Goal: Task Accomplishment & Management: Complete application form

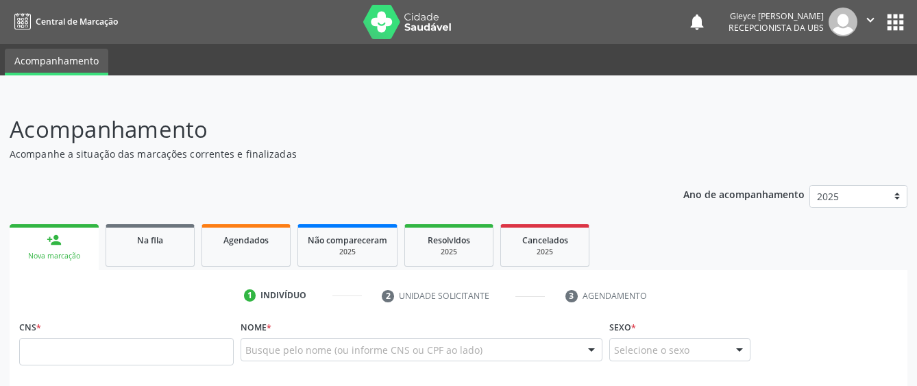
scroll to position [206, 0]
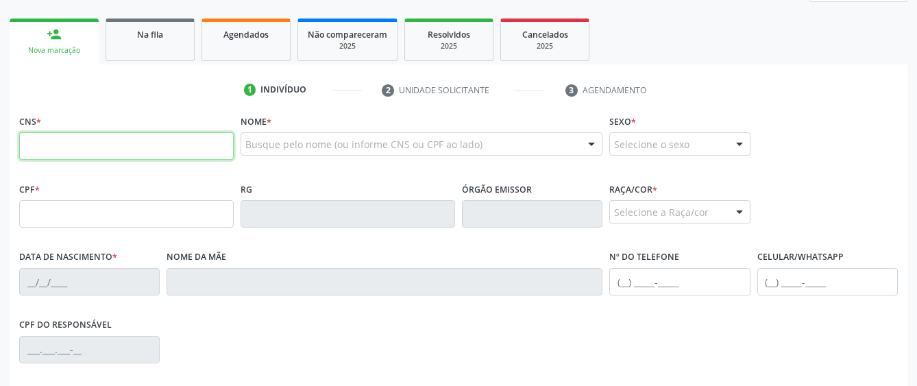
paste input "703 4071 1059 0300"
type input "703 4071 1059 0300"
type input "110.699.474-40"
type input "0[DATE]"
type input "[PERSON_NAME]"
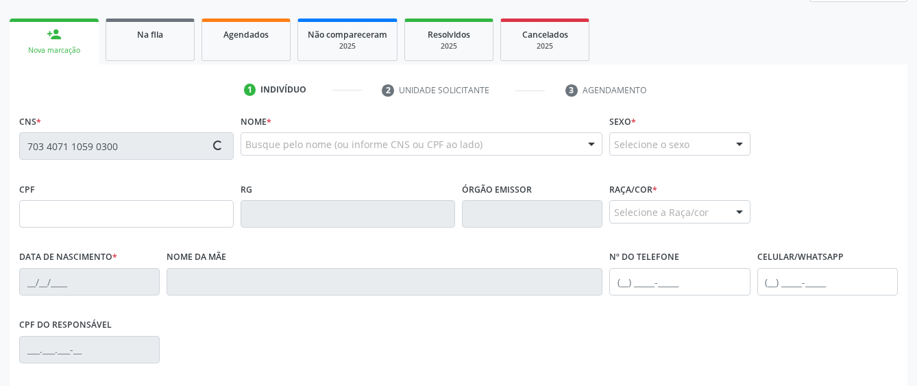
type input "[PHONE_NUMBER]"
type input "S/N"
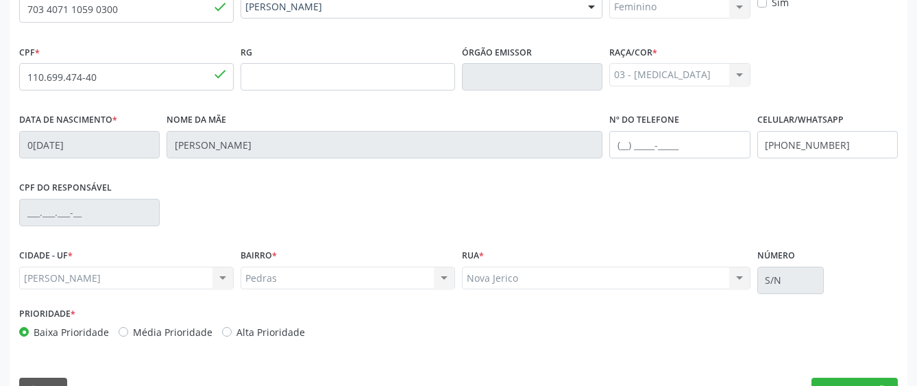
scroll to position [376, 0]
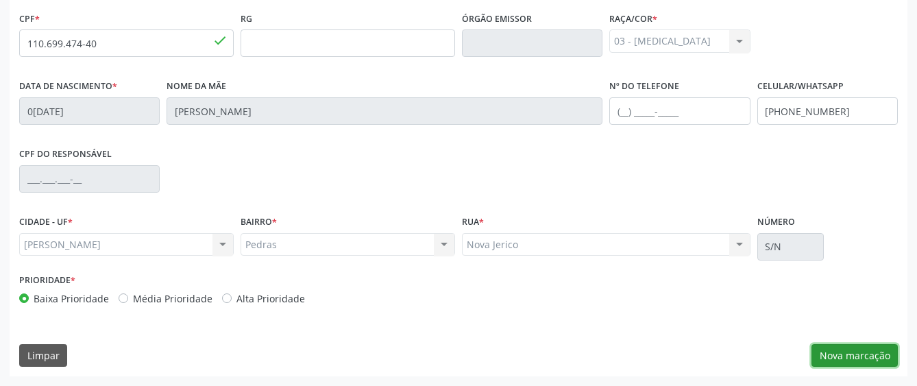
click at [837, 349] on button "Nova marcação" at bounding box center [854, 355] width 86 height 23
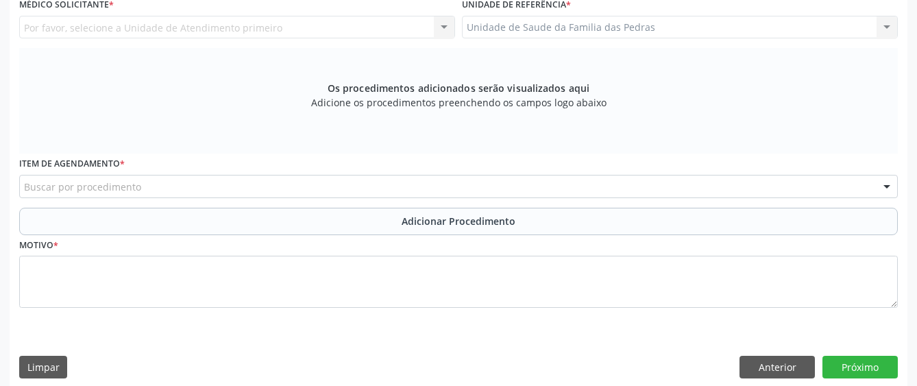
click at [837, 349] on div "Requerente * Médico(a) Médico(a) Enfermeiro(a) Paciente Nenhum resultado encont…" at bounding box center [459, 163] width 898 height 447
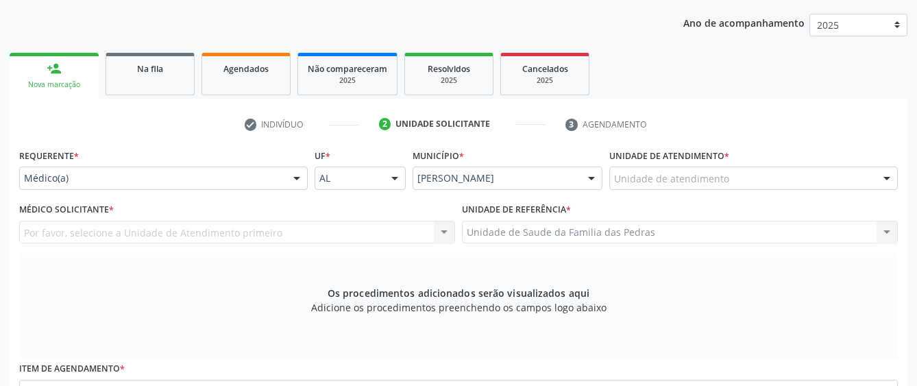
scroll to position [171, 0]
click at [300, 179] on div at bounding box center [296, 179] width 21 height 23
click at [295, 176] on div at bounding box center [296, 179] width 21 height 23
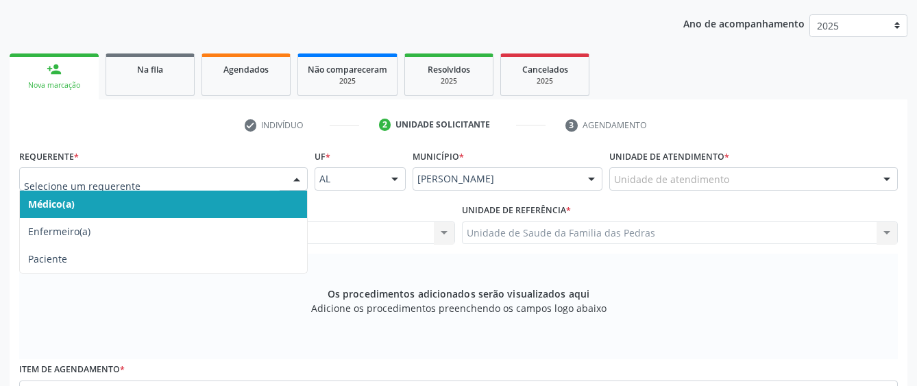
click at [297, 184] on div at bounding box center [296, 179] width 21 height 23
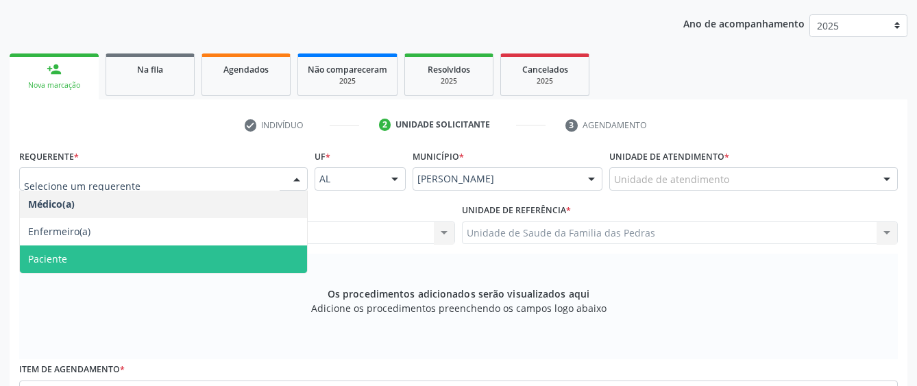
click at [247, 257] on span "Paciente" at bounding box center [163, 258] width 287 height 27
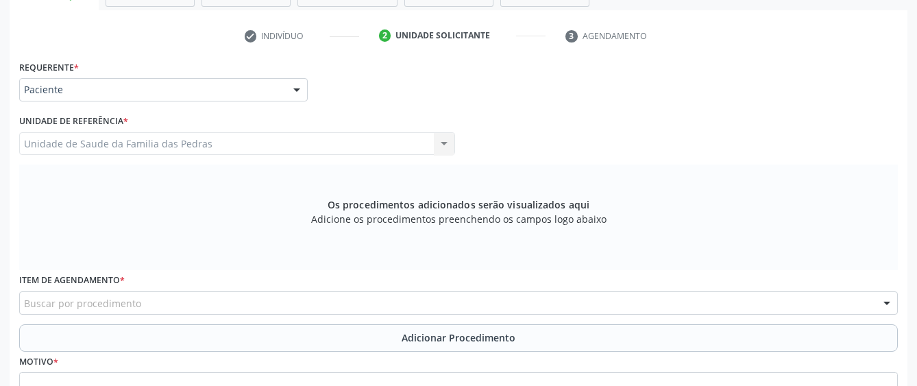
scroll to position [376, 0]
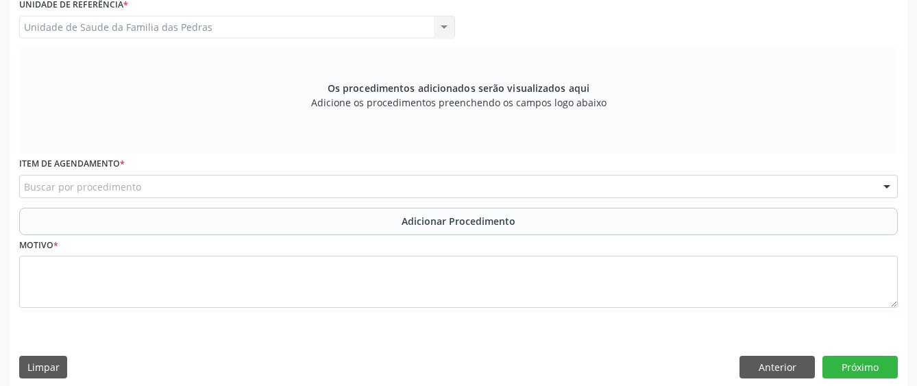
click at [265, 190] on div "Buscar por procedimento" at bounding box center [458, 186] width 879 height 23
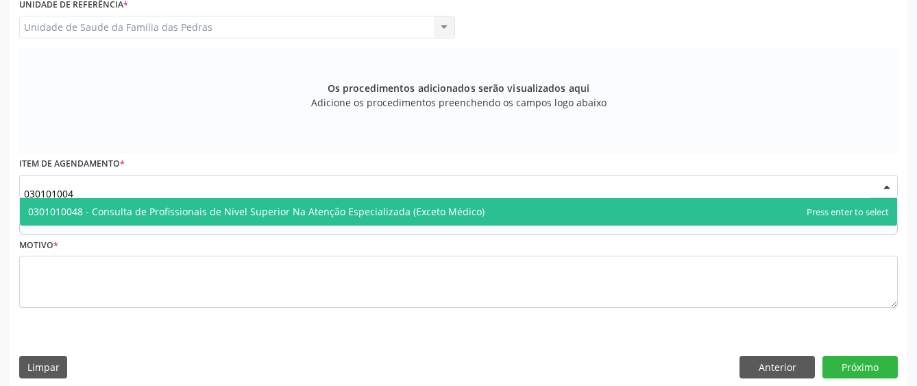
type input "0301010048"
click at [333, 209] on span "0301010048 - Consulta de Profissionais de Nivel Superior Na Atenção Especializa…" at bounding box center [256, 211] width 456 height 13
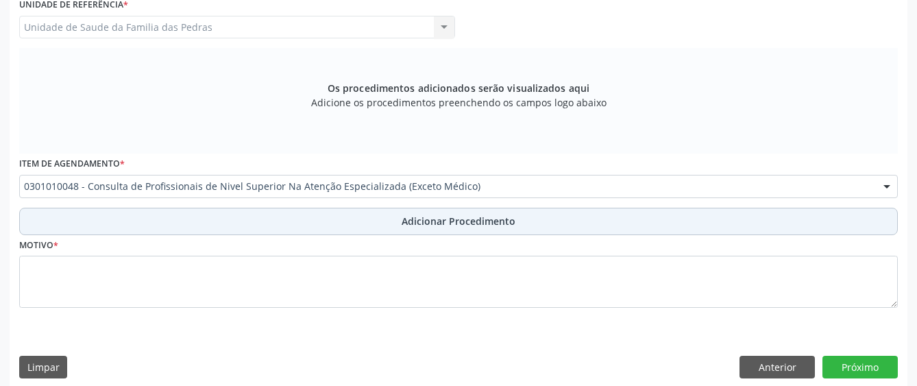
click at [143, 224] on button "Adicionar Procedimento" at bounding box center [458, 221] width 879 height 27
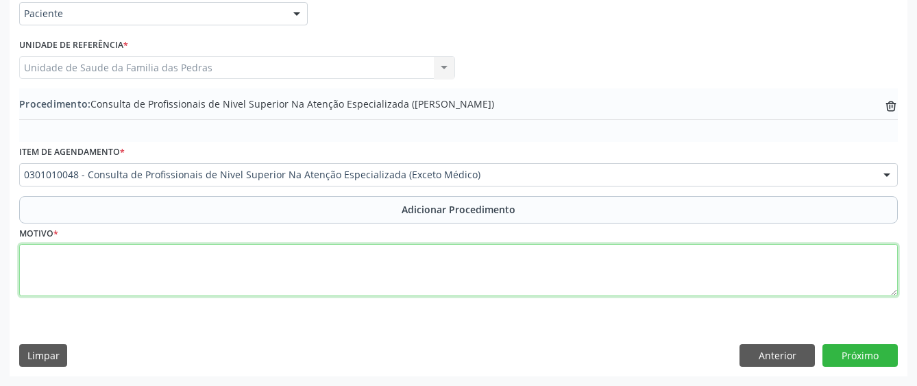
click at [103, 274] on textarea at bounding box center [458, 270] width 879 height 52
type textarea "p"
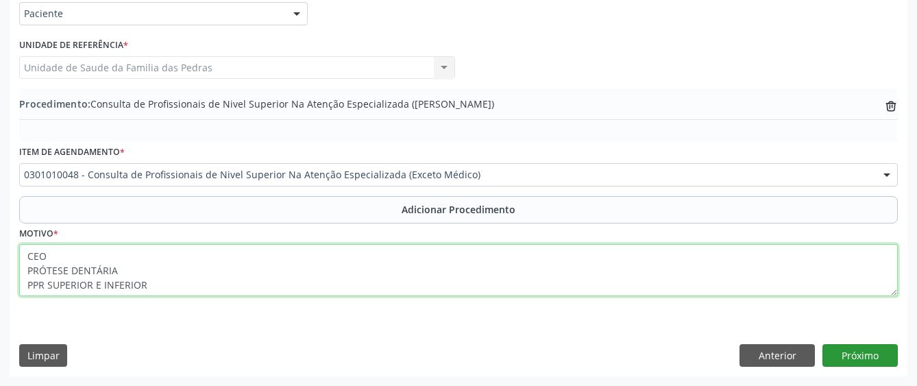
type textarea "CEO PRÓTESE DENTÁRIA PPR SUPERIOR E INFERIOR"
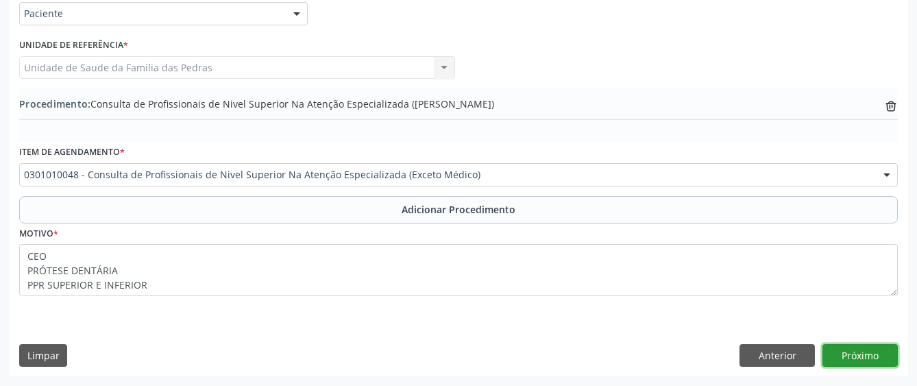
click at [876, 359] on button "Próximo" at bounding box center [859, 355] width 75 height 23
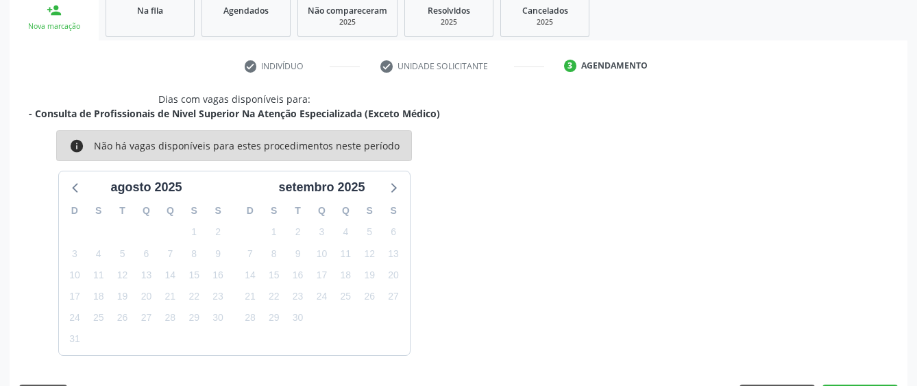
scroll to position [270, 0]
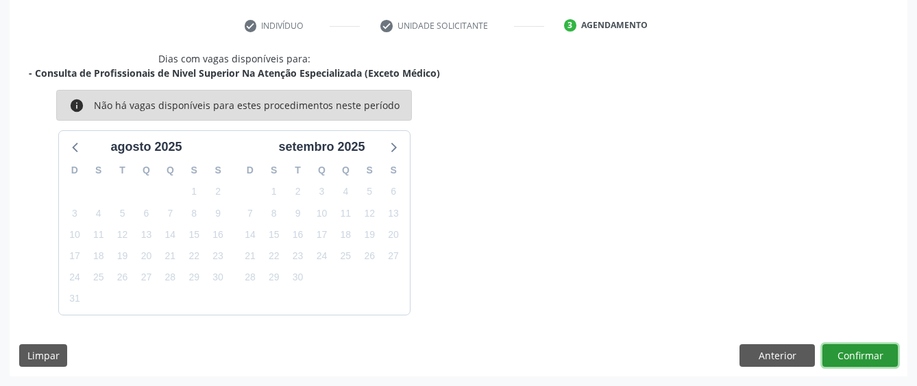
click at [872, 360] on button "Confirmar" at bounding box center [859, 355] width 75 height 23
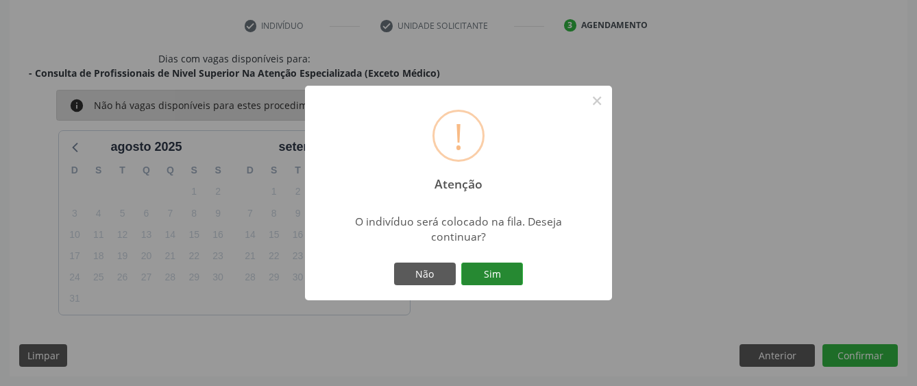
click at [481, 274] on button "Sim" at bounding box center [492, 273] width 62 height 23
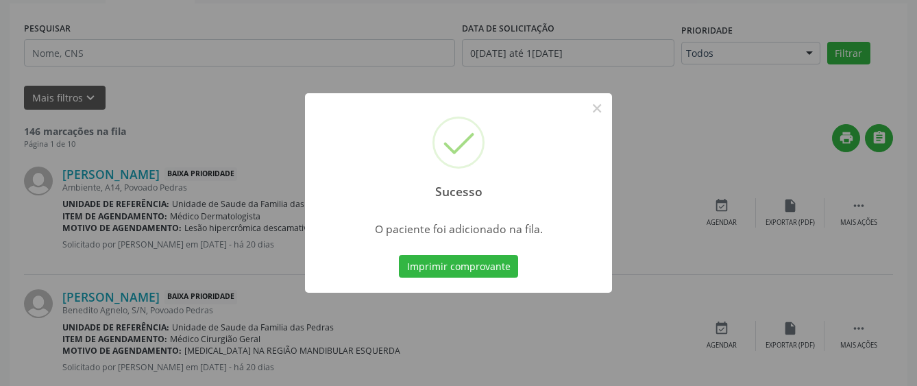
scroll to position [90, 0]
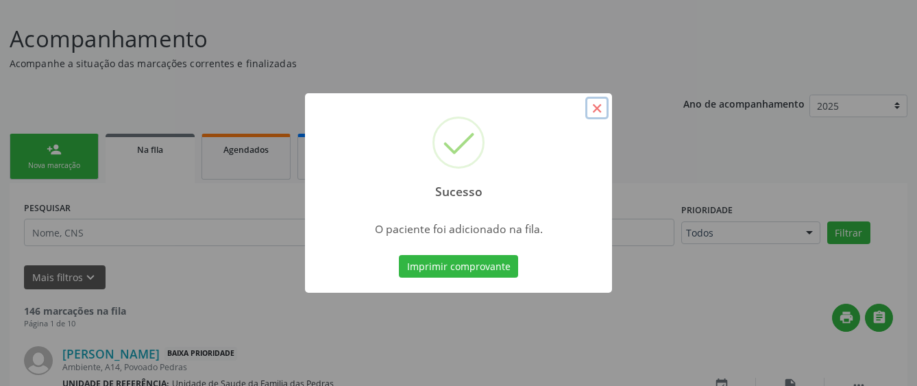
click at [593, 109] on button "×" at bounding box center [596, 108] width 23 height 23
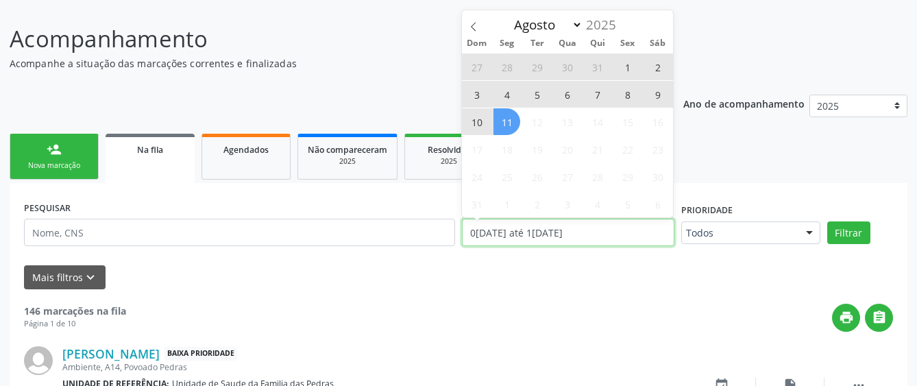
click at [517, 224] on input "0[DATE] até 1[DATE]" at bounding box center [568, 232] width 212 height 27
click at [77, 155] on link "person_add Nova marcação" at bounding box center [54, 157] width 89 height 46
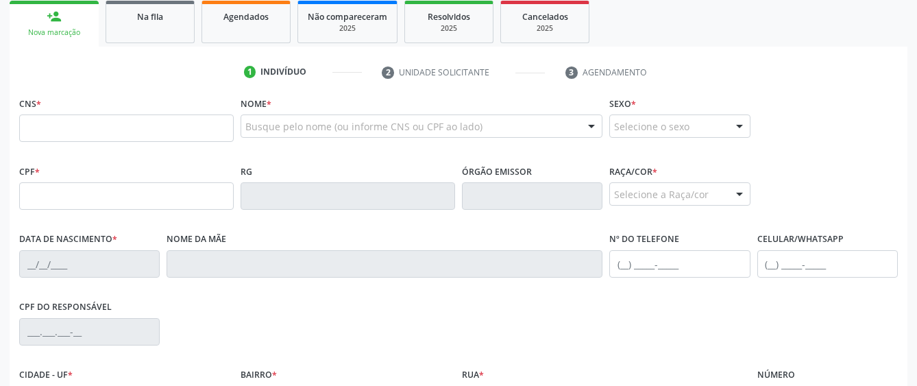
scroll to position [228, 0]
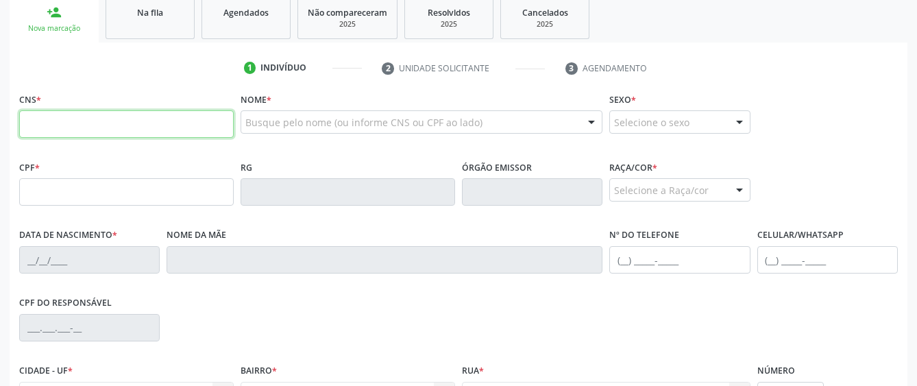
click at [76, 130] on input "text" at bounding box center [126, 123] width 214 height 27
click at [123, 121] on input "text" at bounding box center [126, 123] width 214 height 27
paste input "702 0078 7303 9383"
type input "702 0078 7303 9383"
type input "134.629.115-20"
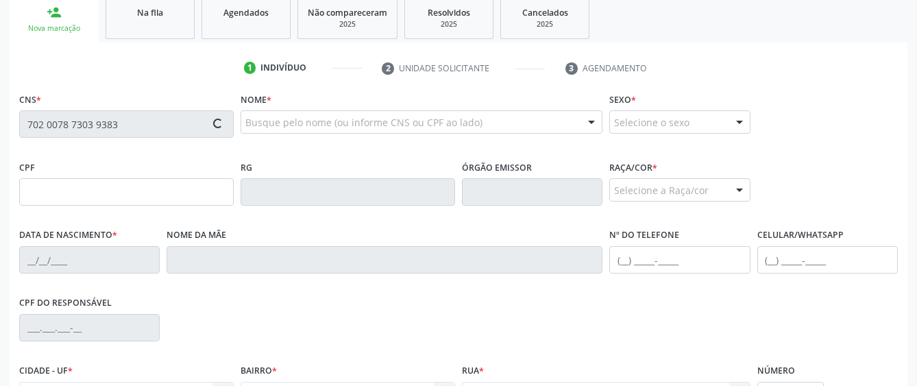
type input "[DATE]"
type input "[PERSON_NAME]"
type input "[PHONE_NUMBER]"
type input "13"
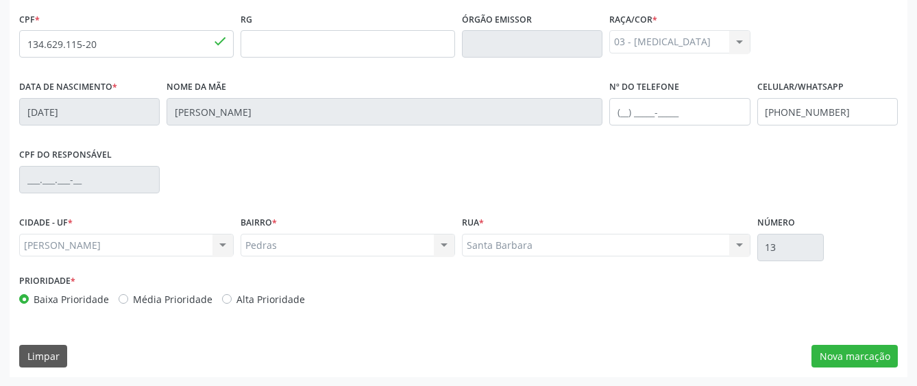
scroll to position [376, 0]
click at [831, 352] on button "Nova marcação" at bounding box center [854, 355] width 86 height 23
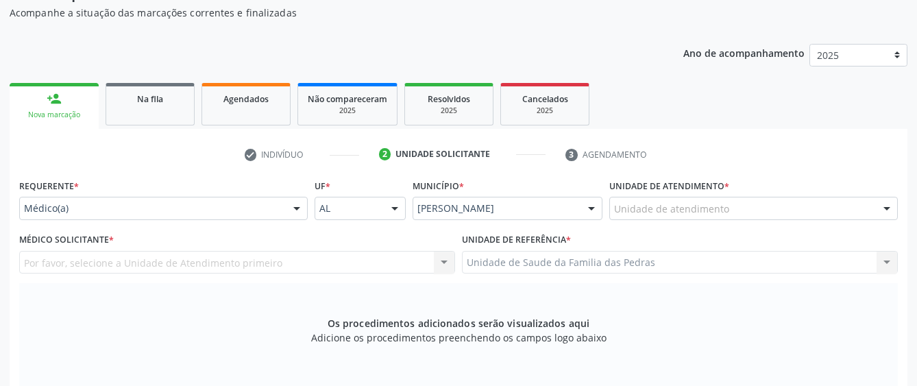
scroll to position [102, 0]
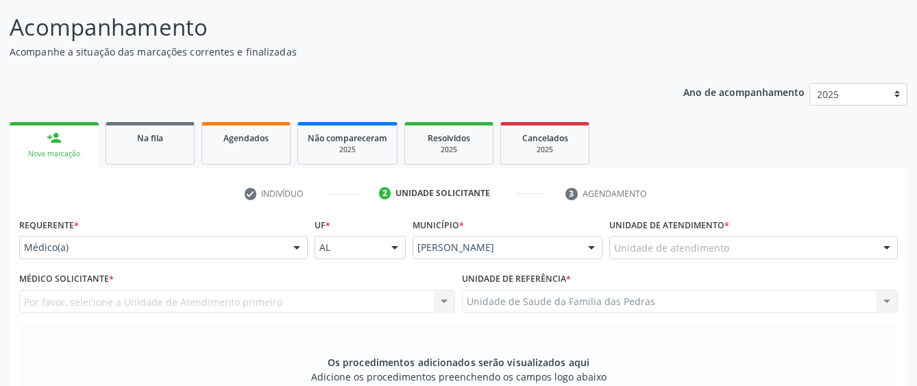
click at [306, 244] on div at bounding box center [296, 247] width 21 height 23
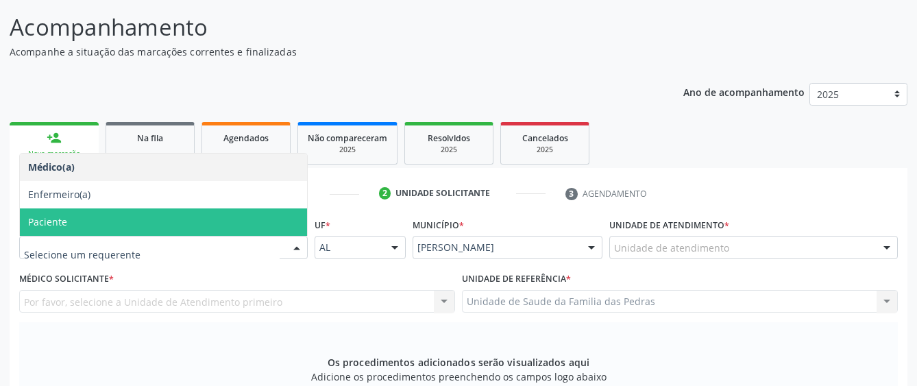
click at [241, 210] on span "Paciente" at bounding box center [163, 221] width 287 height 27
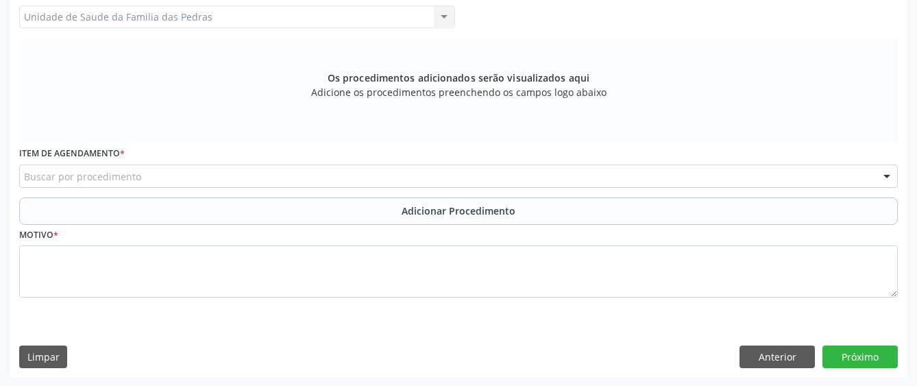
scroll to position [388, 0]
click at [235, 180] on div "Buscar por procedimento" at bounding box center [458, 174] width 879 height 23
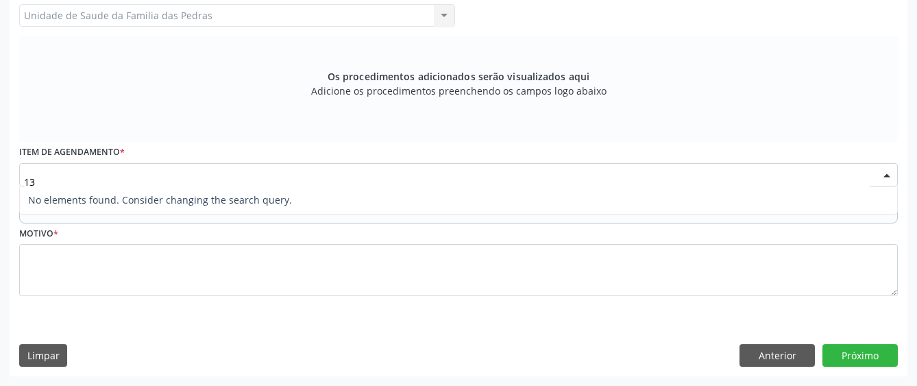
type input "1"
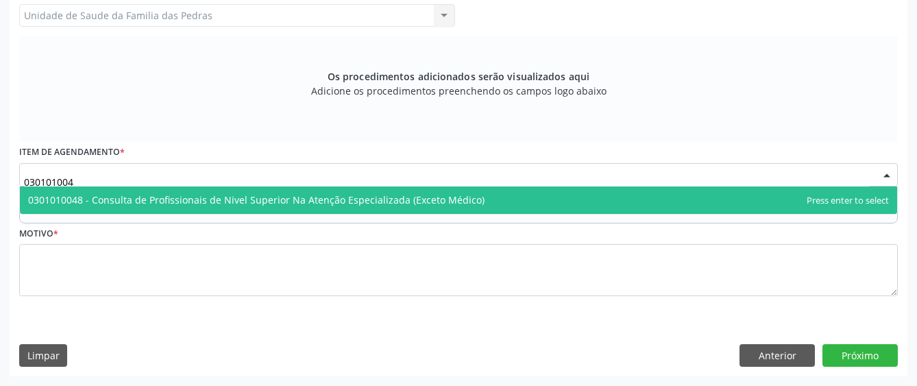
type input "0301010048"
click at [221, 197] on span "0301010048 - Consulta de Profissionais de Nivel Superior Na Atenção Especializa…" at bounding box center [256, 199] width 456 height 13
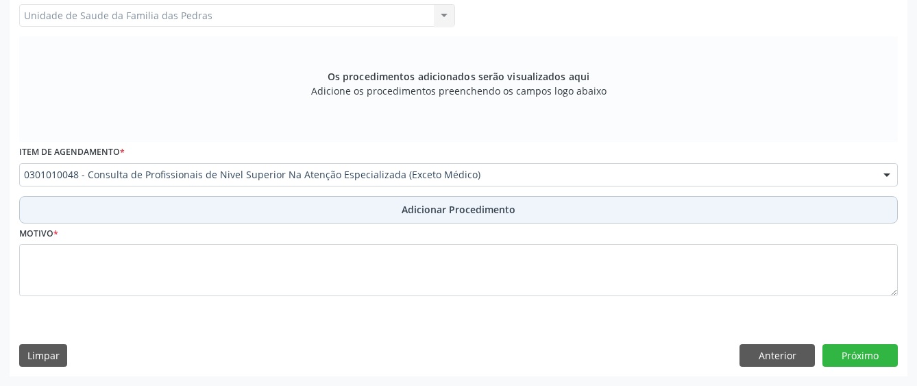
click at [219, 205] on button "Adicionar Procedimento" at bounding box center [458, 209] width 879 height 27
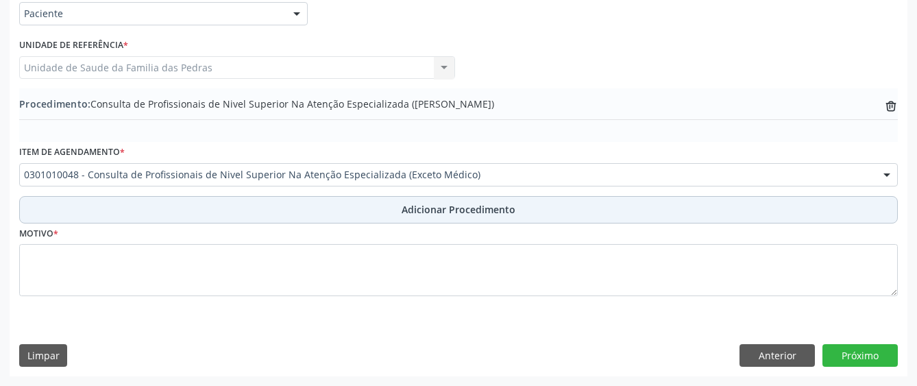
scroll to position [336, 0]
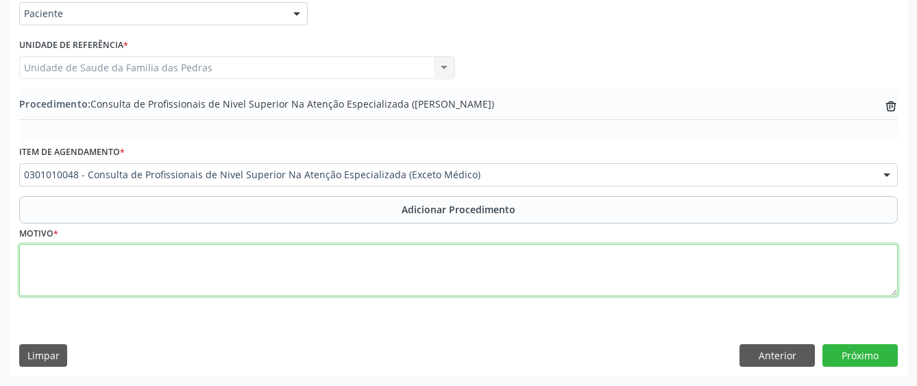
click at [171, 265] on textarea at bounding box center [458, 270] width 879 height 52
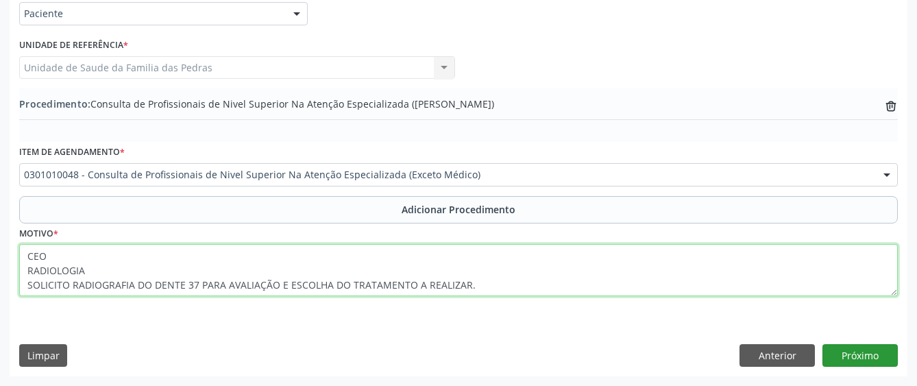
type textarea "CEO RADIOLOGIA SOLICITO RADIOGRAFIA DO DENTE 37 PARA AVALIAÇÃO E ESCOLHA DO TRA…"
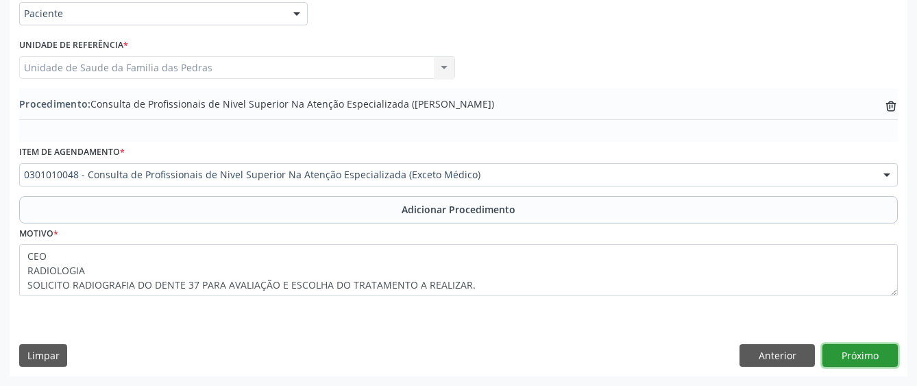
click at [871, 357] on button "Próximo" at bounding box center [859, 355] width 75 height 23
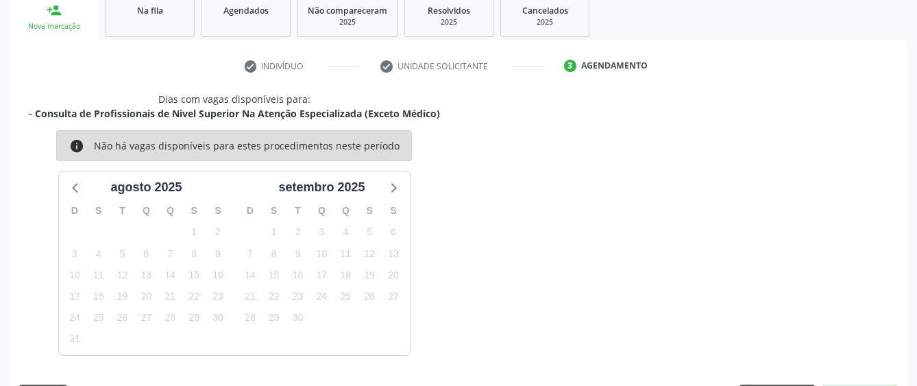
scroll to position [270, 0]
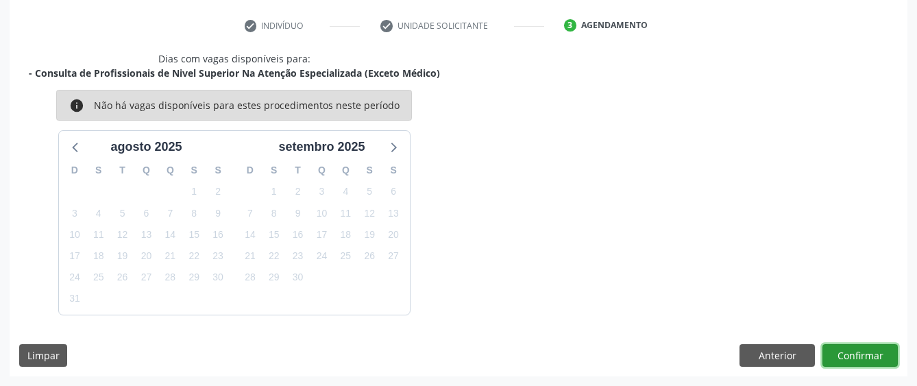
click at [876, 347] on button "Confirmar" at bounding box center [859, 355] width 75 height 23
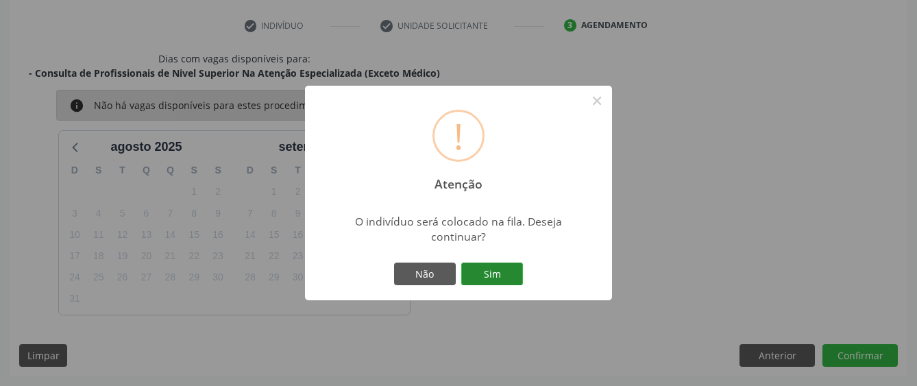
click at [495, 266] on button "Sim" at bounding box center [492, 273] width 62 height 23
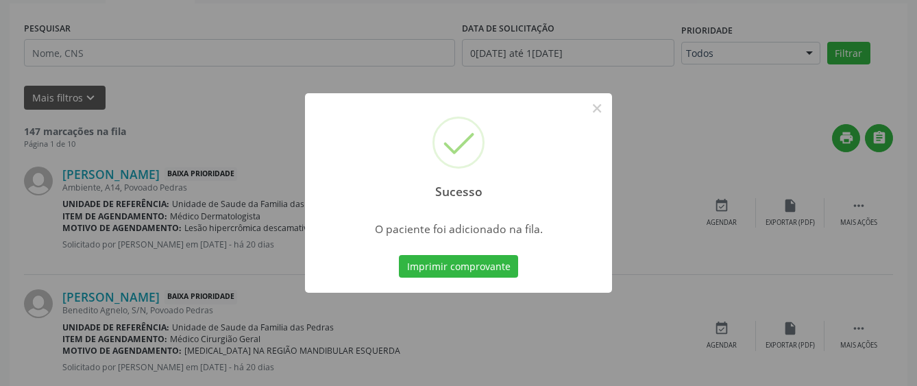
scroll to position [90, 0]
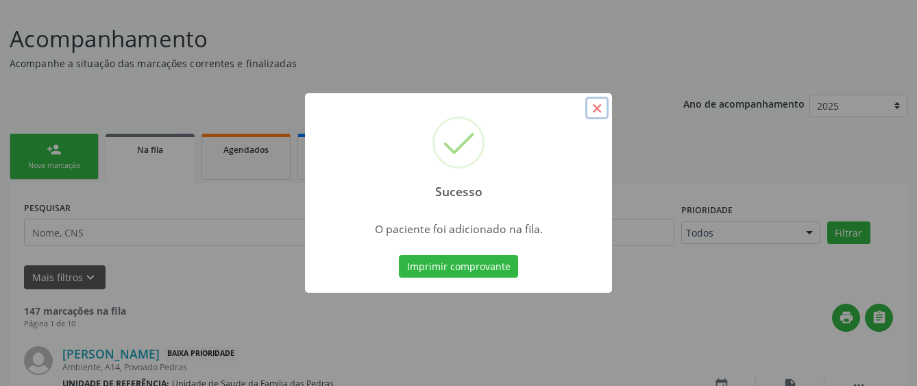
click at [597, 111] on button "×" at bounding box center [596, 108] width 23 height 23
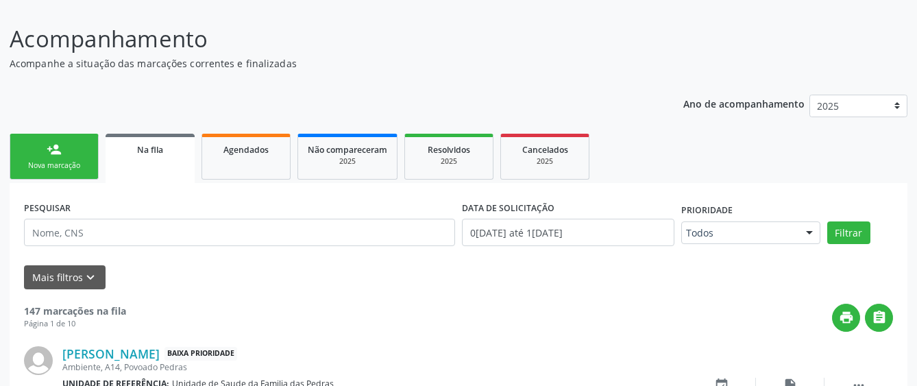
click at [60, 169] on div "Nova marcação" at bounding box center [54, 165] width 69 height 10
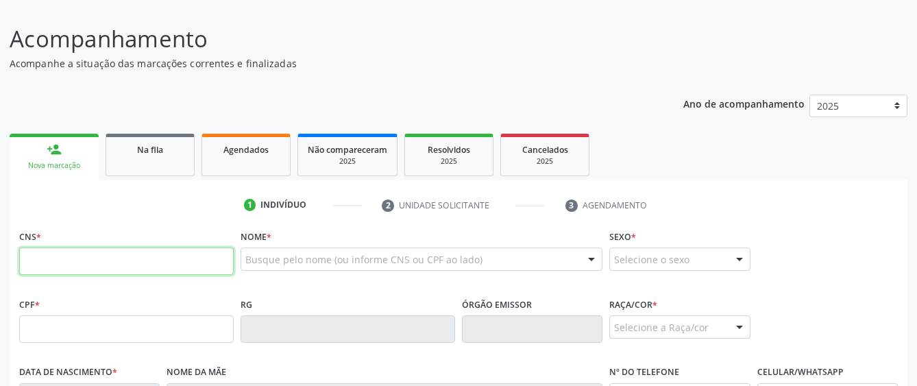
click at [80, 260] on input "text" at bounding box center [126, 260] width 214 height 27
type input "706 3091 1873 7480"
type input "495.540.004-30"
type input "2[DATE]"
type input "[PERSON_NAME]"
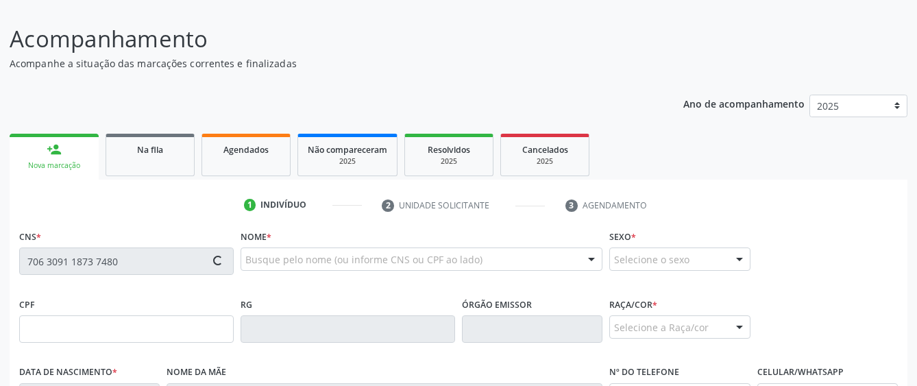
type input "[PHONE_NUMBER]"
type input "S/N"
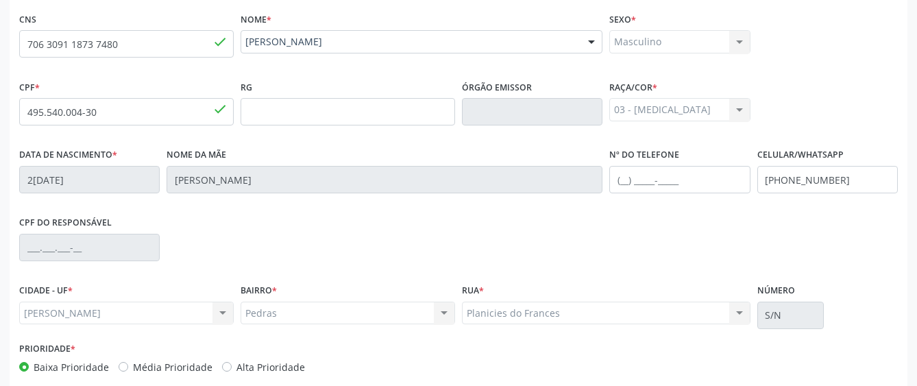
scroll to position [376, 0]
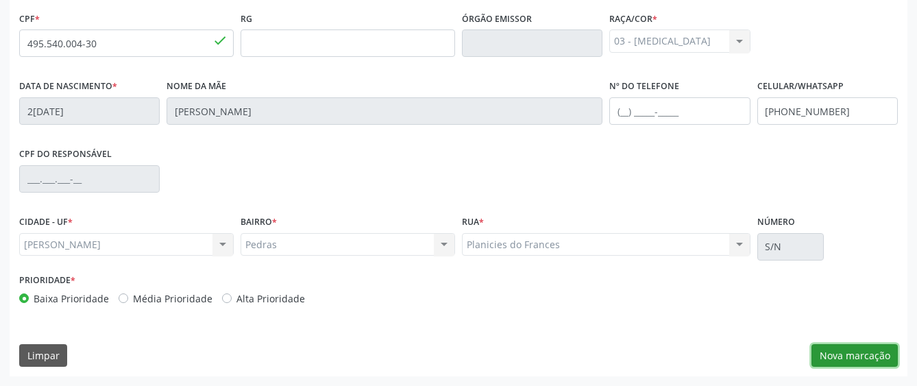
click at [839, 352] on button "Nova marcação" at bounding box center [854, 355] width 86 height 23
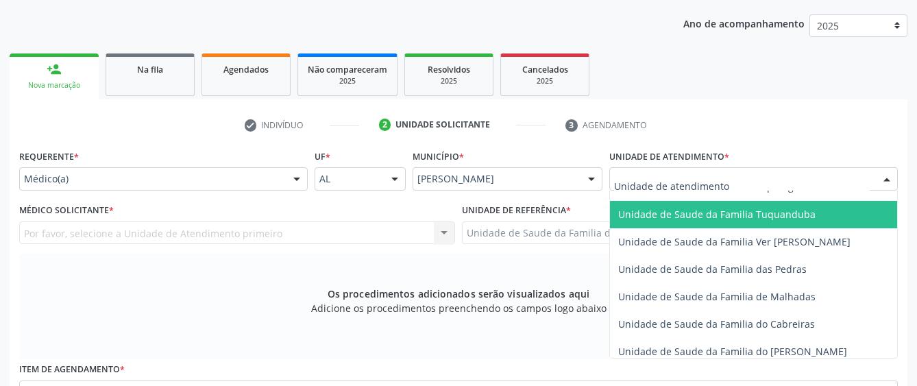
scroll to position [1028, 0]
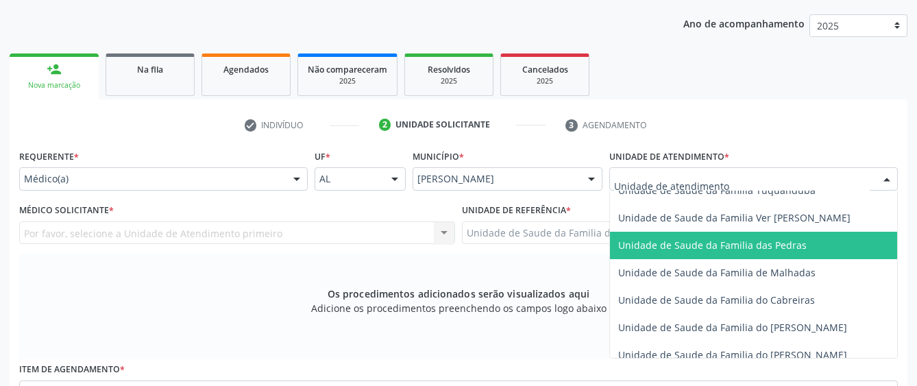
click at [670, 255] on span "Unidade de Saude da Familia das Pedras" at bounding box center [781, 245] width 342 height 27
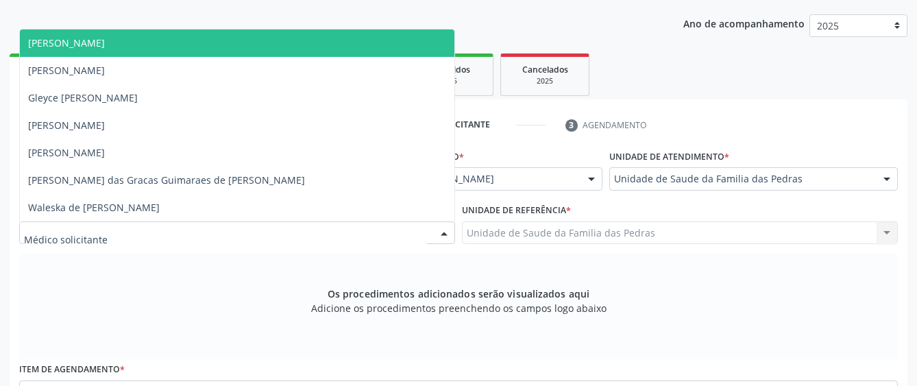
click at [355, 232] on div at bounding box center [237, 232] width 436 height 23
click at [259, 50] on span "[PERSON_NAME]" at bounding box center [237, 42] width 434 height 27
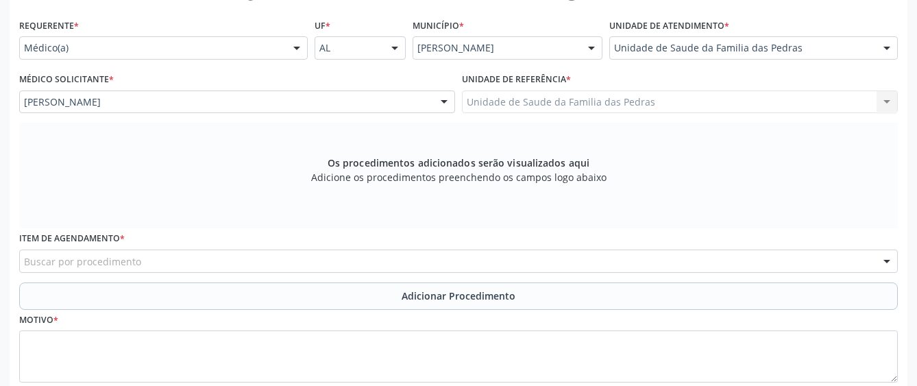
scroll to position [308, 0]
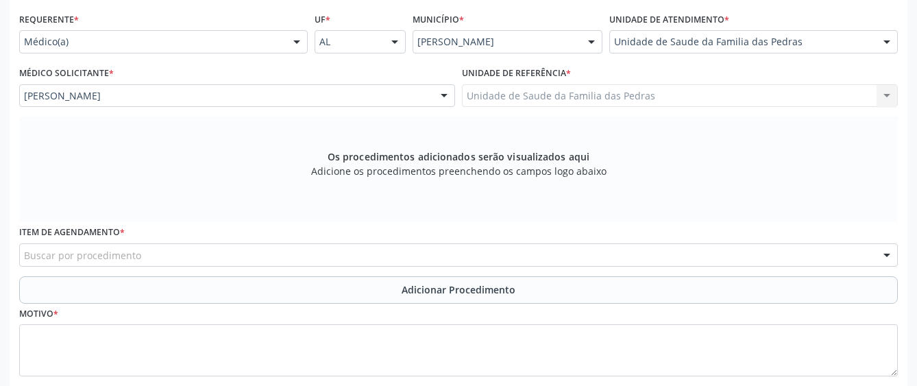
click at [187, 251] on div "Buscar por procedimento" at bounding box center [458, 254] width 879 height 23
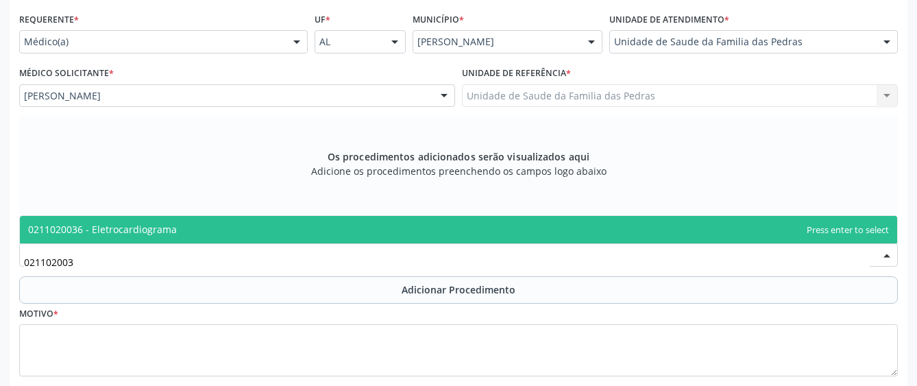
type input "0211020036"
click at [149, 223] on span "0211020036 - Eletrocardiograma" at bounding box center [102, 229] width 149 height 13
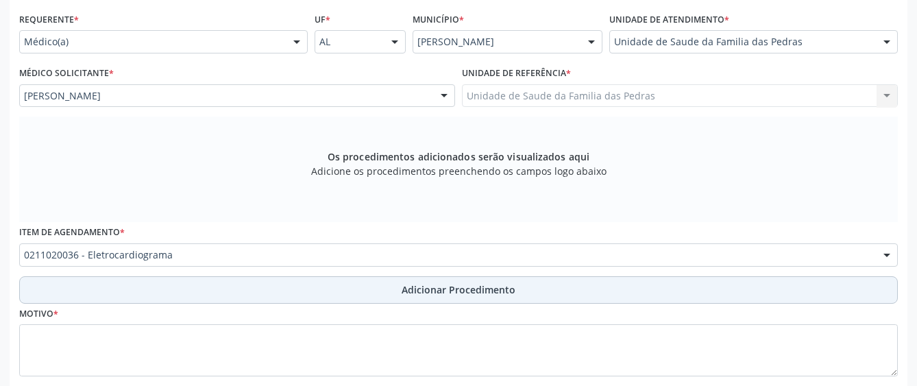
click at [108, 287] on button "Adicionar Procedimento" at bounding box center [458, 289] width 879 height 27
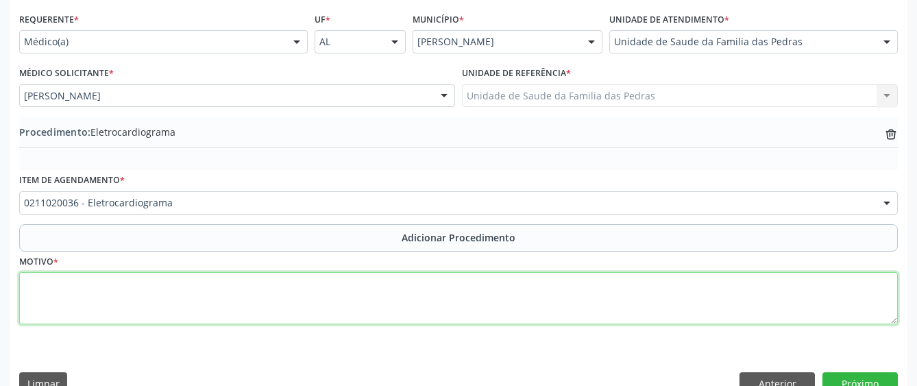
click at [101, 295] on textarea at bounding box center [458, 298] width 879 height 52
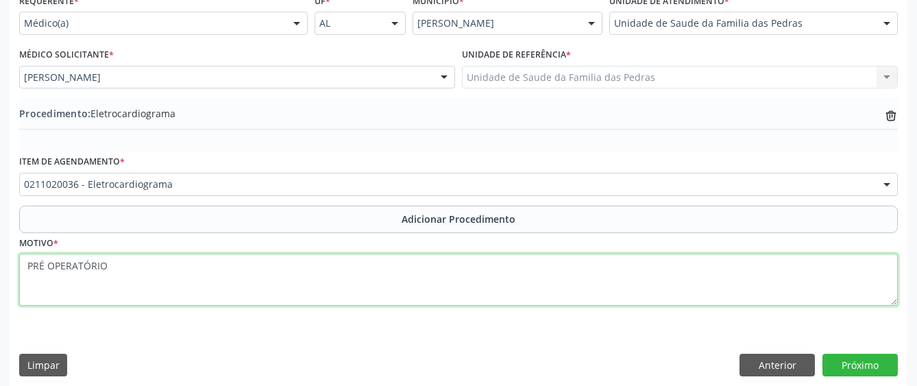
scroll to position [336, 0]
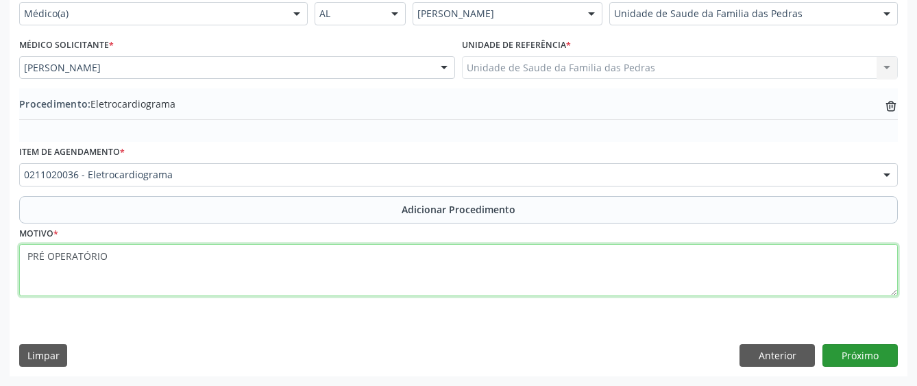
type textarea "PRÉ OPERATÓRIO"
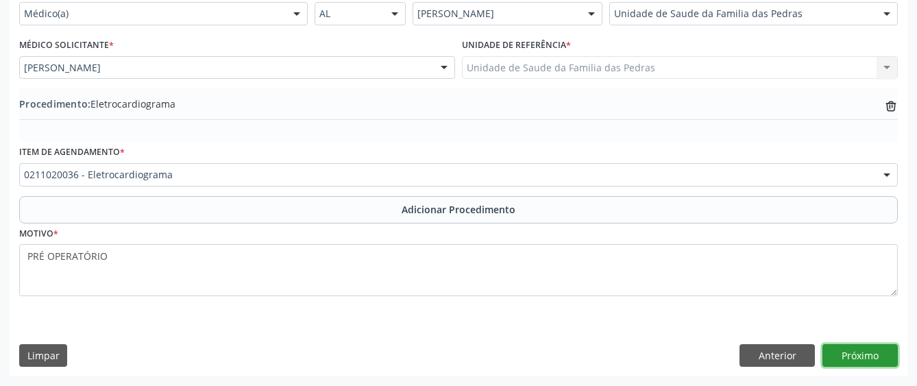
click at [834, 354] on button "Próximo" at bounding box center [859, 355] width 75 height 23
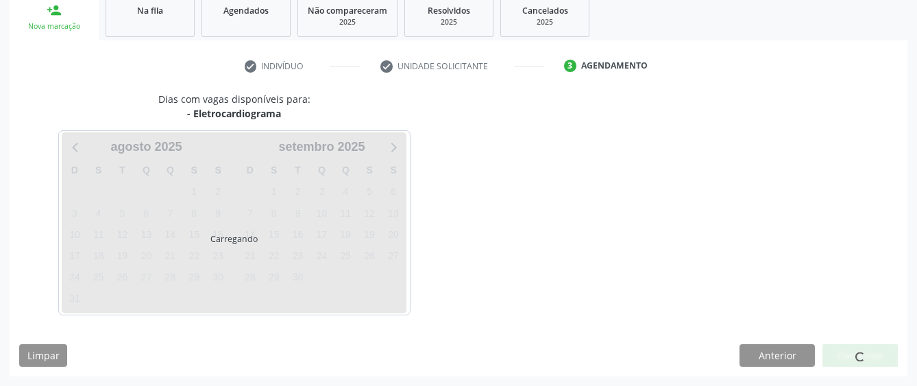
scroll to position [270, 0]
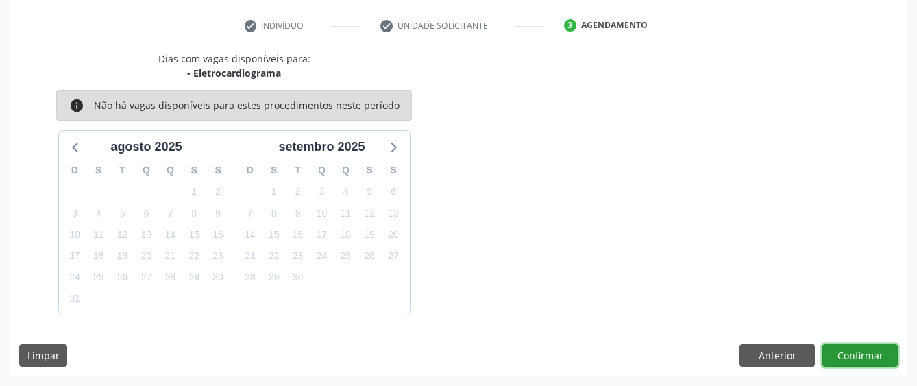
click at [846, 360] on button "Confirmar" at bounding box center [859, 355] width 75 height 23
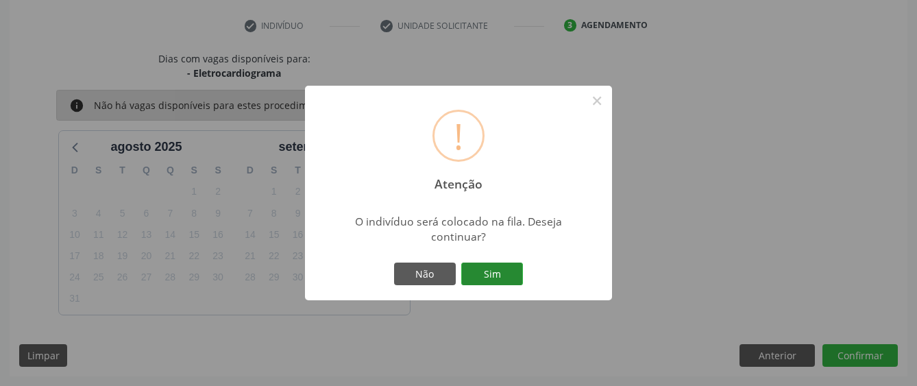
click at [505, 275] on button "Sim" at bounding box center [492, 273] width 62 height 23
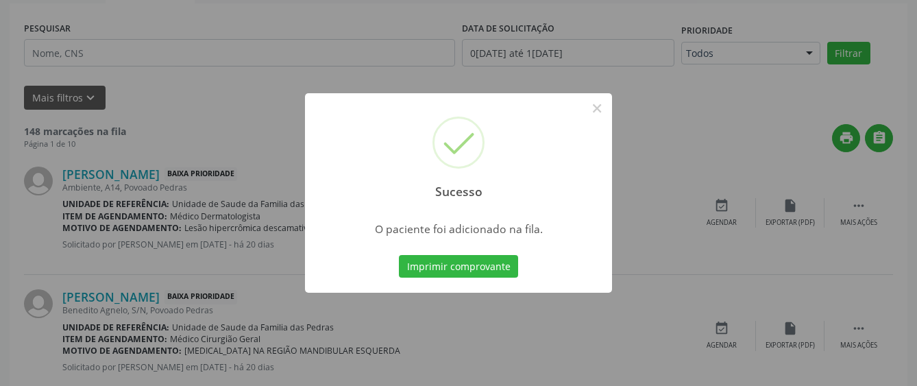
scroll to position [90, 0]
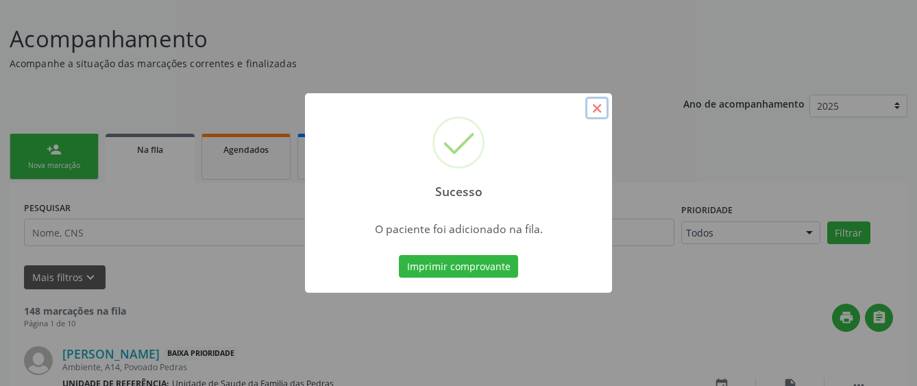
click at [602, 108] on button "×" at bounding box center [596, 108] width 23 height 23
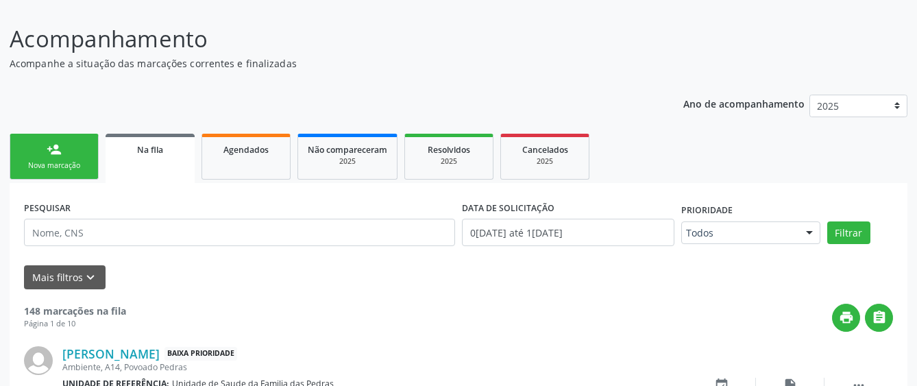
click at [62, 164] on div "Nova marcação" at bounding box center [54, 165] width 69 height 10
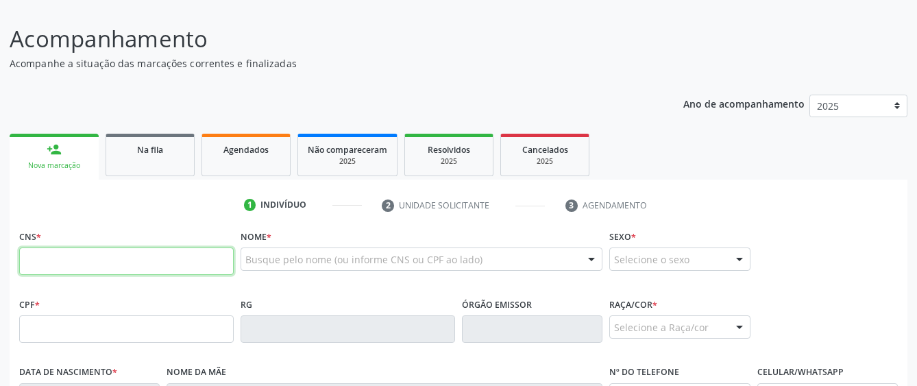
click at [99, 263] on input "text" at bounding box center [126, 260] width 214 height 27
type input "706 3091 1873 7480"
type input "495.540.004-30"
type input "2[DATE]"
type input "[PERSON_NAME]"
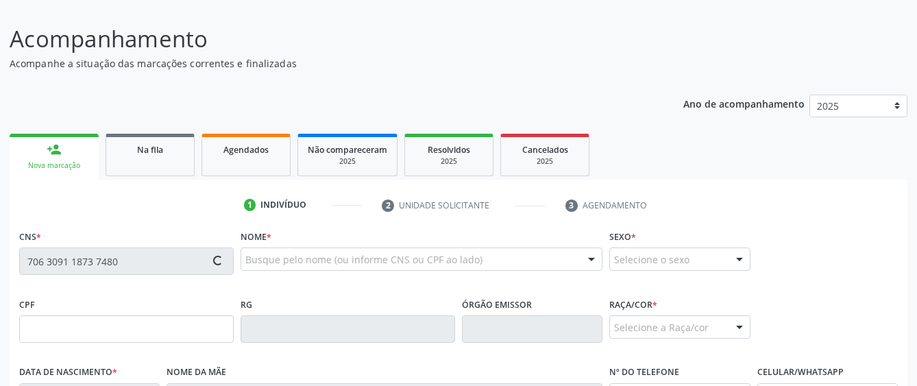
type input "[PHONE_NUMBER]"
type input "S/N"
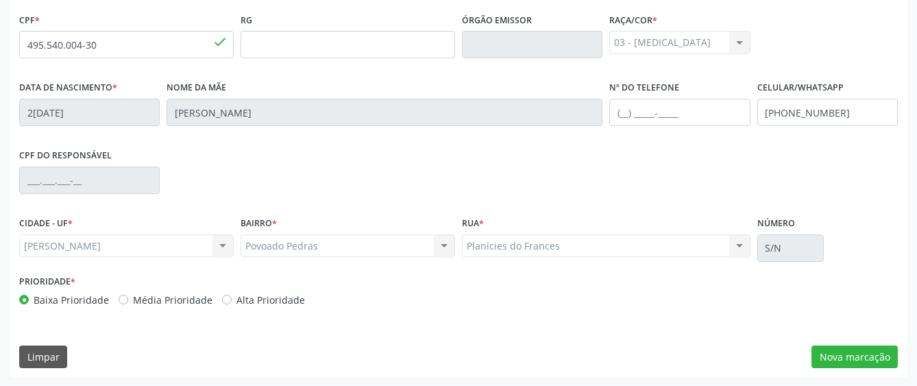
scroll to position [376, 0]
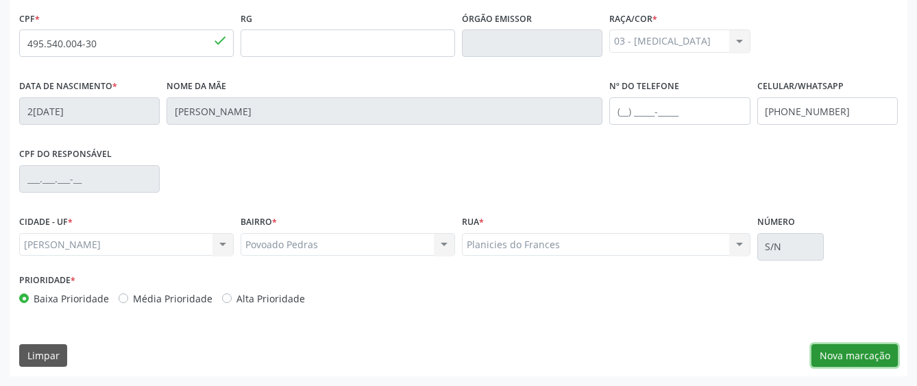
click at [870, 358] on button "Nova marcação" at bounding box center [854, 355] width 86 height 23
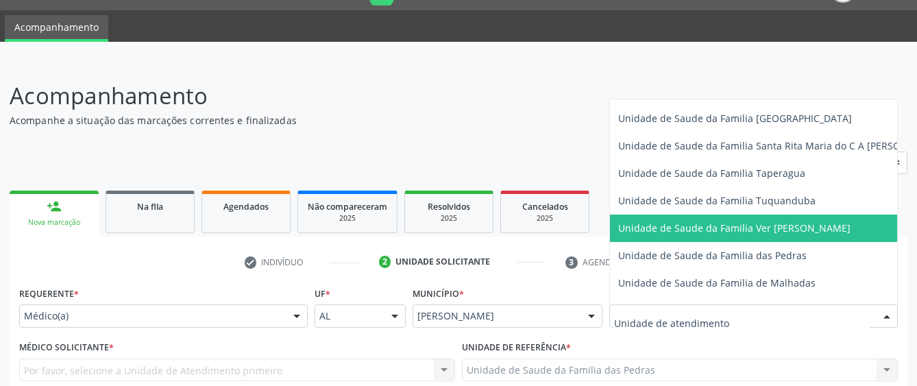
scroll to position [959, 0]
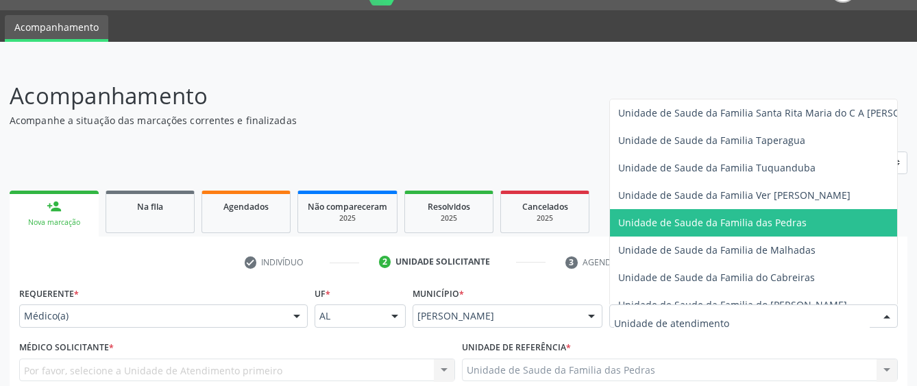
click at [654, 230] on span "Unidade de Saude da Familia das Pedras" at bounding box center [781, 222] width 342 height 27
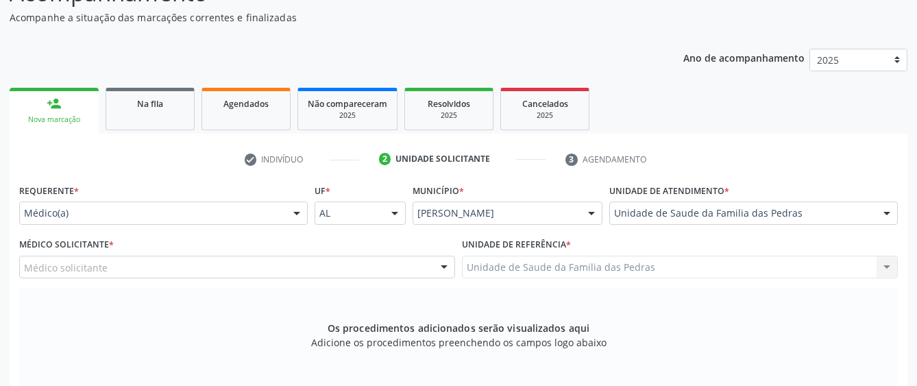
scroll to position [171, 0]
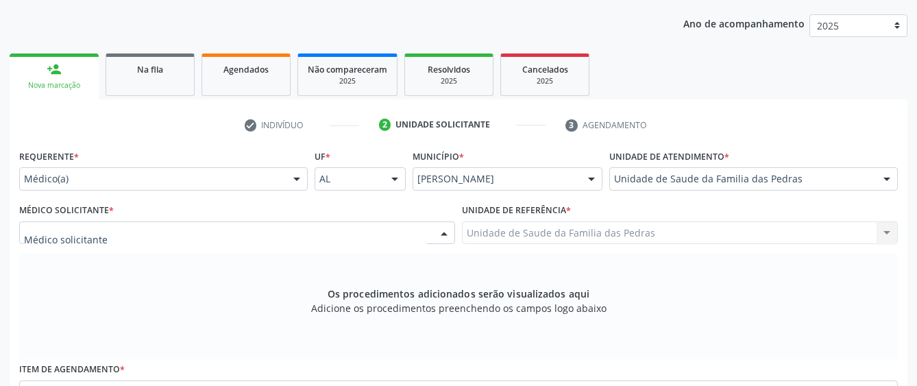
click at [421, 237] on div at bounding box center [237, 232] width 436 height 23
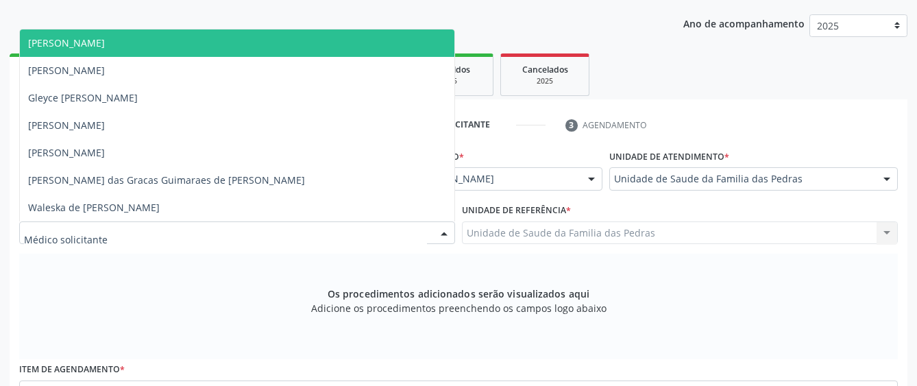
click at [396, 38] on span "[PERSON_NAME]" at bounding box center [237, 42] width 434 height 27
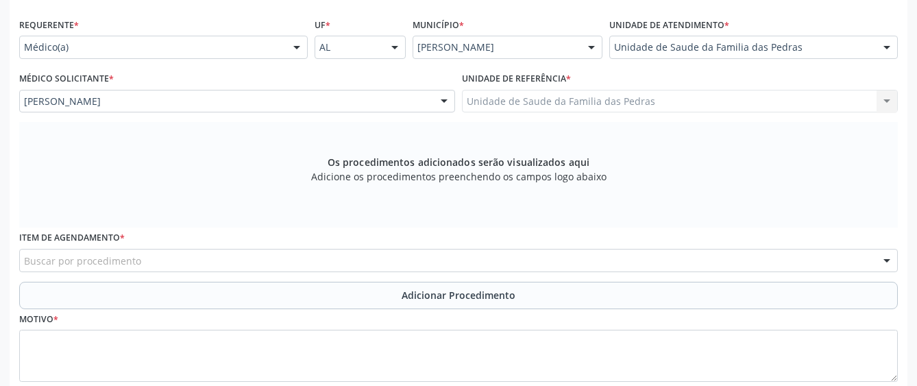
scroll to position [308, 0]
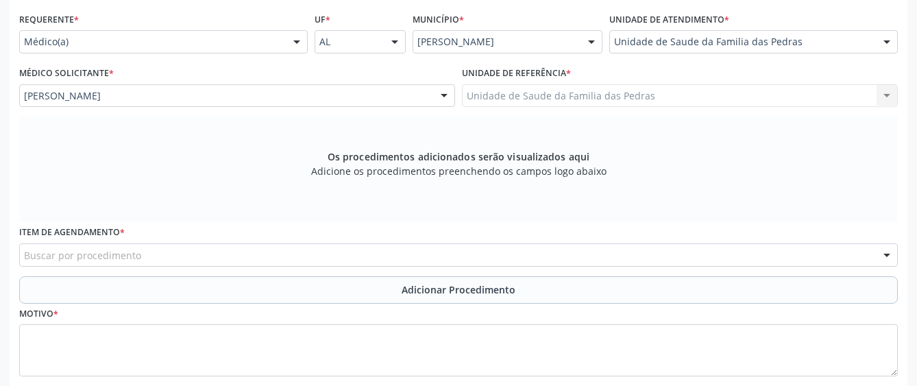
click at [532, 254] on div "Buscar por procedimento" at bounding box center [458, 254] width 879 height 23
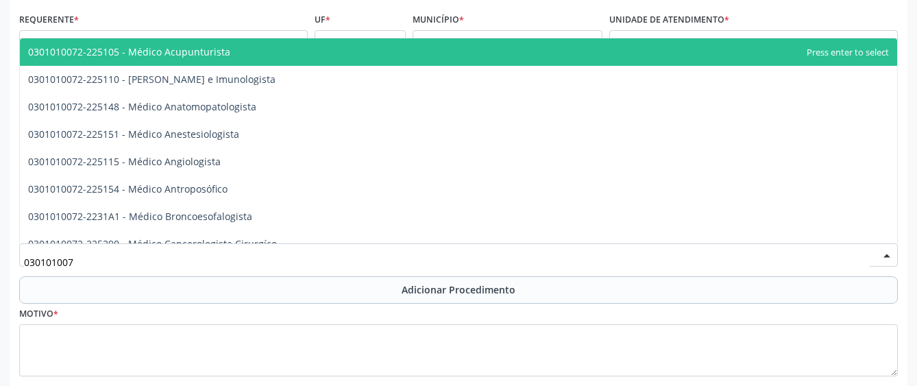
type input "0301010072"
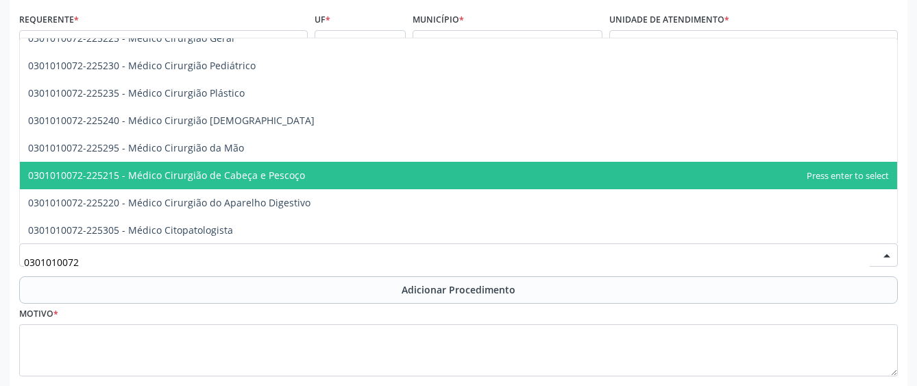
scroll to position [274, 0]
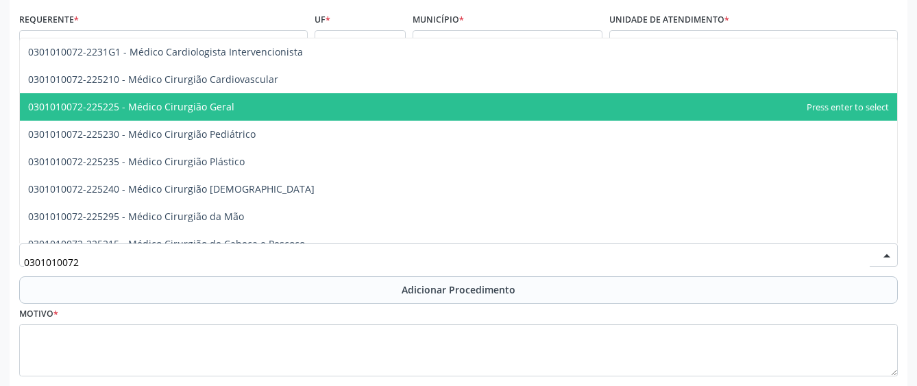
click at [352, 106] on span "0301010072-225225 - Médico Cirurgião Geral" at bounding box center [458, 106] width 877 height 27
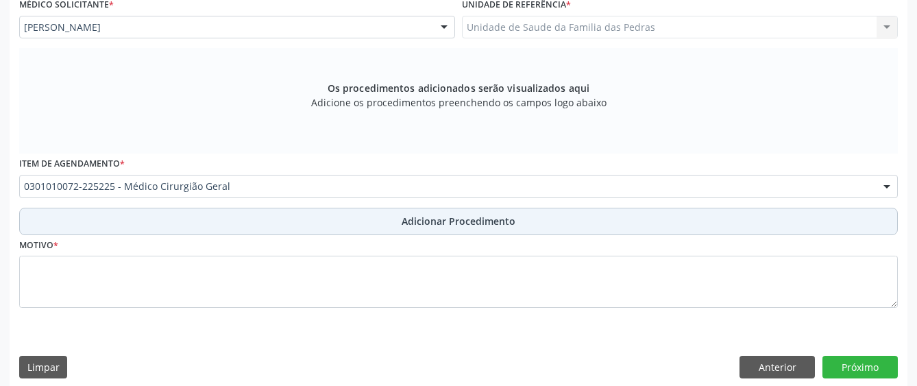
click at [397, 223] on button "Adicionar Procedimento" at bounding box center [458, 221] width 879 height 27
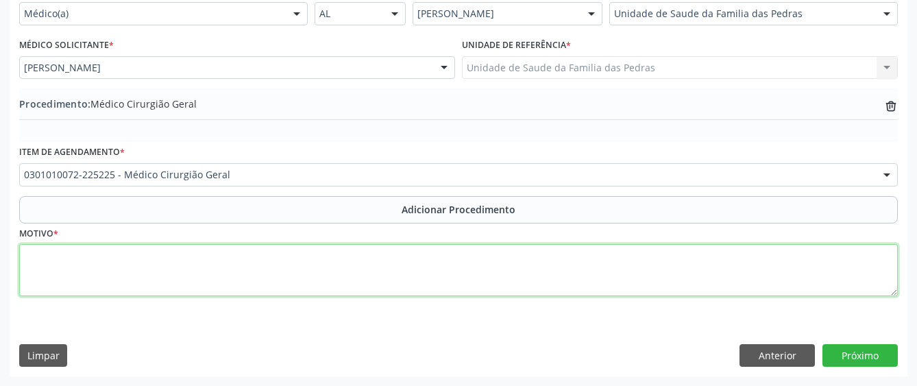
click at [408, 286] on textarea at bounding box center [458, 270] width 879 height 52
type textarea "[MEDICAL_DATA] INGUAL INDIRETA À DIREITA"
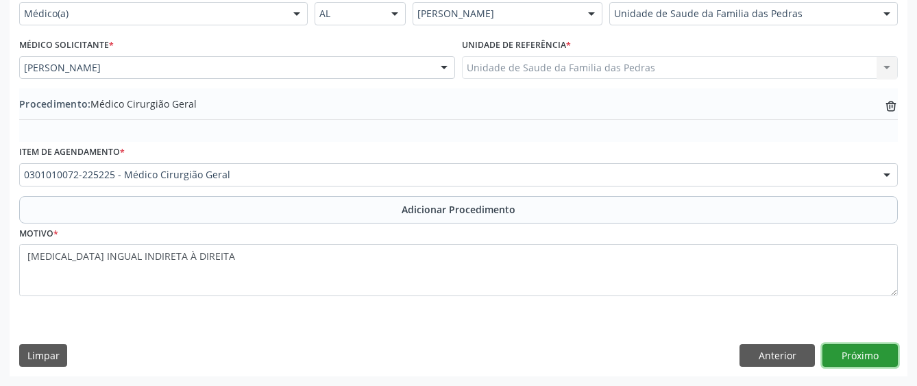
click at [860, 357] on button "Próximo" at bounding box center [859, 355] width 75 height 23
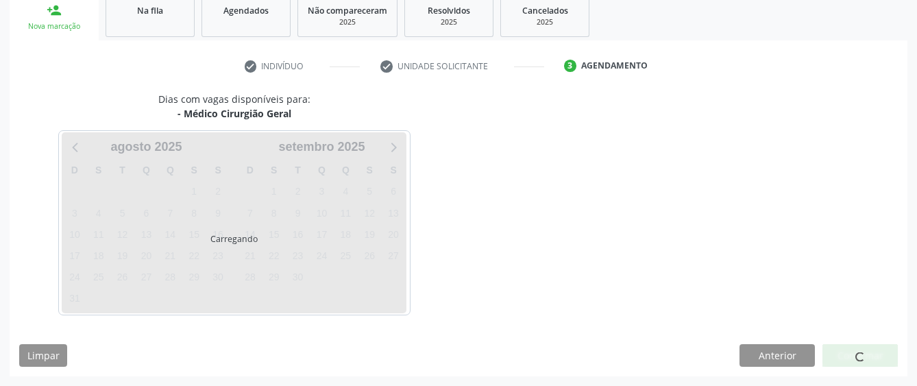
scroll to position [270, 0]
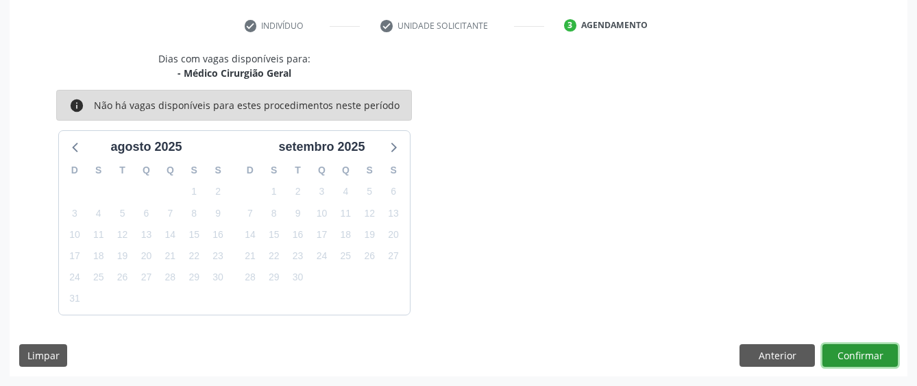
click at [861, 357] on button "Confirmar" at bounding box center [859, 355] width 75 height 23
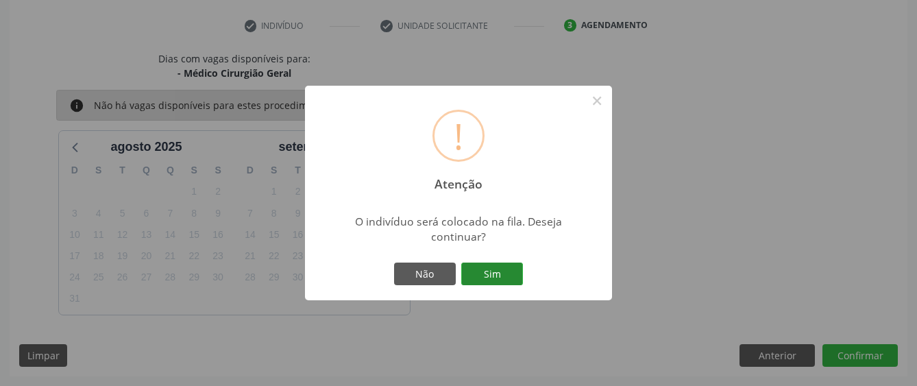
click at [493, 282] on button "Sim" at bounding box center [492, 273] width 62 height 23
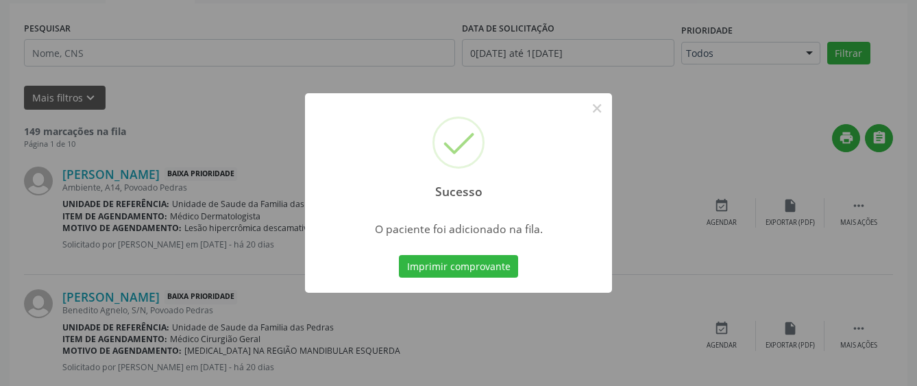
scroll to position [90, 0]
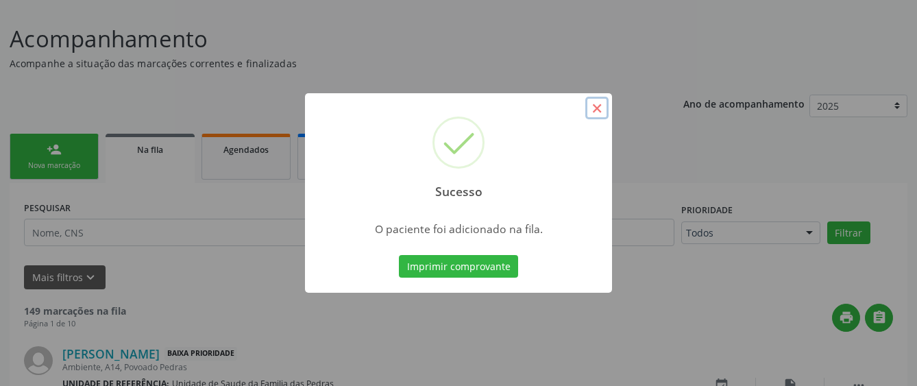
click at [593, 105] on button "×" at bounding box center [596, 108] width 23 height 23
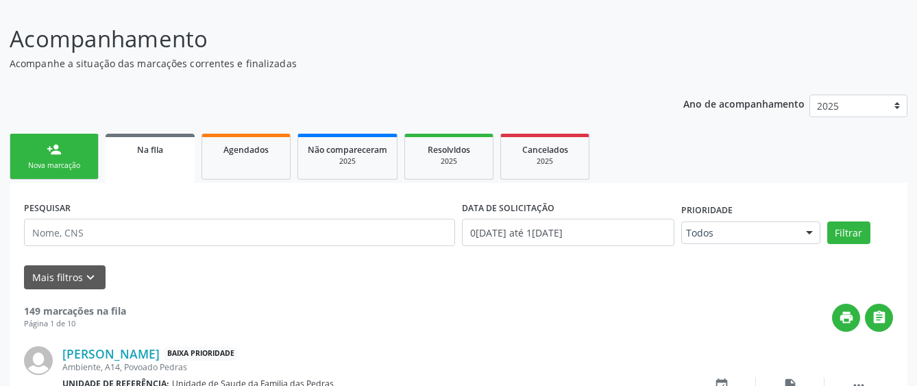
click at [64, 151] on link "person_add Nova marcação" at bounding box center [54, 157] width 89 height 46
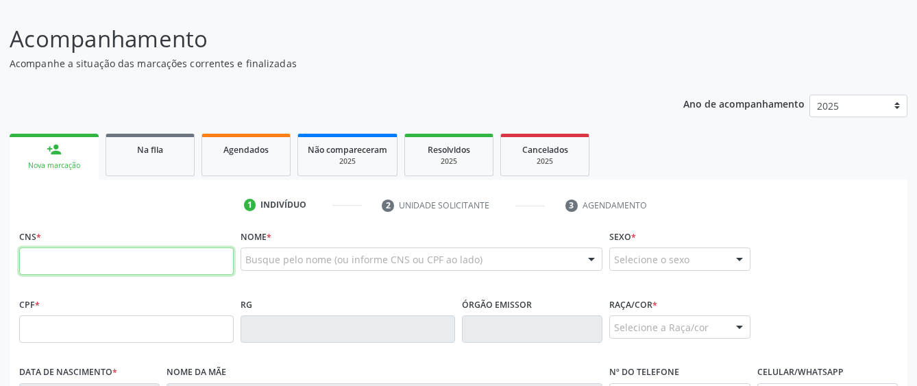
click at [55, 263] on input "text" at bounding box center [126, 260] width 214 height 27
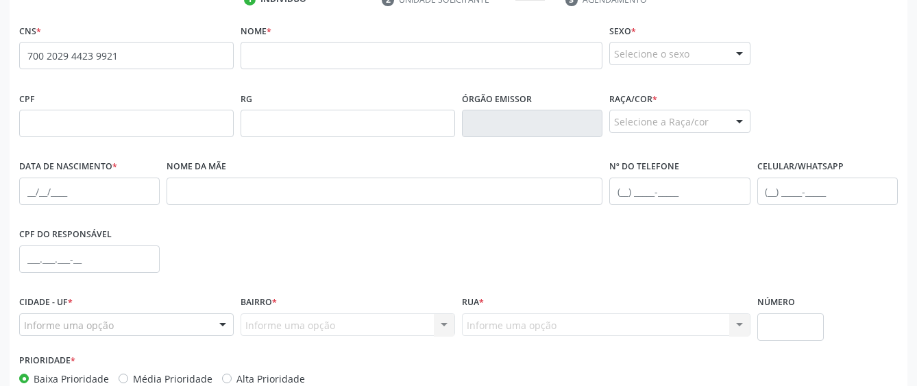
scroll to position [228, 0]
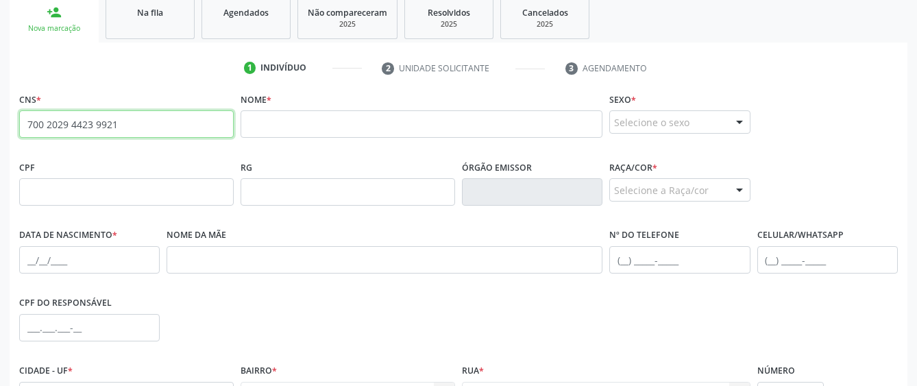
drag, startPoint x: 159, startPoint y: 124, endPoint x: 124, endPoint y: 212, distance: 95.1
click at [127, 139] on fieldset "CNS * 700 2029 4423 9921 none" at bounding box center [126, 118] width 214 height 58
drag, startPoint x: 112, startPoint y: 127, endPoint x: -3, endPoint y: 138, distance: 115.6
type input "1"
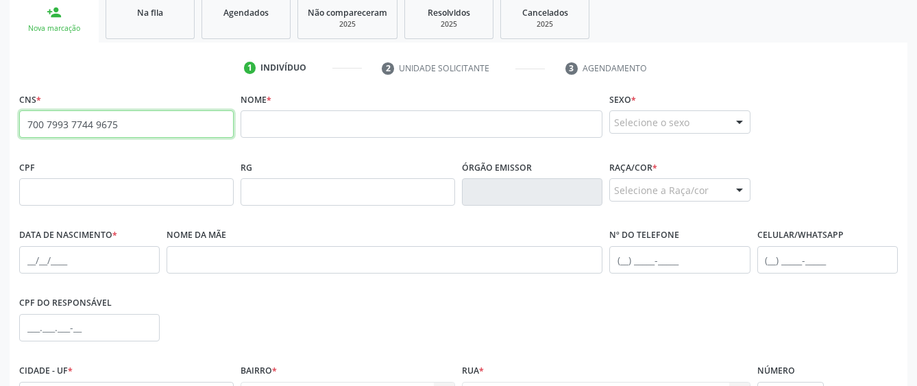
type input "700 7993 7744 9675"
drag, startPoint x: 145, startPoint y: 129, endPoint x: -8, endPoint y: 106, distance: 155.3
paste input "705 6014 8822 9813"
type input "705 6014 8822 9813"
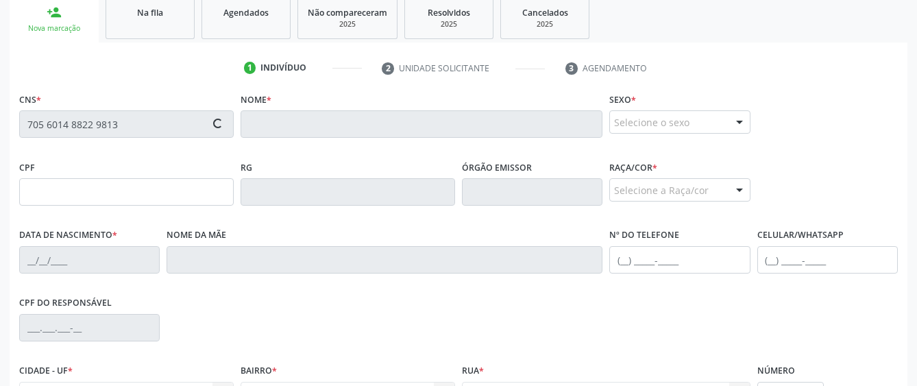
type input "165.682.584-82"
type input "0[DATE]"
type input "[PERSON_NAME]"
type input "[PHONE_NUMBER]"
type input "S/N"
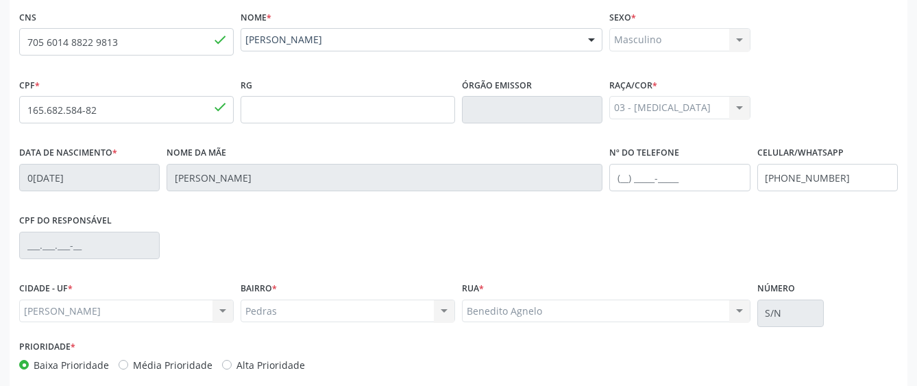
scroll to position [365, 0]
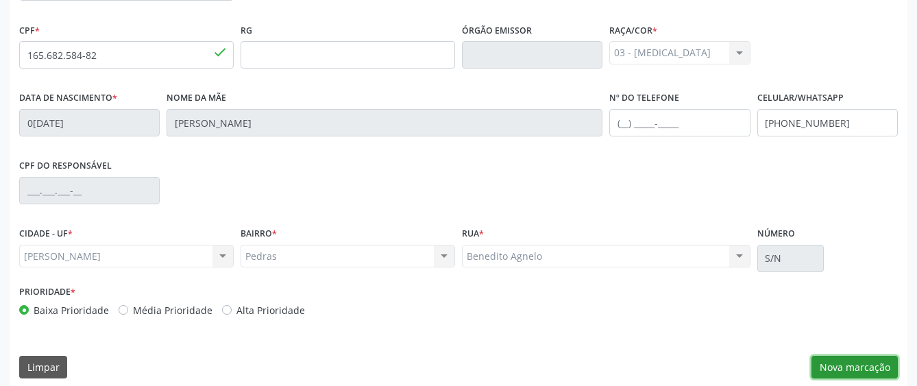
click at [857, 368] on button "Nova marcação" at bounding box center [854, 367] width 86 height 23
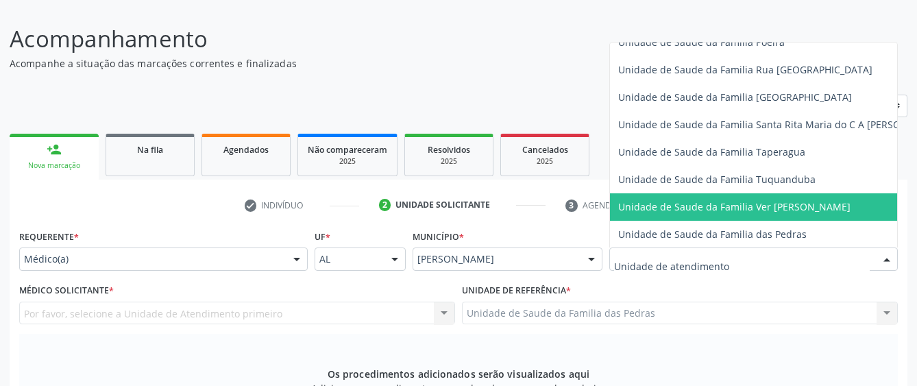
scroll to position [959, 0]
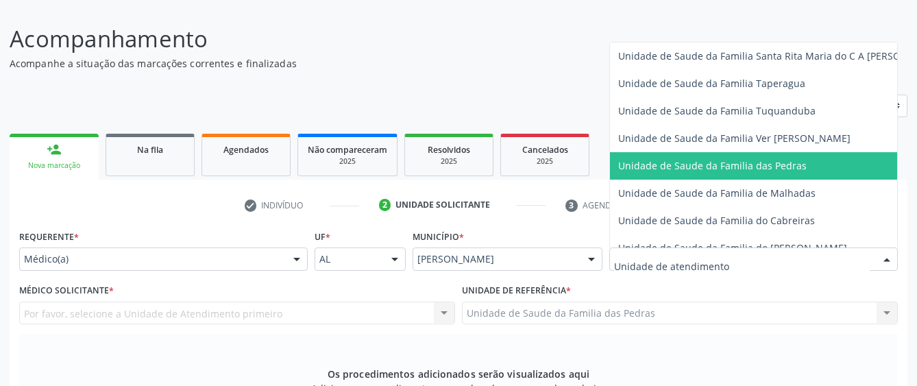
click at [643, 165] on span "Unidade de Saude da Familia das Pedras" at bounding box center [712, 165] width 188 height 13
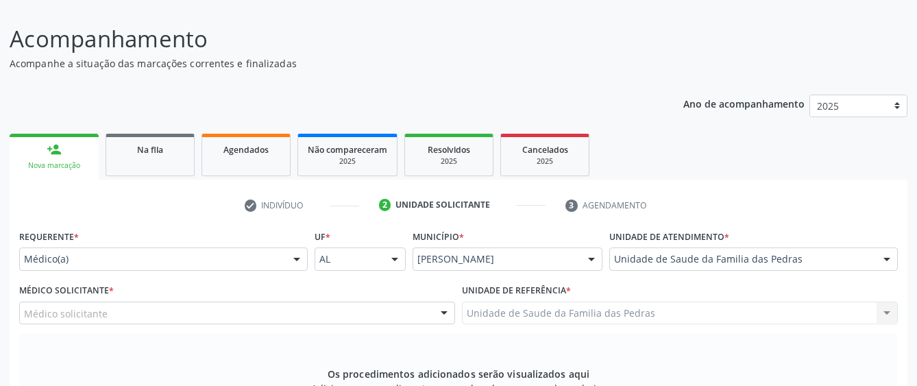
scroll to position [159, 0]
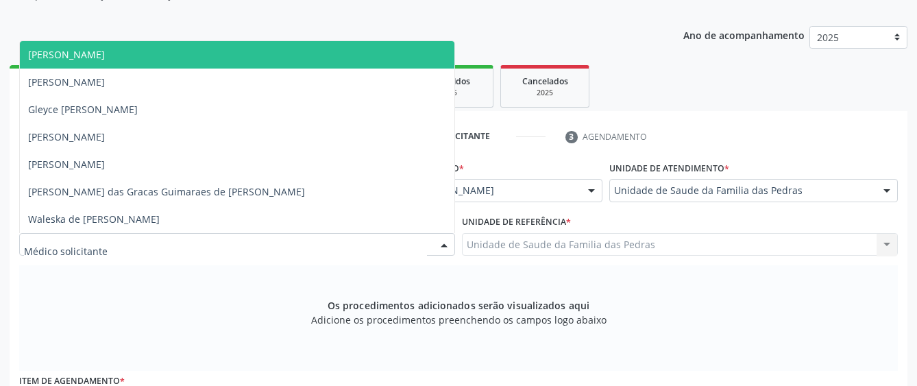
click at [436, 245] on div at bounding box center [444, 245] width 21 height 23
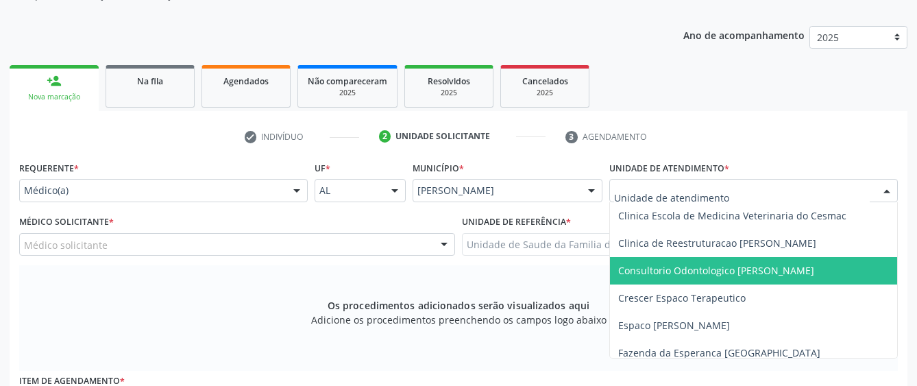
scroll to position [206, 0]
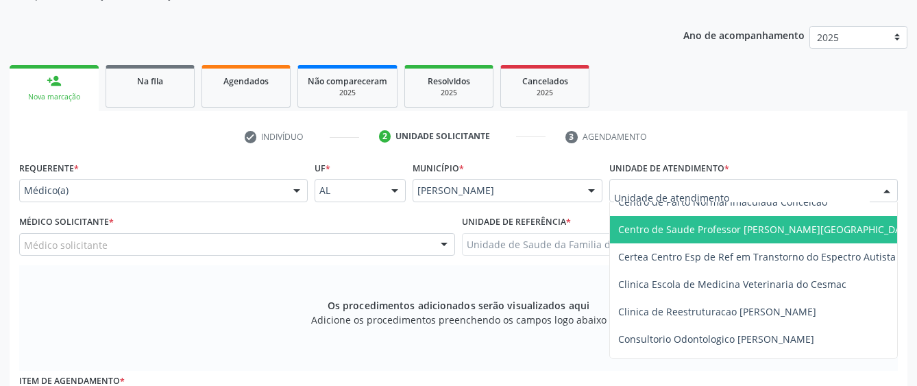
click at [726, 226] on span "Centro de Saude Professor [PERSON_NAME][GEOGRAPHIC_DATA]" at bounding box center [767, 229] width 298 height 13
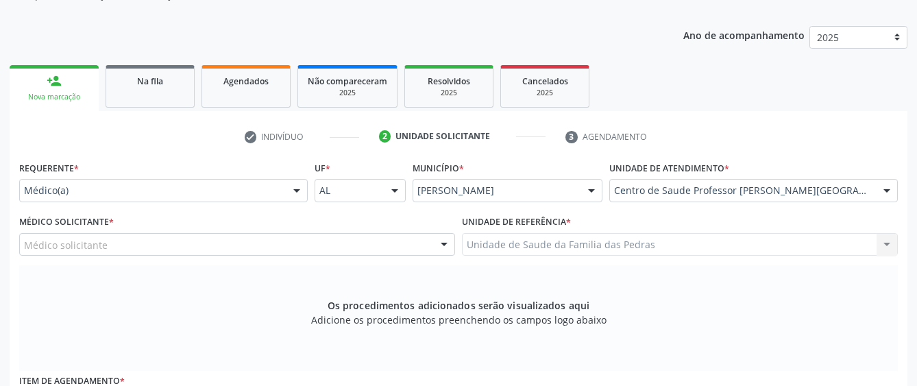
click at [447, 250] on div at bounding box center [444, 245] width 21 height 23
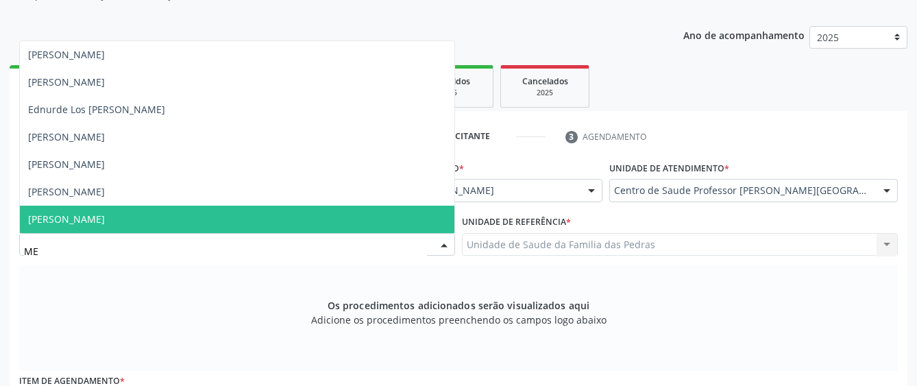
type input "MEL"
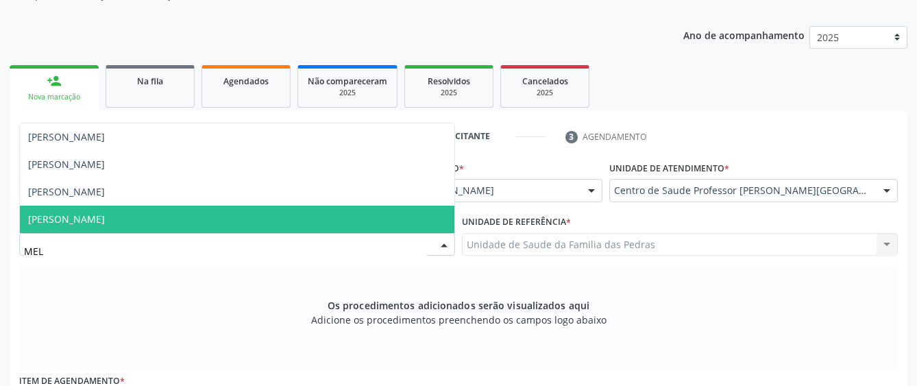
click at [231, 214] on span "[PERSON_NAME]" at bounding box center [237, 219] width 434 height 27
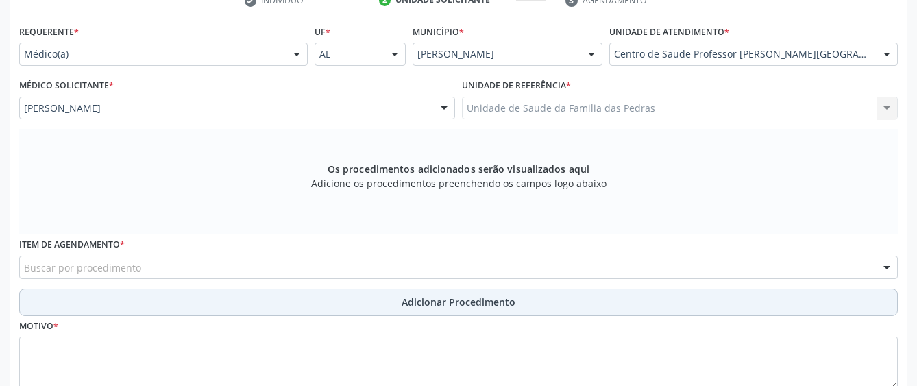
scroll to position [296, 0]
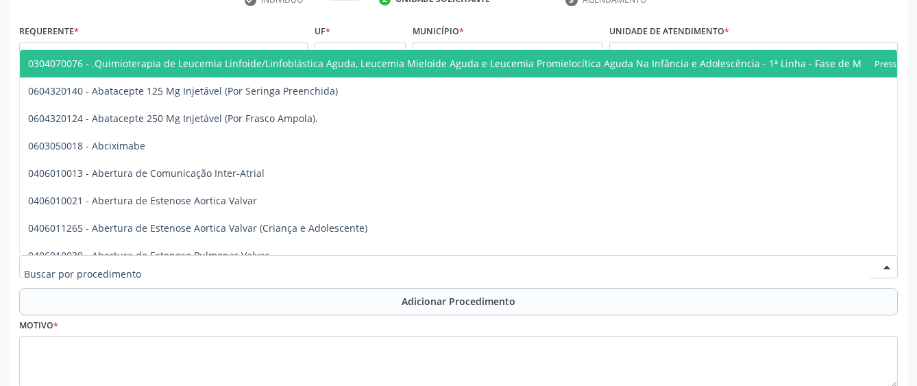
click at [352, 262] on div at bounding box center [458, 266] width 879 height 23
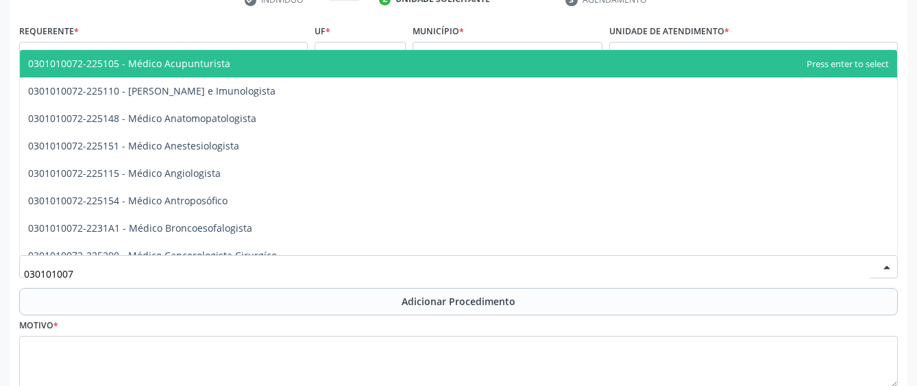
type input "0301010072"
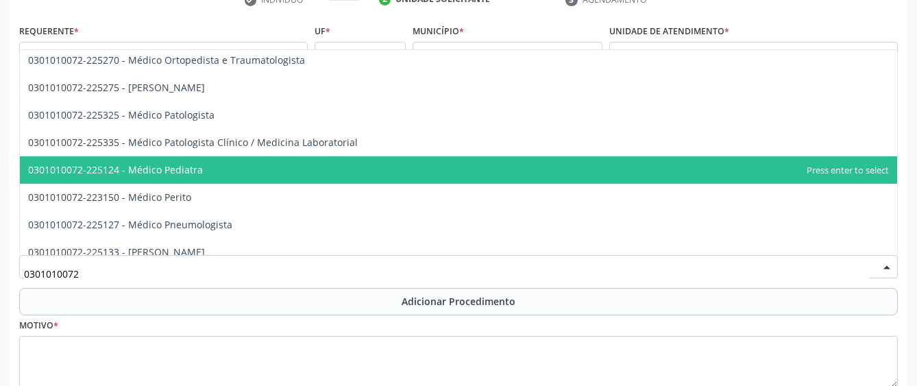
scroll to position [1234, 0]
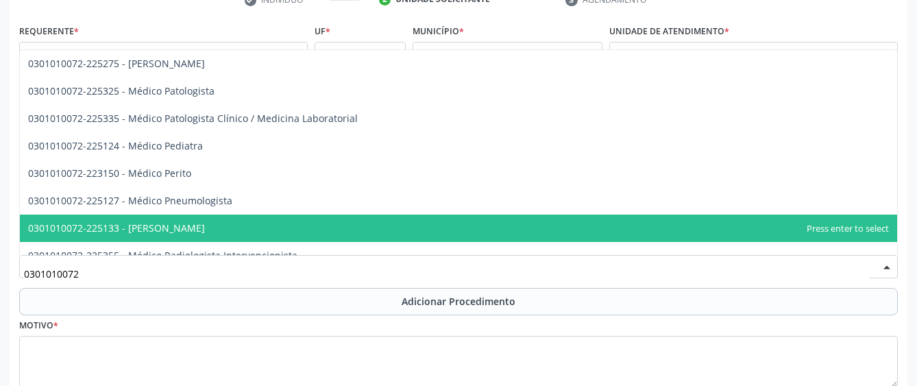
click at [273, 214] on span "0301010072-225133 - [PERSON_NAME]" at bounding box center [458, 227] width 877 height 27
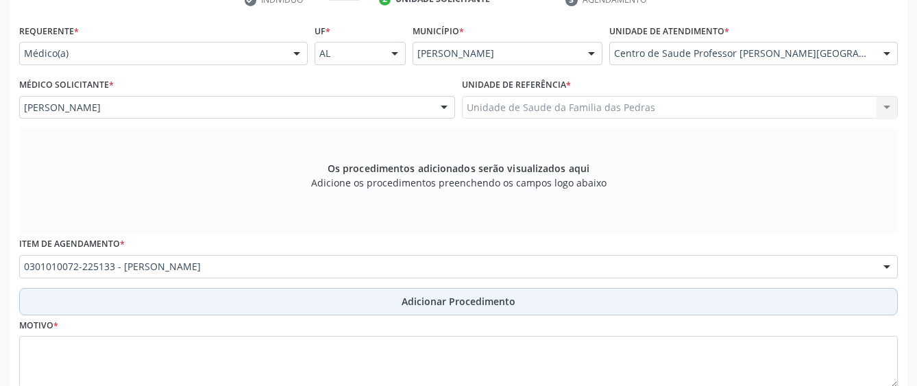
click at [230, 302] on button "Adicionar Procedimento" at bounding box center [458, 301] width 879 height 27
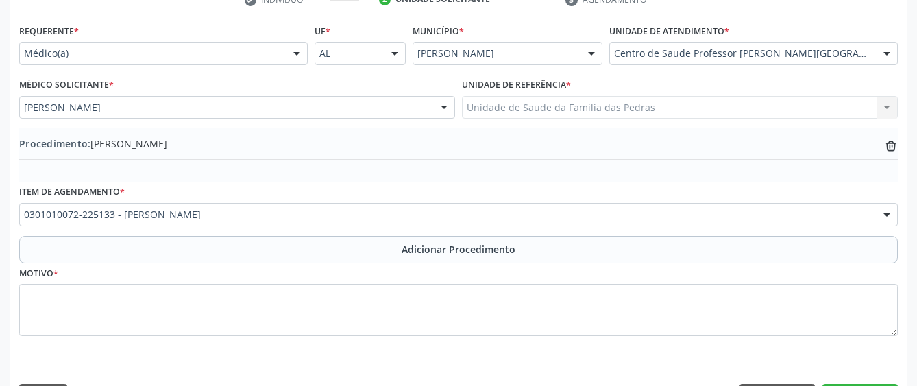
scroll to position [336, 0]
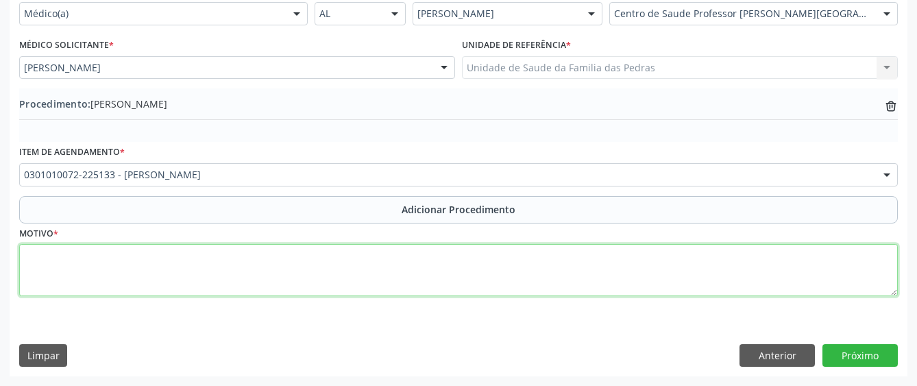
click at [216, 275] on textarea at bounding box center [458, 270] width 879 height 52
type textarea "USPEITA DE TEA"
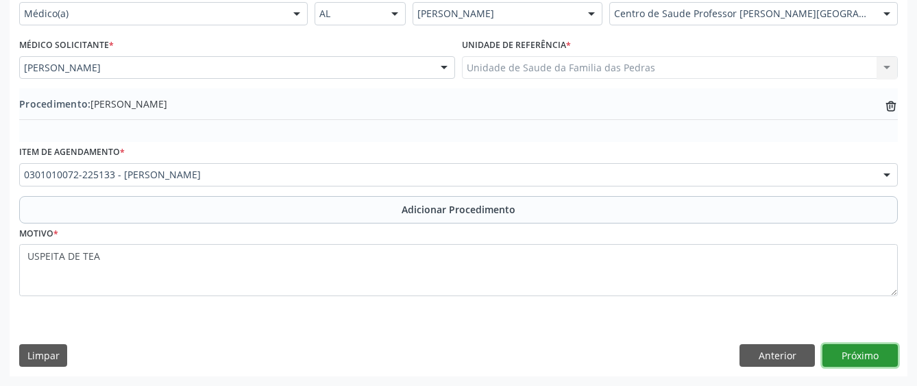
click at [855, 358] on button "Próximo" at bounding box center [859, 355] width 75 height 23
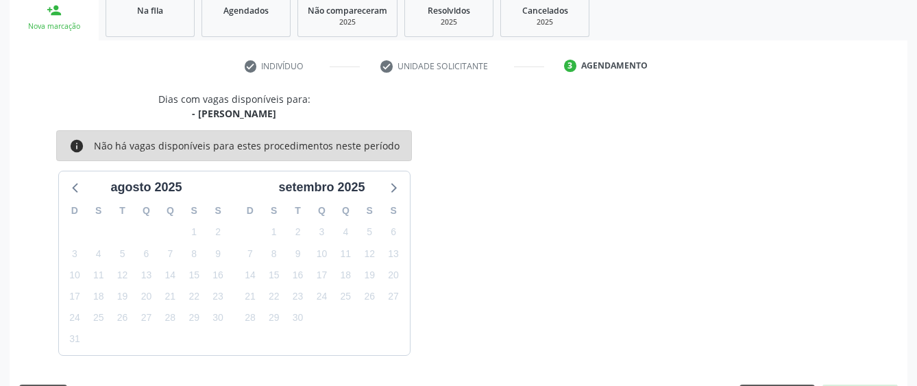
scroll to position [270, 0]
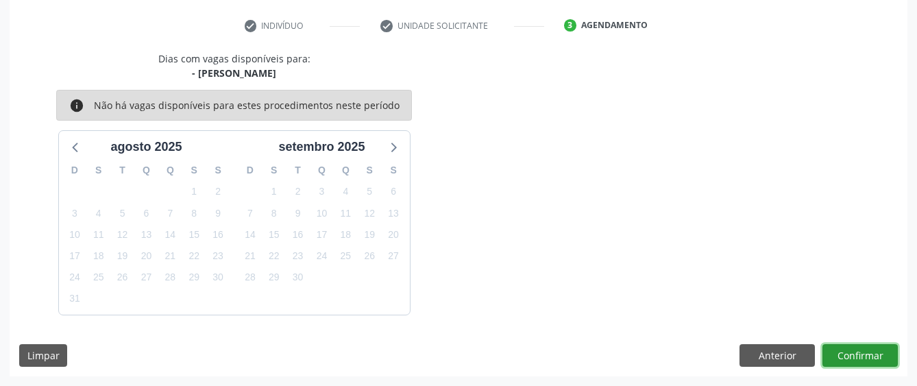
click at [833, 353] on button "Confirmar" at bounding box center [859, 355] width 75 height 23
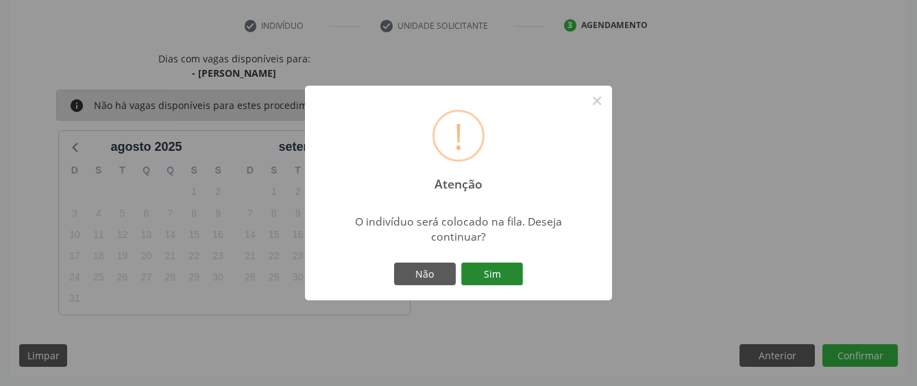
click at [498, 277] on button "Sim" at bounding box center [492, 273] width 62 height 23
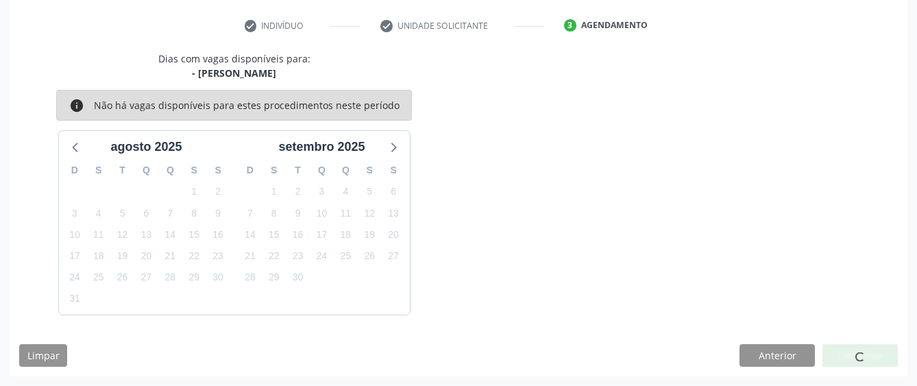
scroll to position [90, 0]
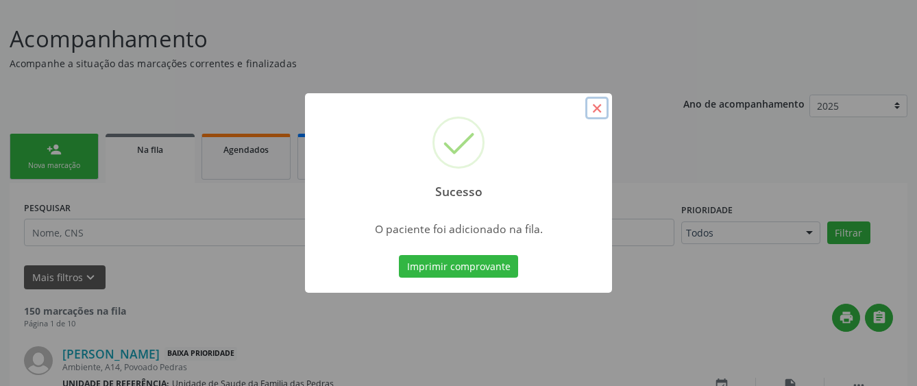
click at [599, 114] on button "×" at bounding box center [596, 108] width 23 height 23
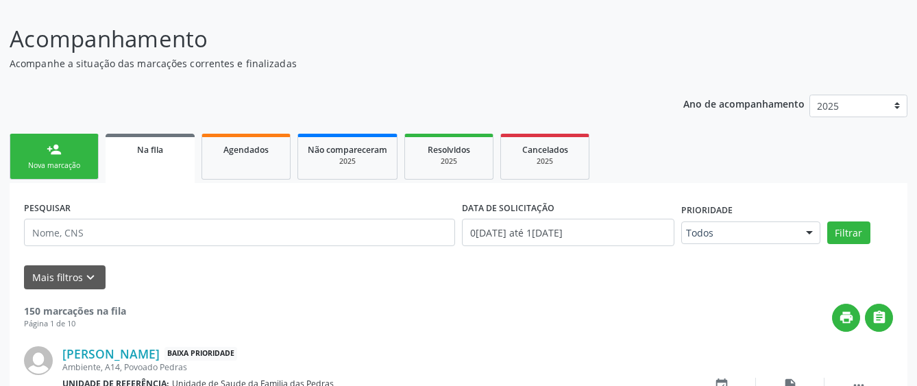
click at [650, 28] on header "Acompanhamento Acompanhe a situação das marcações correntes e finalizadas Relat…" at bounding box center [459, 46] width 898 height 49
click at [48, 160] on link "person_add Nova marcação" at bounding box center [54, 157] width 89 height 46
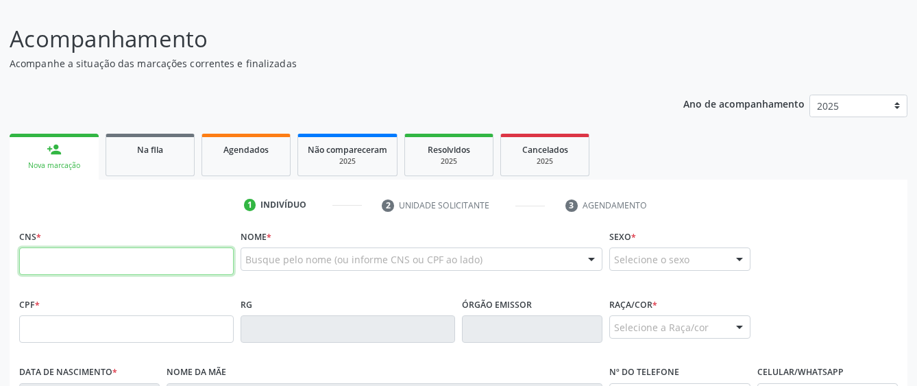
click at [171, 263] on input "text" at bounding box center [126, 260] width 214 height 27
click at [62, 260] on input "898 0003 5345 992" at bounding box center [126, 260] width 214 height 27
type input "898 0004 3534 5992"
type input "011.387.414-69"
type input "1[DATE]"
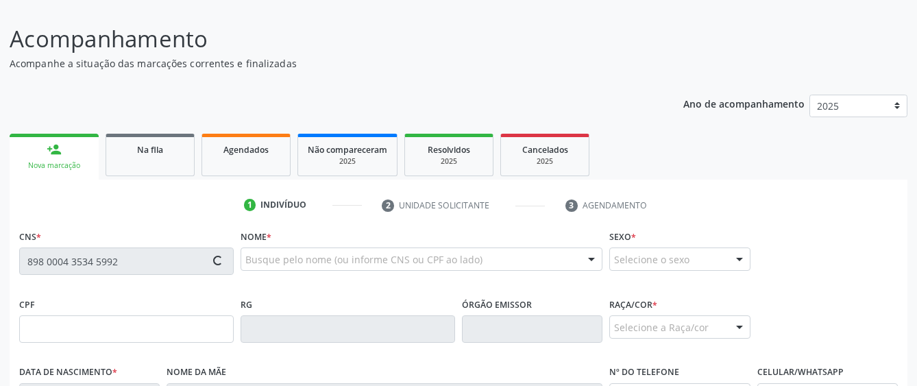
type input "[PERSON_NAME]"
type input "[PHONE_NUMBER]"
type input "S/N"
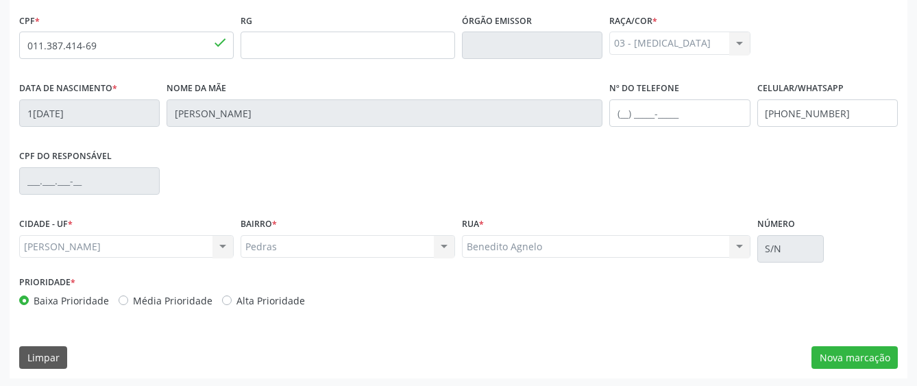
scroll to position [376, 0]
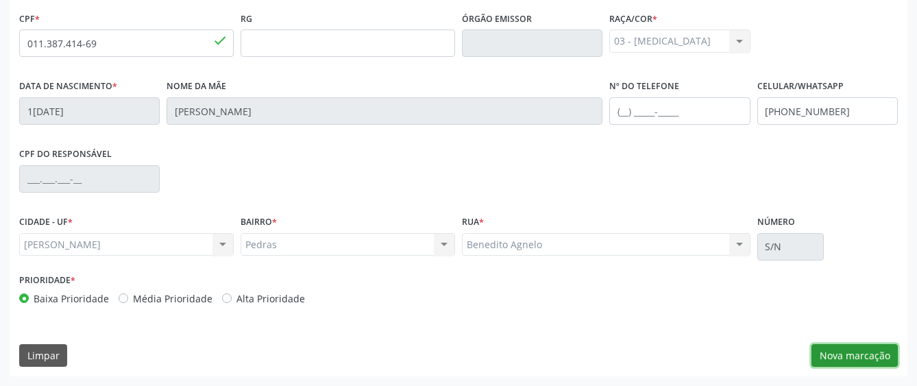
click at [886, 353] on button "Nova marcação" at bounding box center [854, 355] width 86 height 23
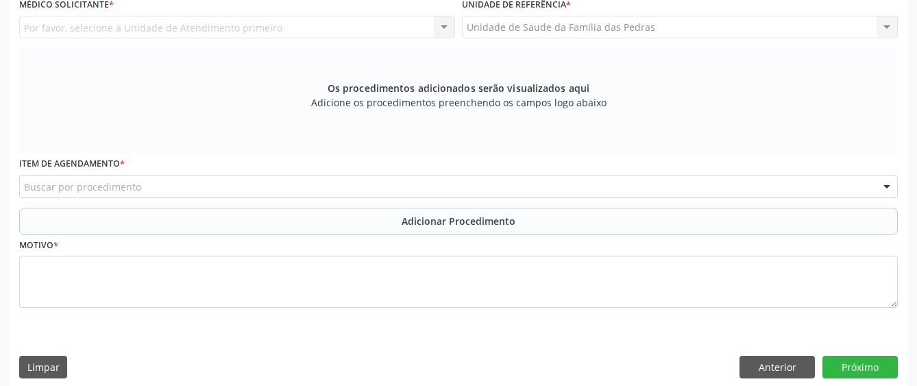
click at [242, 182] on div "Buscar por procedimento" at bounding box center [458, 186] width 879 height 23
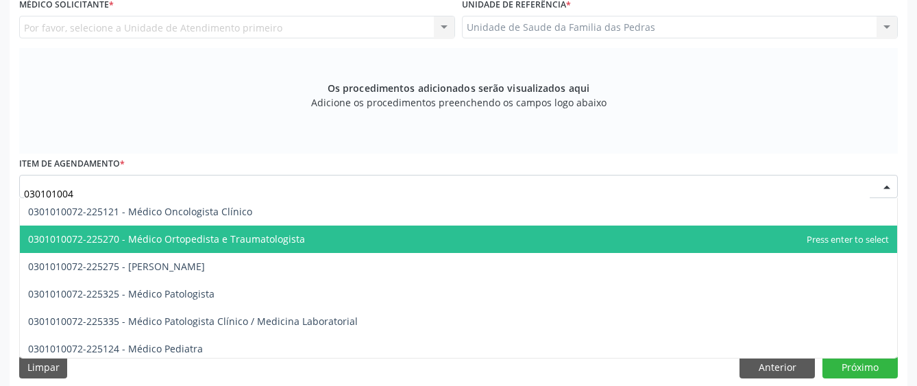
scroll to position [0, 0]
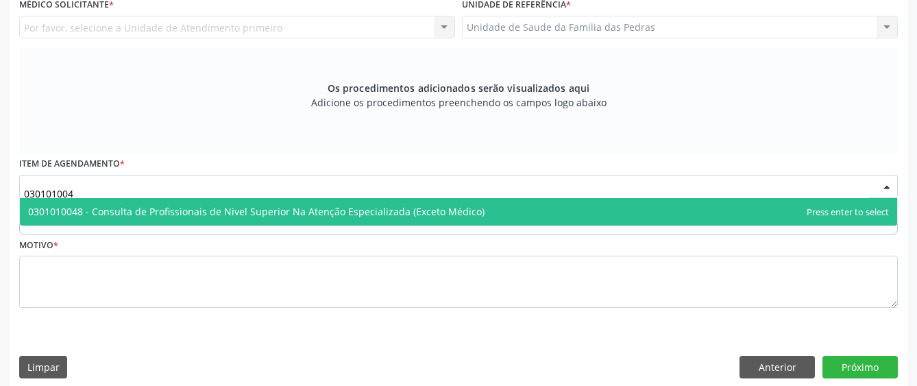
type input "0301010048"
click at [191, 206] on span "0301010048 - Consulta de Profissionais de Nivel Superior Na Atenção Especializa…" at bounding box center [256, 211] width 456 height 13
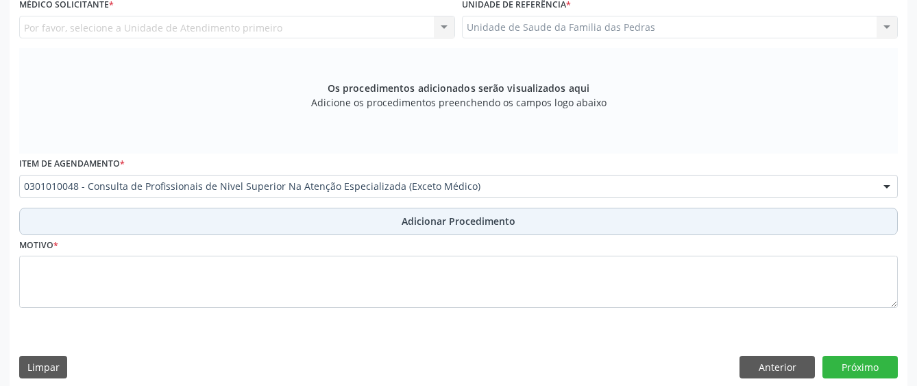
click at [228, 227] on button "Adicionar Procedimento" at bounding box center [458, 221] width 879 height 27
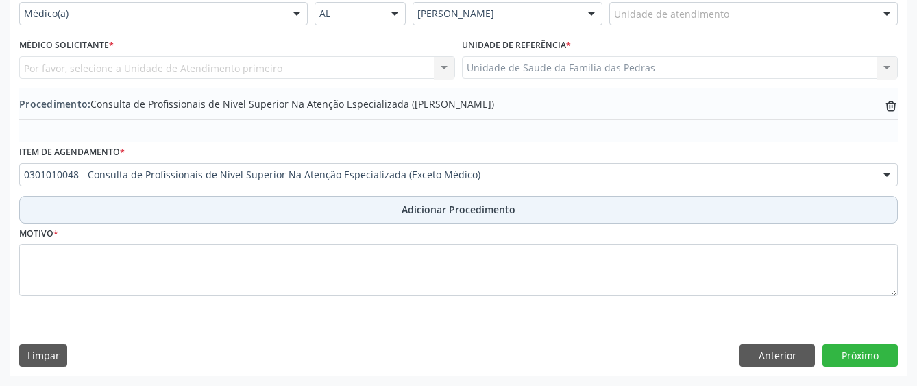
scroll to position [336, 0]
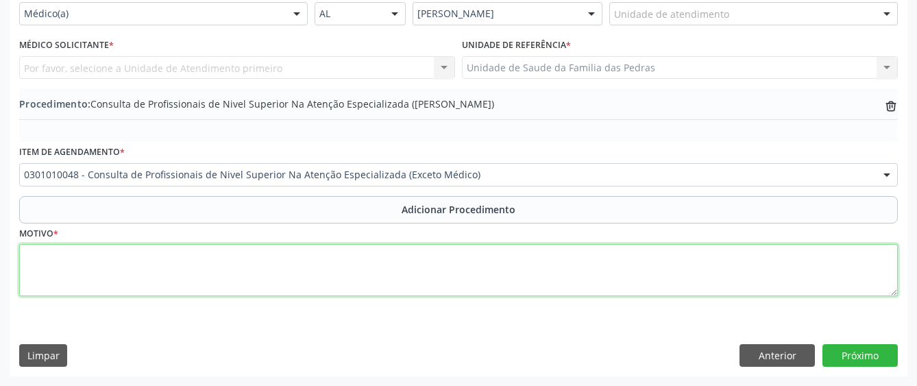
click at [217, 279] on textarea at bounding box center [458, 270] width 879 height 52
type textarea "PROCTOLOGISTA HEMORROIDAS"
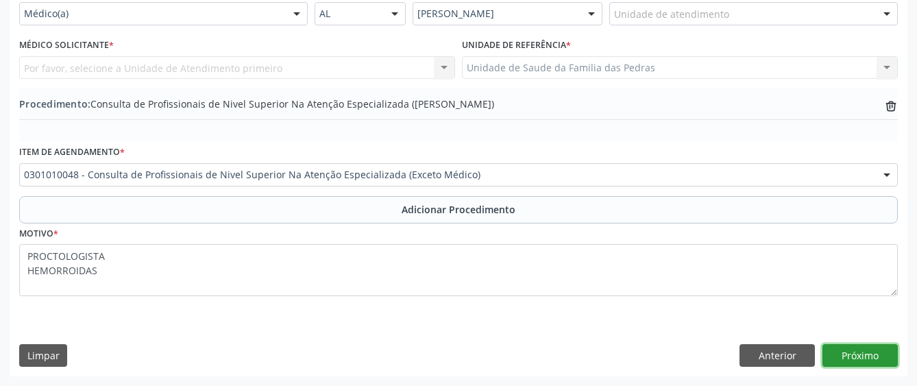
click at [839, 361] on button "Próximo" at bounding box center [859, 355] width 75 height 23
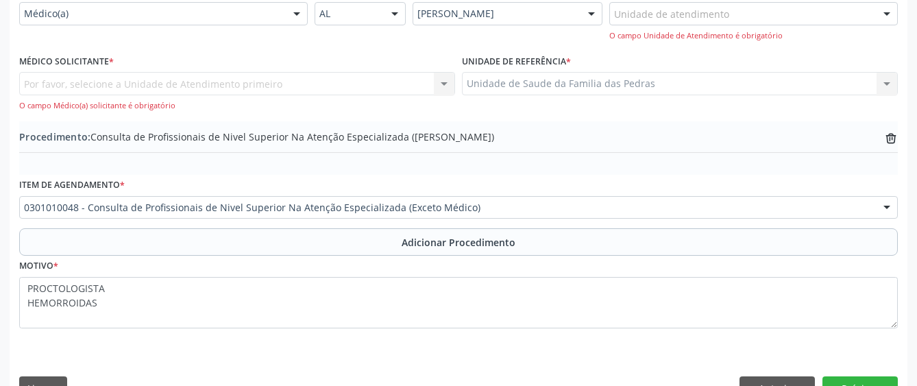
click at [285, 88] on div "Por favor, selecione a Unidade de Atendimento primeiro Nenhum resultado encontr…" at bounding box center [237, 91] width 436 height 39
click at [441, 79] on div "Por favor, selecione a Unidade de Atendimento primeiro Nenhum resultado encontr…" at bounding box center [237, 91] width 436 height 39
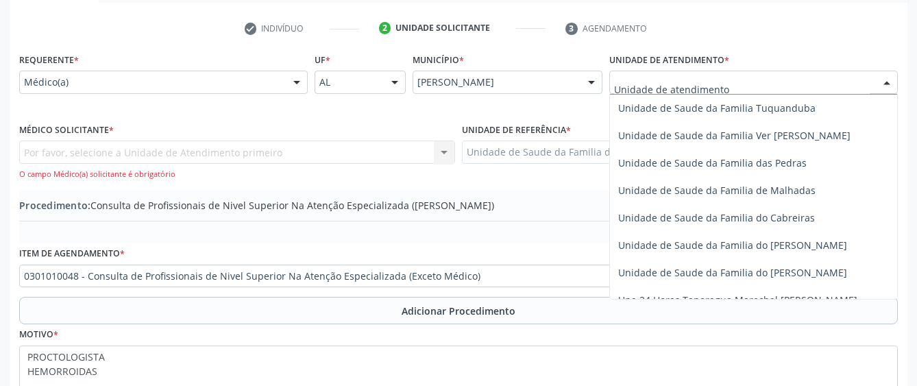
scroll to position [1028, 0]
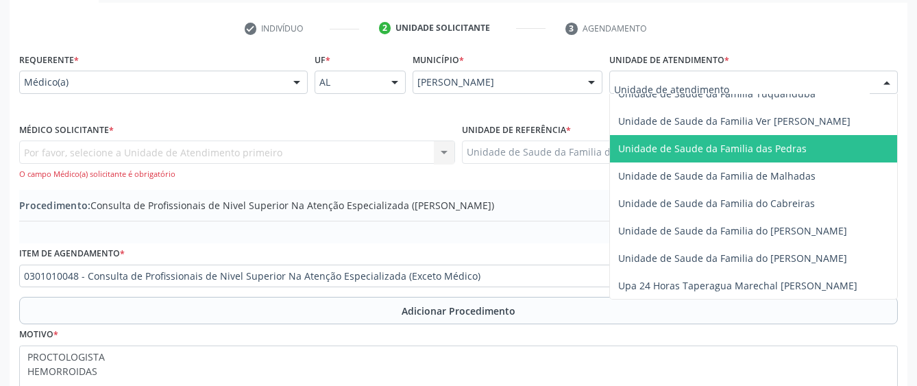
click at [645, 158] on span "Unidade de Saude da Familia das Pedras" at bounding box center [781, 148] width 342 height 27
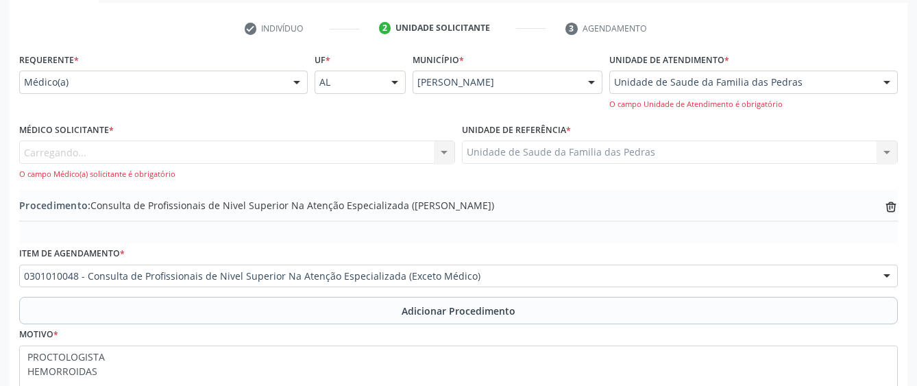
click at [430, 156] on div "Carregando... Nenhum resultado encontrado para: " " Não há nenhuma opção para s…" at bounding box center [237, 159] width 436 height 39
click at [382, 156] on div "Médico solicitante" at bounding box center [237, 151] width 436 height 23
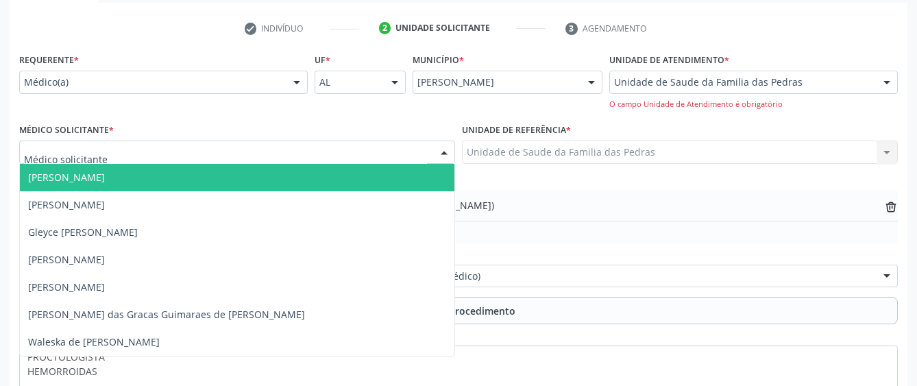
click at [405, 177] on span "[PERSON_NAME]" at bounding box center [237, 177] width 434 height 27
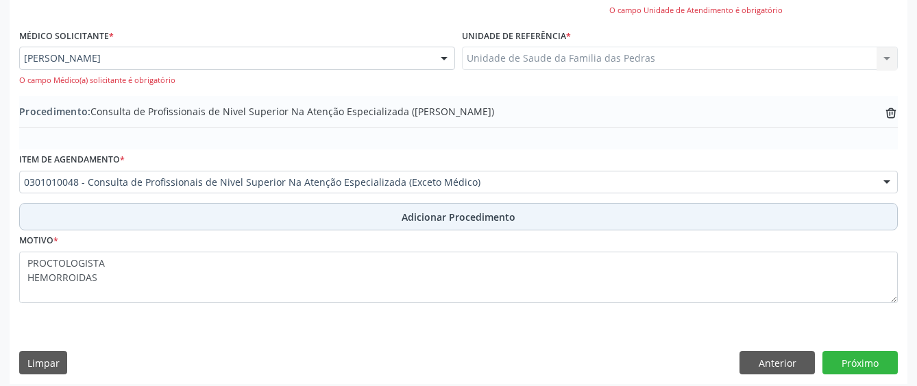
scroll to position [369, 0]
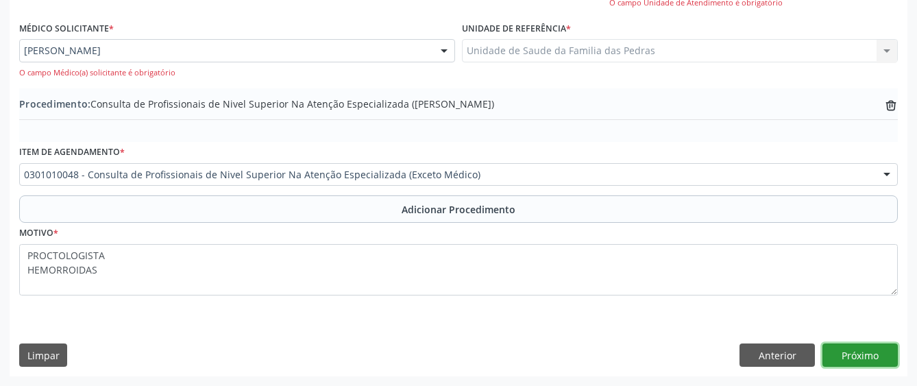
click at [883, 358] on button "Próximo" at bounding box center [859, 354] width 75 height 23
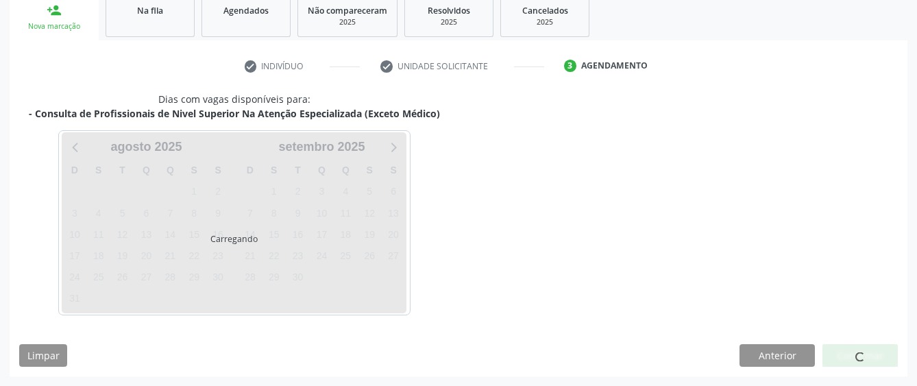
scroll to position [270, 0]
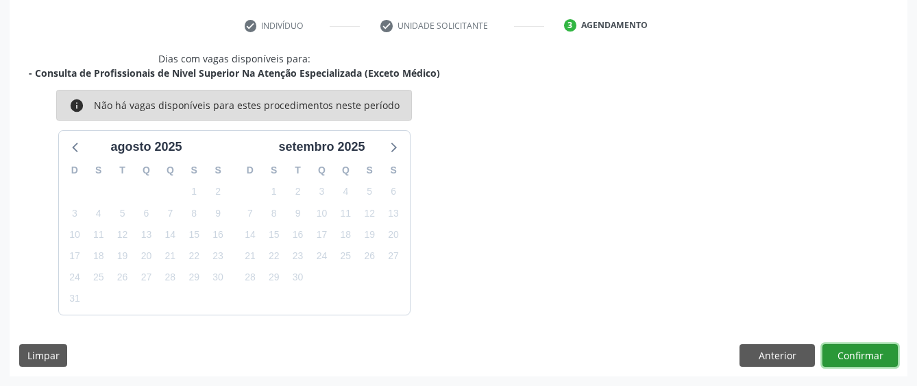
click at [883, 358] on button "Confirmar" at bounding box center [859, 355] width 75 height 23
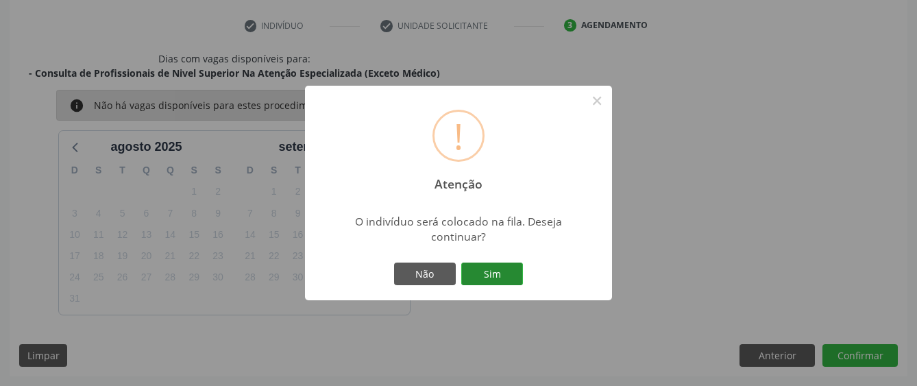
click at [489, 269] on button "Sim" at bounding box center [492, 273] width 62 height 23
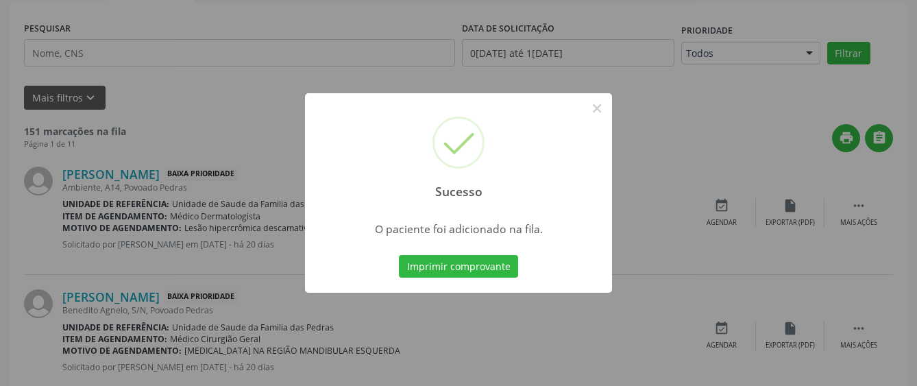
scroll to position [90, 0]
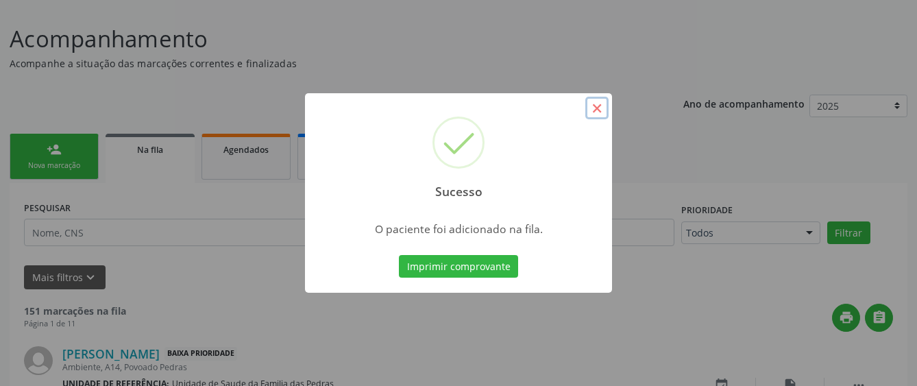
click at [591, 106] on button "×" at bounding box center [596, 108] width 23 height 23
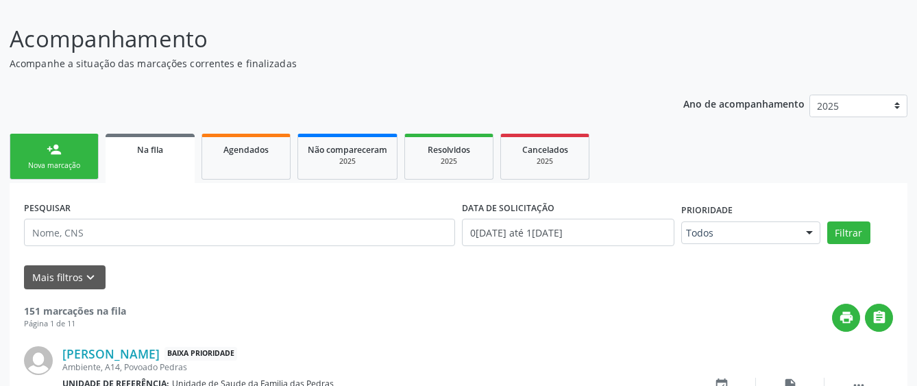
click at [66, 150] on link "person_add Nova marcação" at bounding box center [54, 157] width 89 height 46
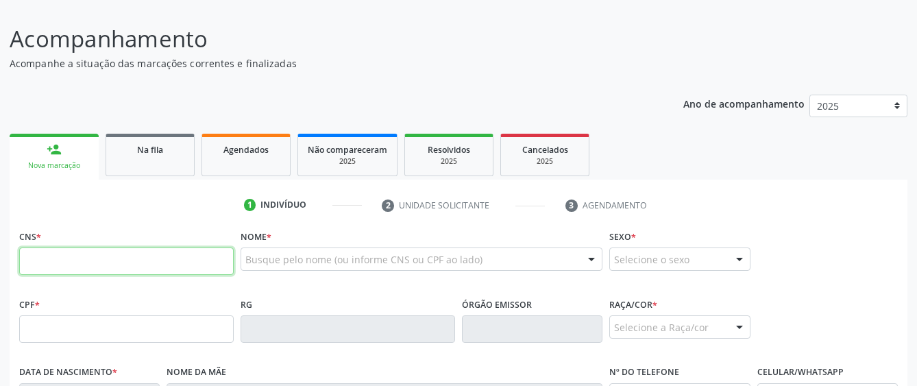
click at [43, 271] on input "text" at bounding box center [126, 260] width 214 height 27
type input "709 8090 6082 4696"
type input "617.202.244-04"
type input "[DATE]"
type input "[PERSON_NAME] da Conceicao"
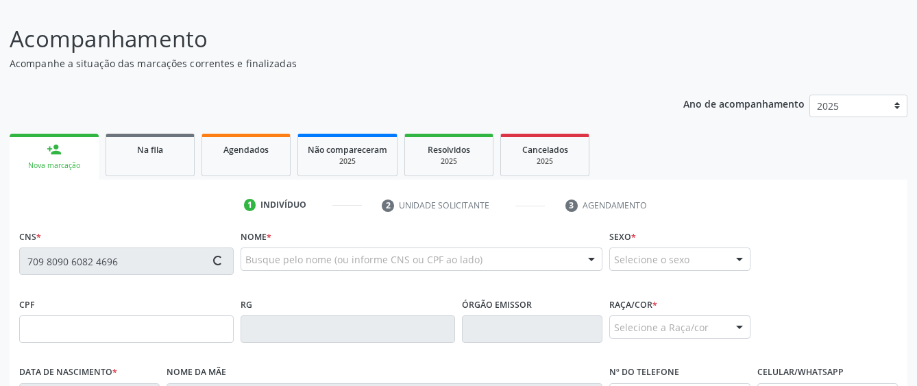
type input "[PHONE_NUMBER]"
type input "S/N"
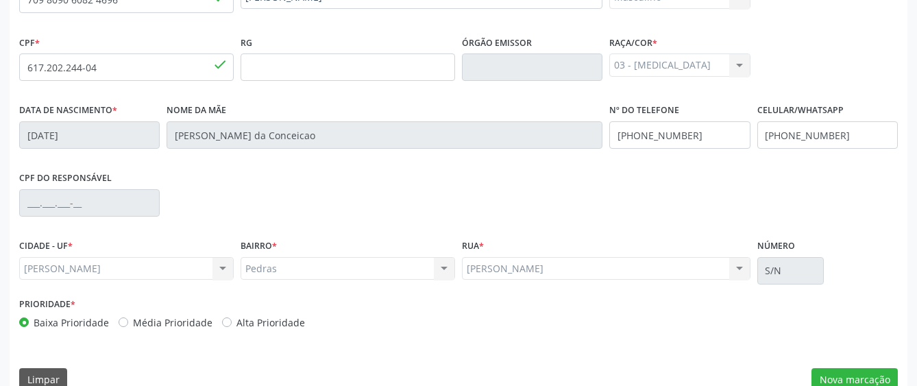
scroll to position [376, 0]
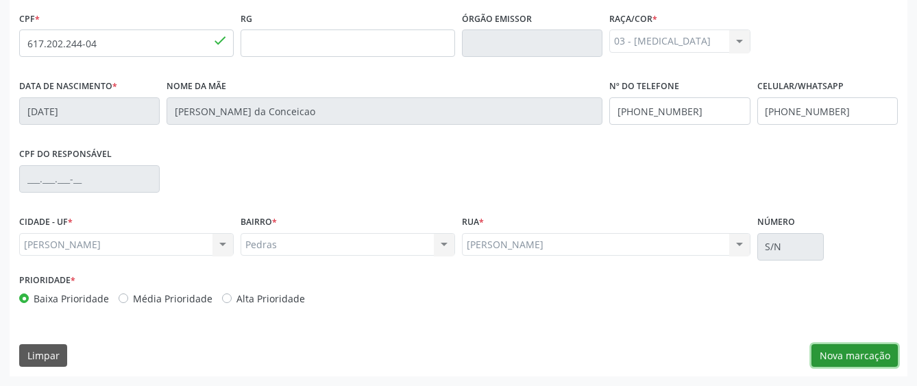
click at [843, 350] on button "Nova marcação" at bounding box center [854, 355] width 86 height 23
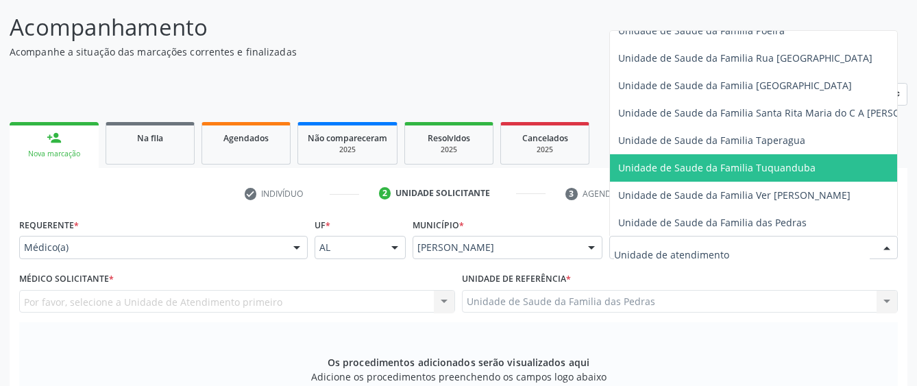
scroll to position [959, 0]
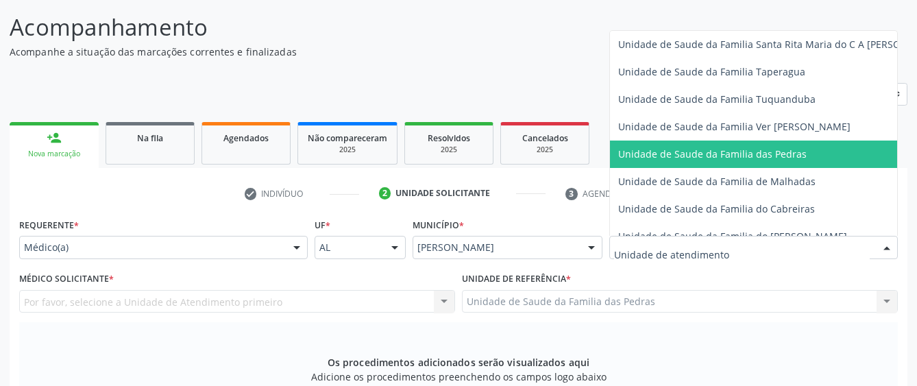
click at [691, 160] on span "Unidade de Saude da Familia das Pedras" at bounding box center [712, 153] width 188 height 13
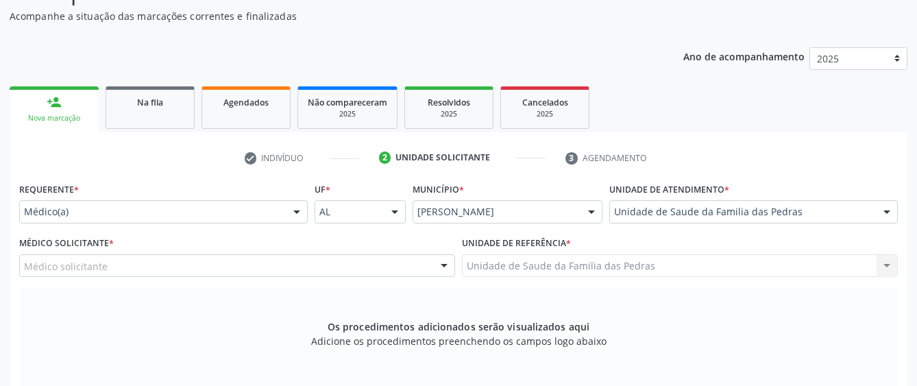
scroll to position [171, 0]
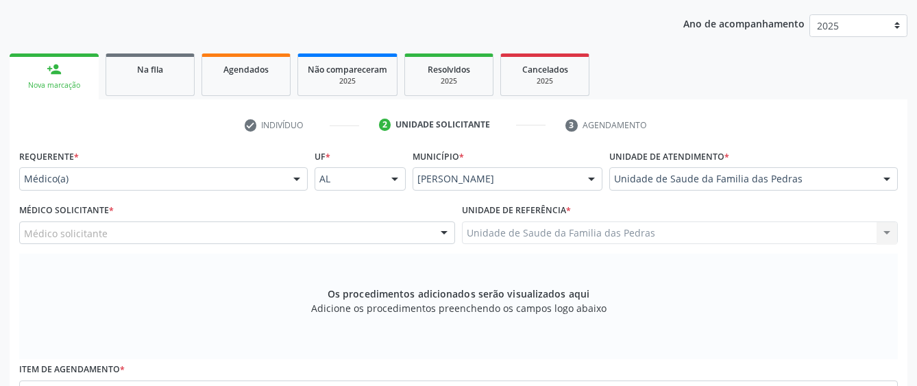
click at [304, 236] on div "Médico solicitante" at bounding box center [237, 232] width 436 height 23
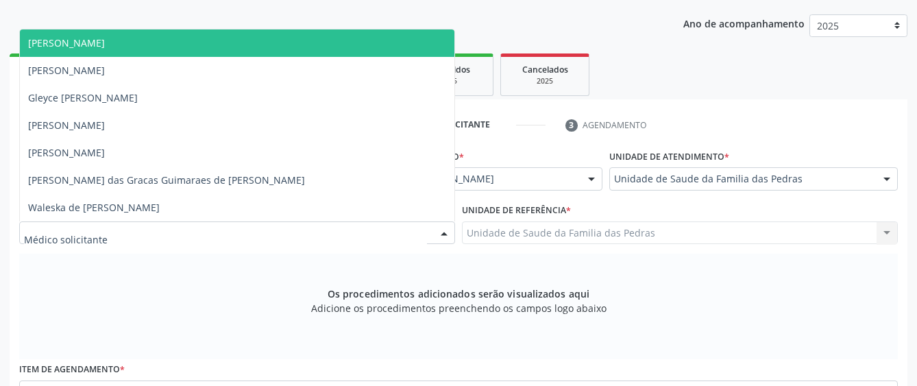
click at [280, 33] on span "[PERSON_NAME]" at bounding box center [237, 42] width 434 height 27
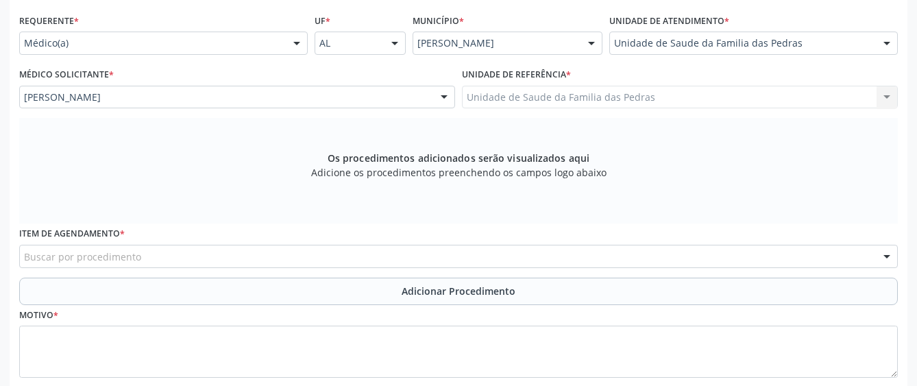
scroll to position [308, 0]
click at [567, 255] on div "Buscar por procedimento" at bounding box center [458, 254] width 879 height 23
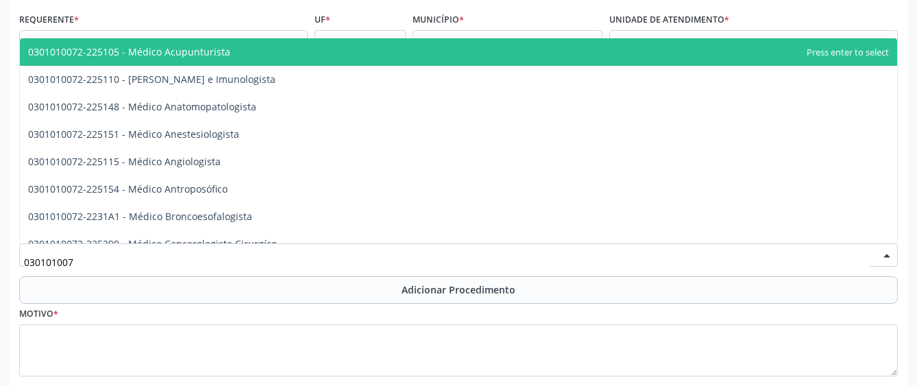
type input "0301010072"
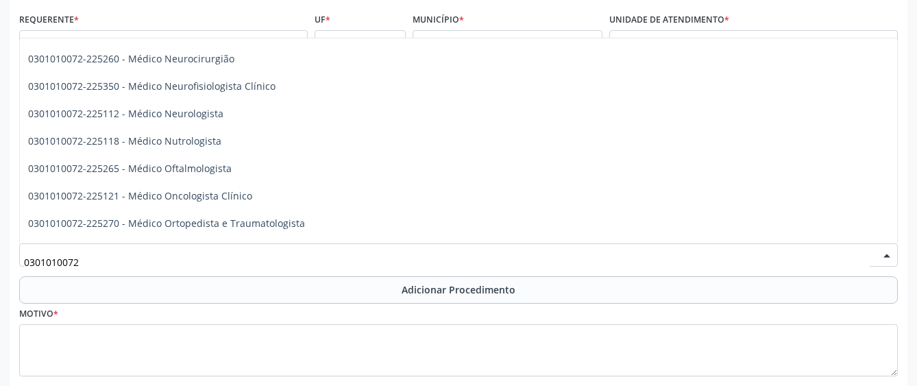
scroll to position [1001, 0]
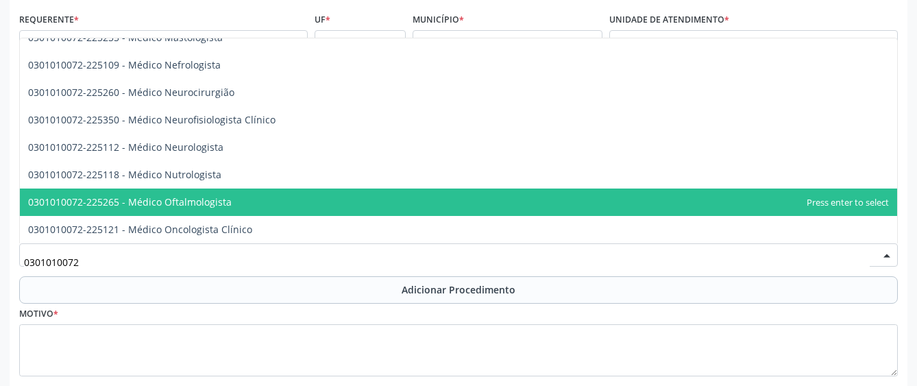
click at [249, 196] on span "0301010072-225265 - Médico Oftalmologista" at bounding box center [458, 201] width 877 height 27
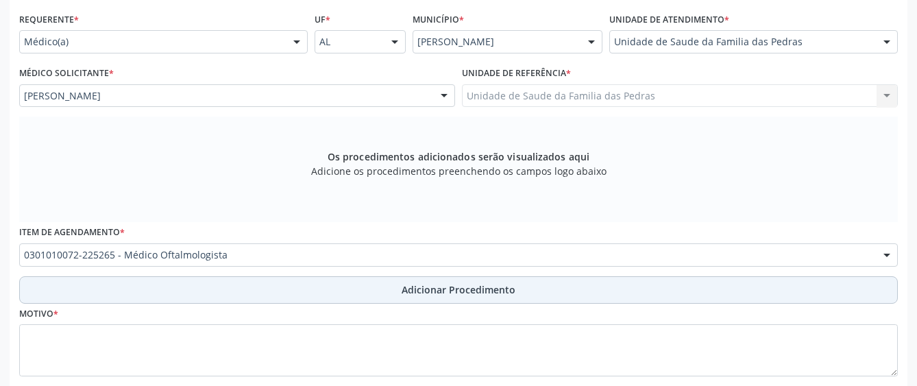
click at [282, 294] on button "Adicionar Procedimento" at bounding box center [458, 289] width 879 height 27
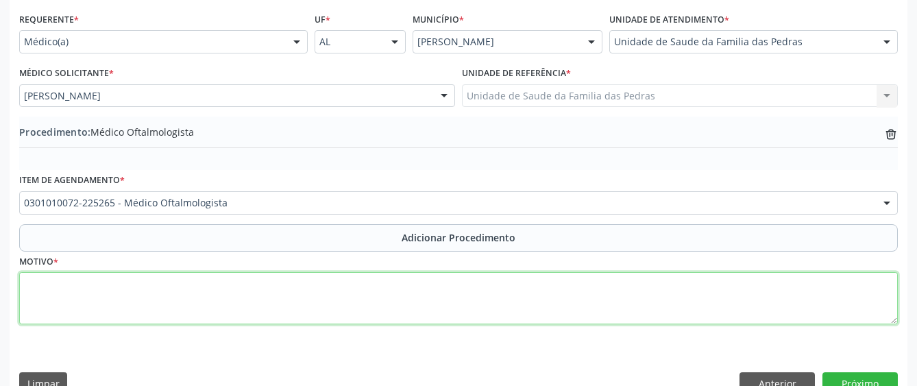
click at [290, 294] on textarea at bounding box center [458, 298] width 879 height 52
type textarea "DEFICT VISUAL"
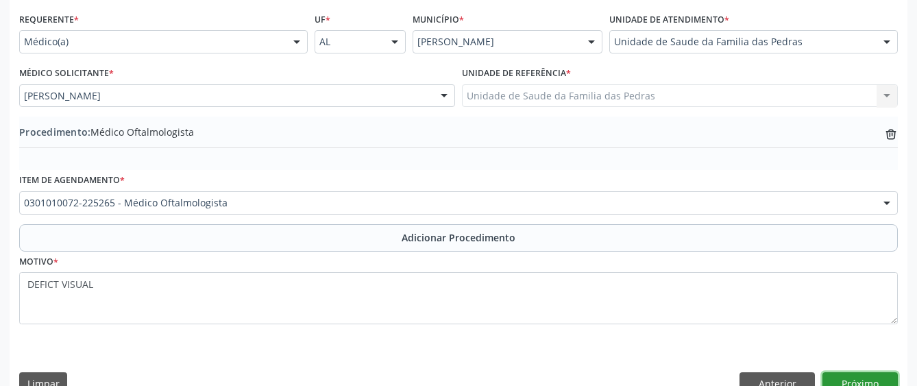
click at [867, 378] on button "Próximo" at bounding box center [859, 383] width 75 height 23
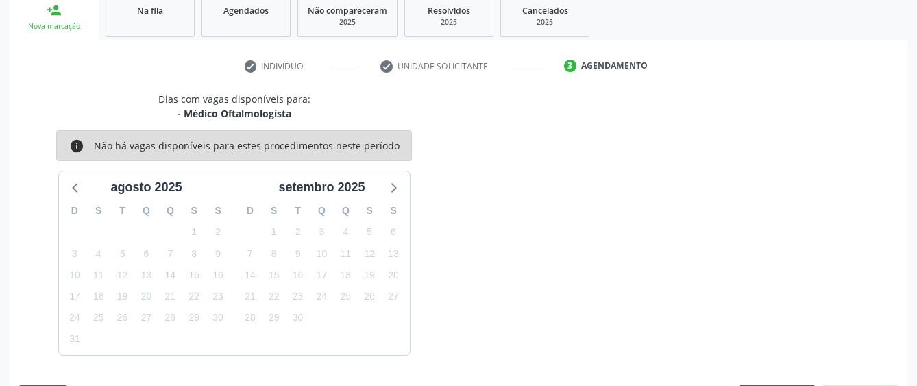
scroll to position [270, 0]
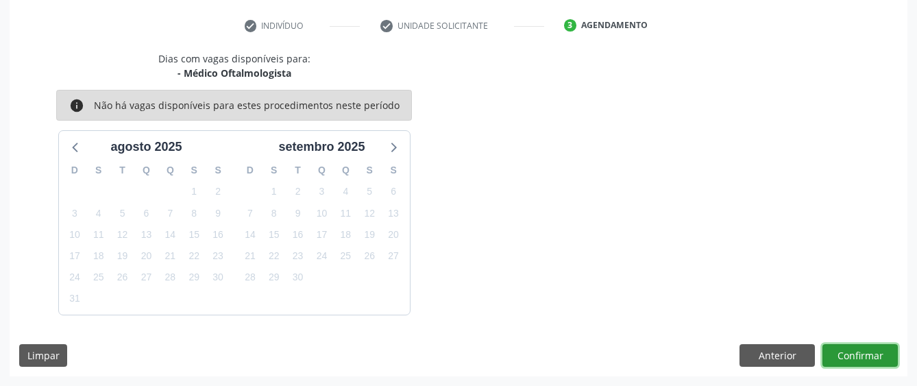
click at [883, 348] on button "Confirmar" at bounding box center [859, 355] width 75 height 23
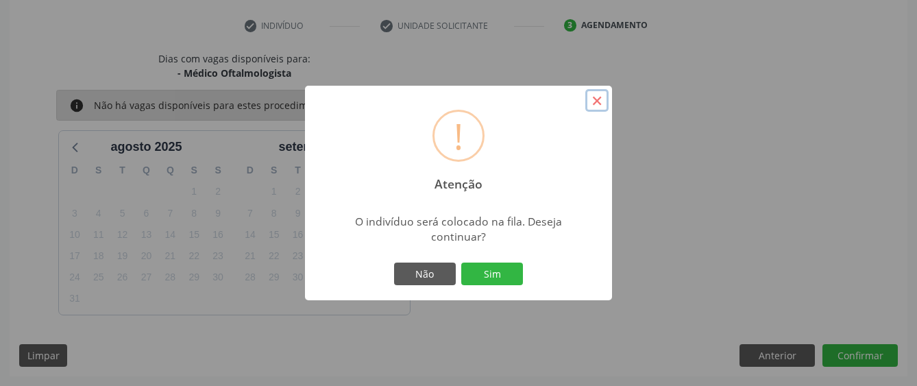
click at [598, 93] on button "×" at bounding box center [596, 100] width 23 height 23
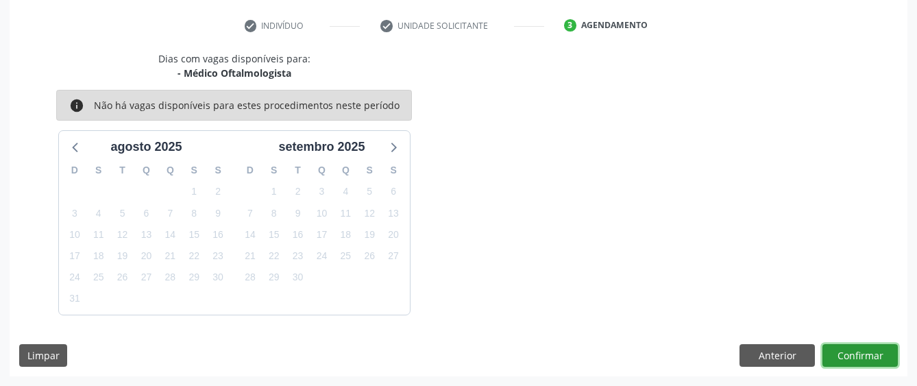
click at [869, 351] on button "Confirmar" at bounding box center [859, 355] width 75 height 23
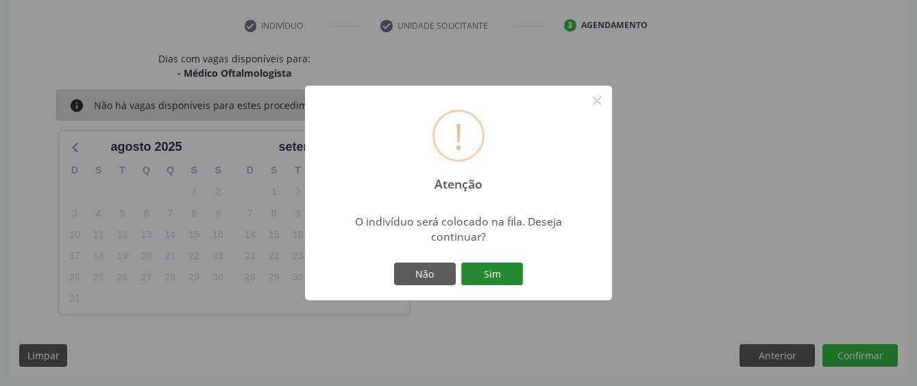
click at [495, 282] on button "Sim" at bounding box center [492, 273] width 62 height 23
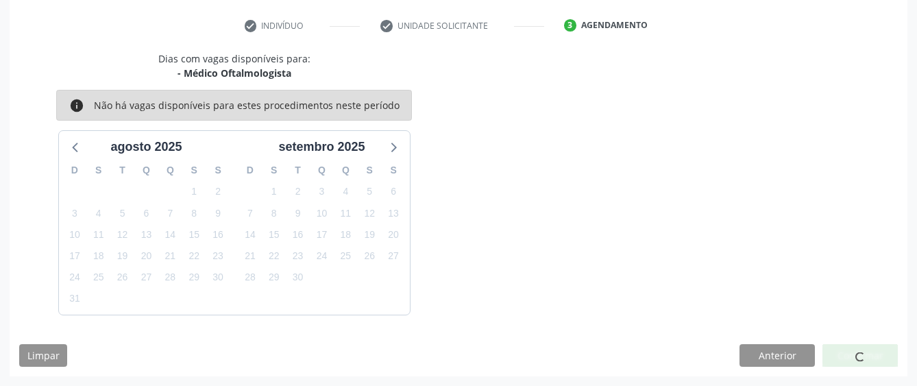
scroll to position [90, 0]
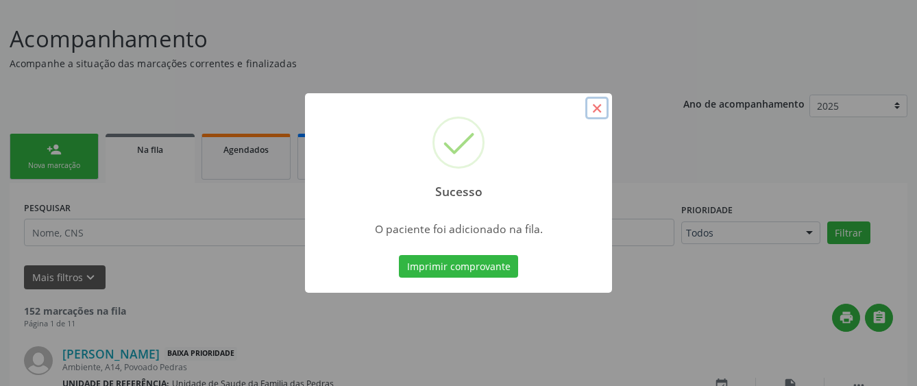
click at [590, 112] on button "×" at bounding box center [596, 108] width 23 height 23
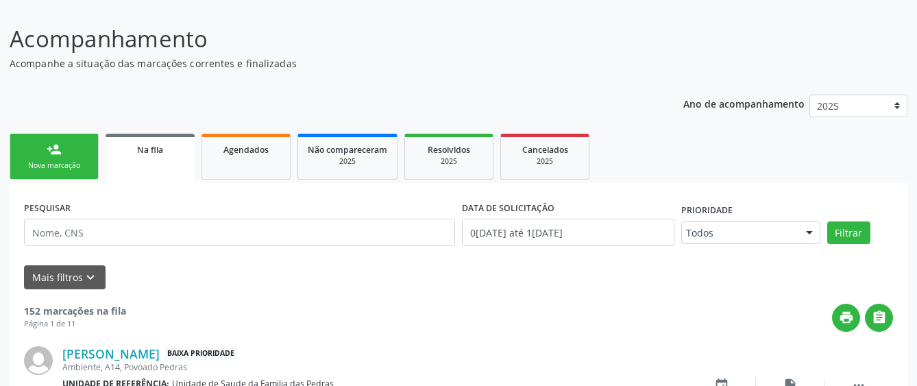
click at [51, 169] on div "Nova marcação" at bounding box center [54, 165] width 69 height 10
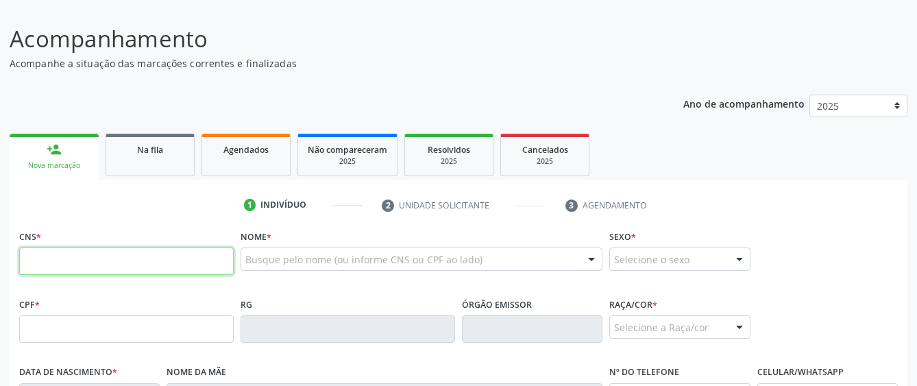
click at [137, 265] on input "text" at bounding box center [126, 260] width 214 height 27
type input "700 2029 4423 9921"
type input "340.690.542-00"
type input "[DATE]"
type input "[PERSON_NAME]"
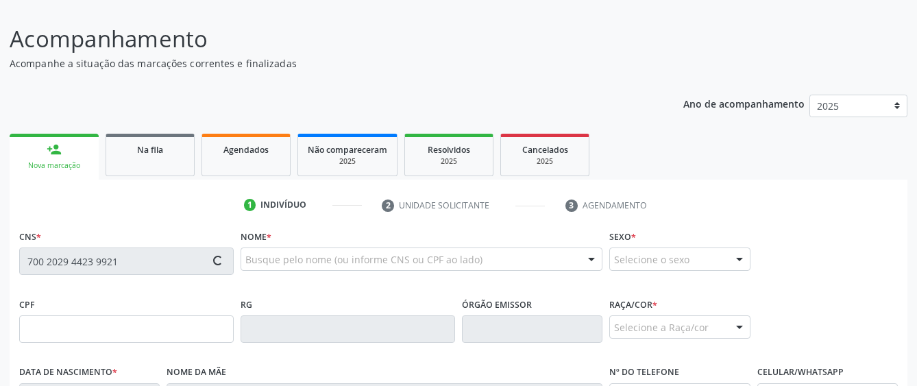
type input "[PHONE_NUMBER]"
type input "06"
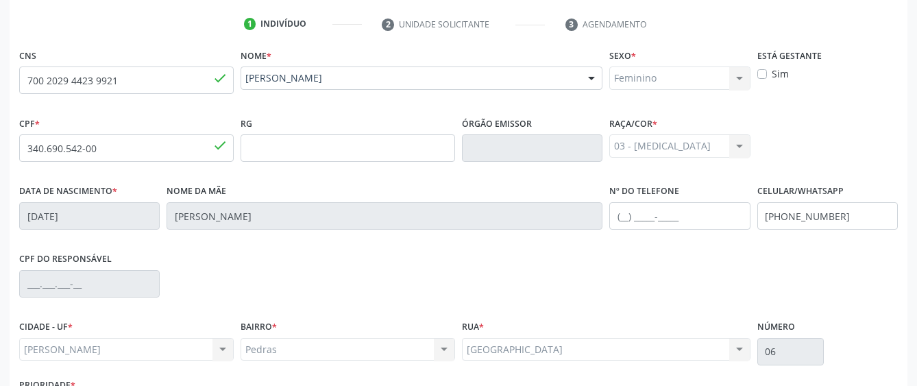
scroll to position [365, 0]
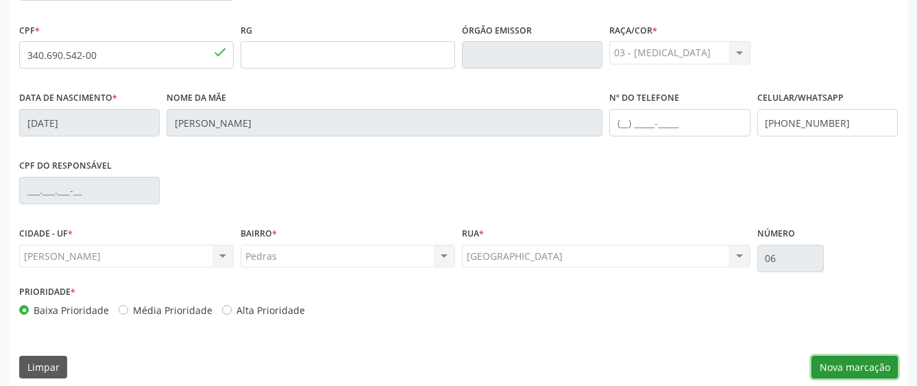
click at [831, 363] on button "Nova marcação" at bounding box center [854, 367] width 86 height 23
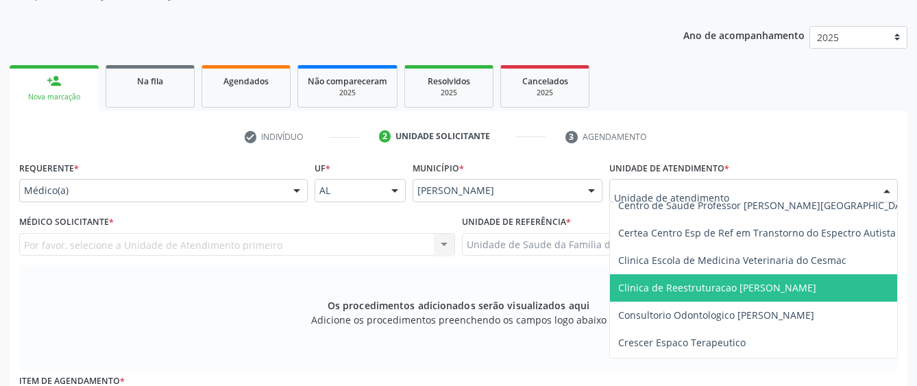
scroll to position [206, 0]
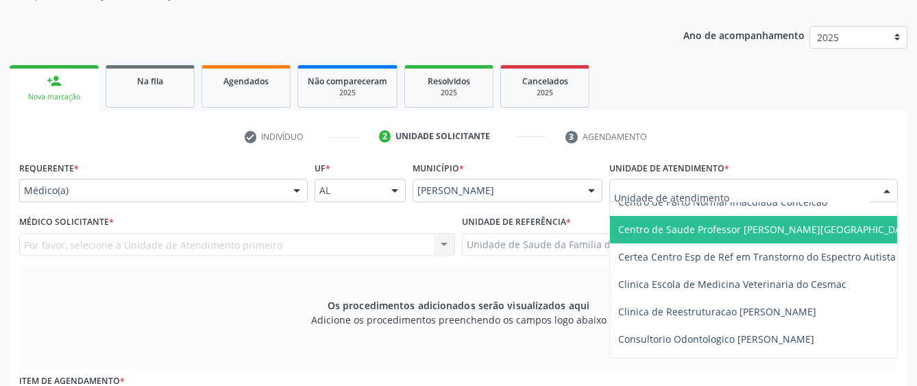
click at [672, 236] on span "Centro de Saude Professor [PERSON_NAME][GEOGRAPHIC_DATA]" at bounding box center [781, 229] width 342 height 27
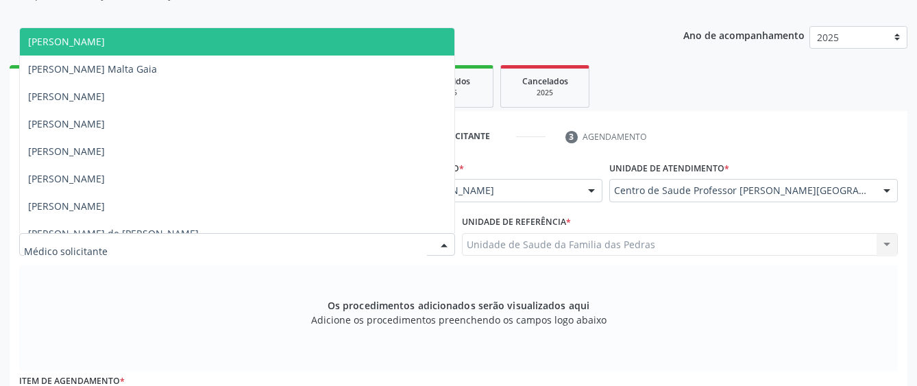
click at [353, 245] on div at bounding box center [237, 244] width 436 height 23
type input "ELI"
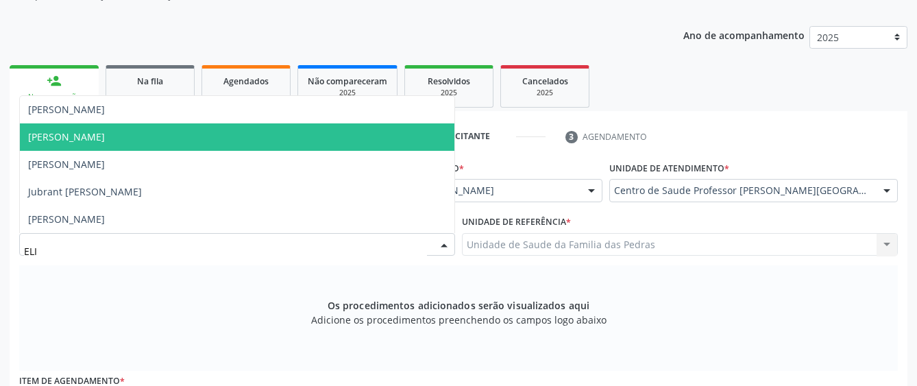
click at [153, 132] on span "[PERSON_NAME]" at bounding box center [237, 136] width 434 height 27
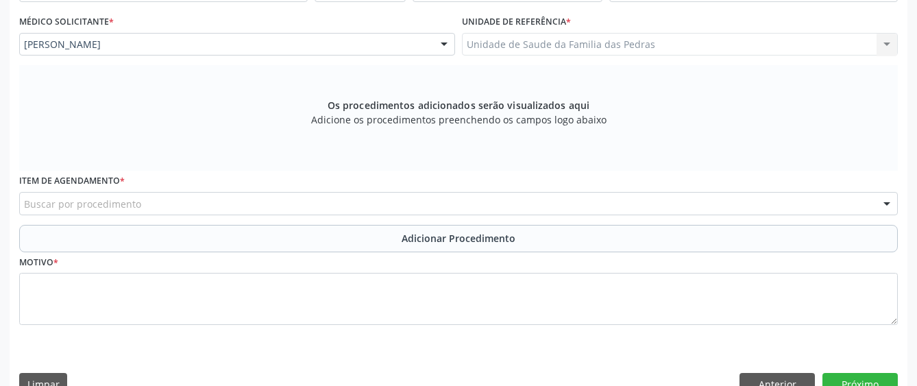
scroll to position [365, 0]
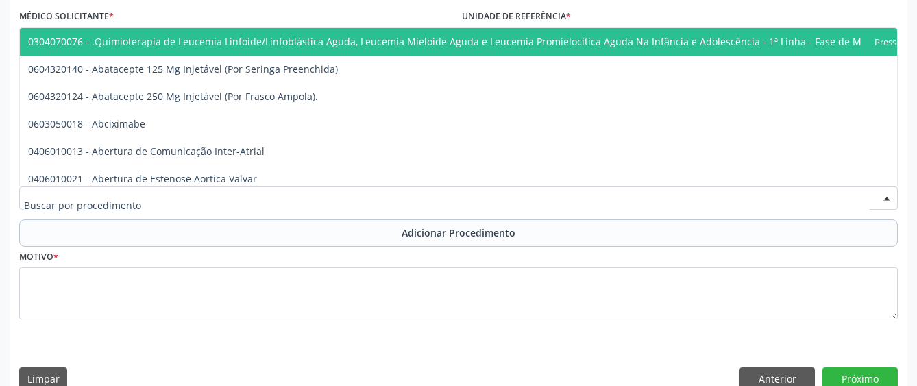
click at [326, 199] on div at bounding box center [458, 197] width 879 height 23
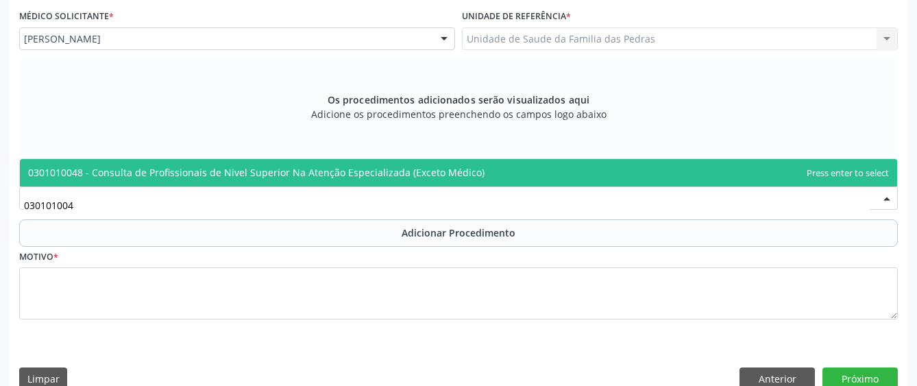
type input "0301010048"
click at [368, 166] on span "0301010048 - Consulta de Profissionais de Nivel Superior Na Atenção Especializa…" at bounding box center [256, 172] width 456 height 13
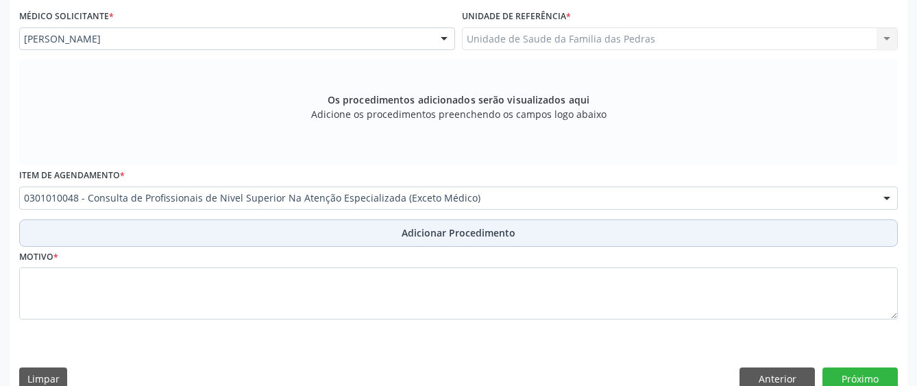
click at [319, 238] on button "Adicionar Procedimento" at bounding box center [458, 232] width 879 height 27
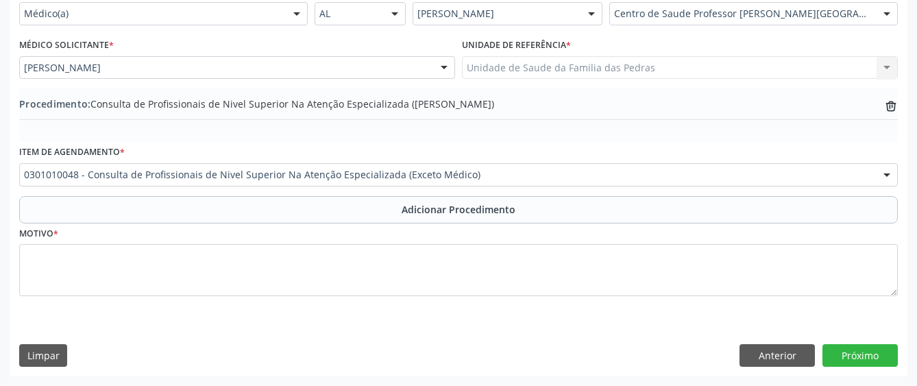
scroll to position [336, 0]
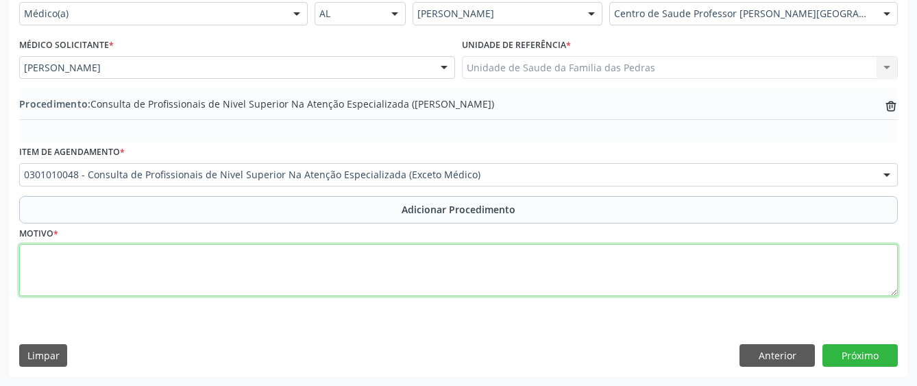
click at [267, 281] on textarea at bounding box center [458, 270] width 879 height 52
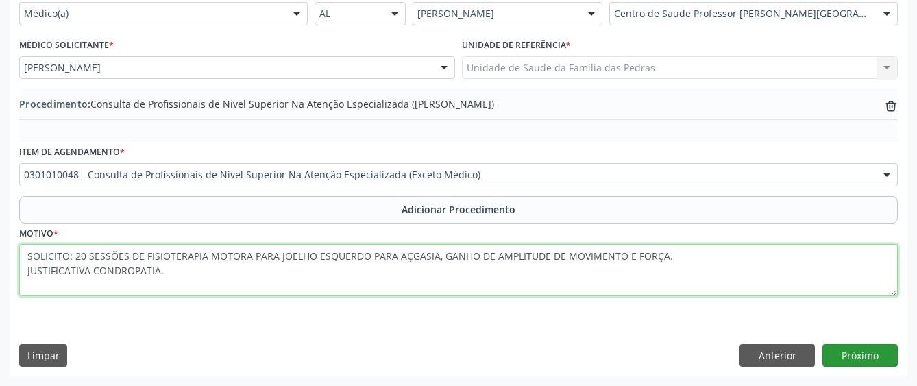
type textarea "SOLICITO: 20 SESSÕES DE FISIOTERAPIA MOTORA PARA JOELHO ESQUERDO PARA AÇGASIA, …"
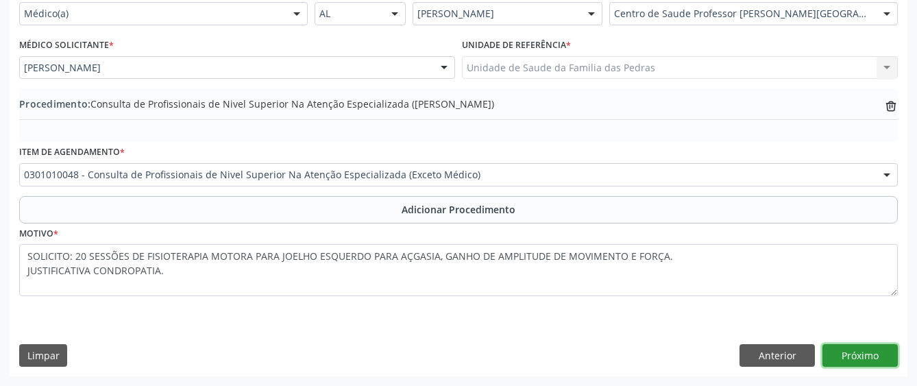
click at [877, 349] on button "Próximo" at bounding box center [859, 355] width 75 height 23
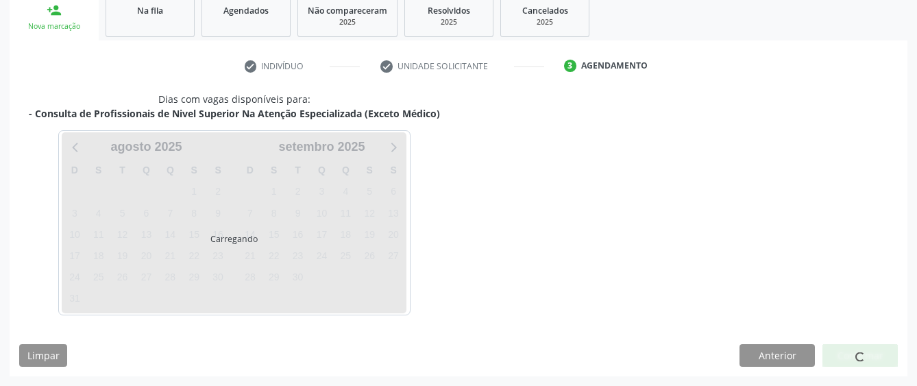
scroll to position [270, 0]
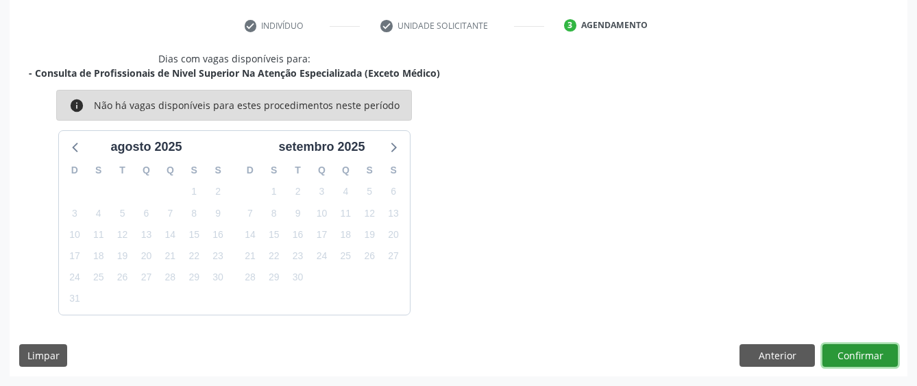
click at [848, 348] on button "Confirmar" at bounding box center [859, 355] width 75 height 23
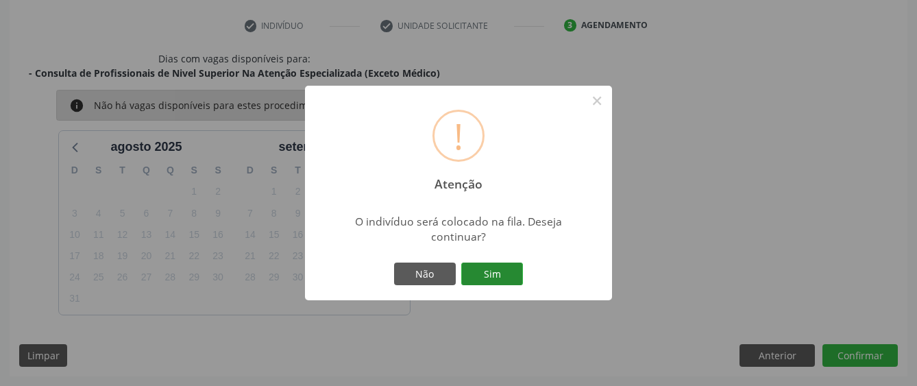
click at [487, 278] on button "Sim" at bounding box center [492, 273] width 62 height 23
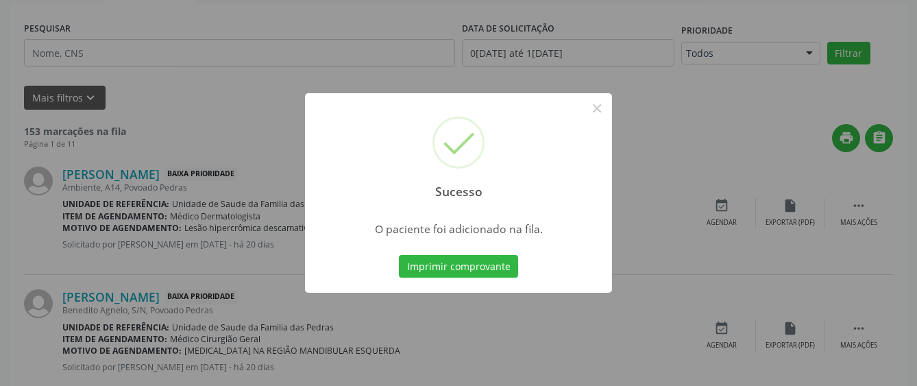
scroll to position [90, 0]
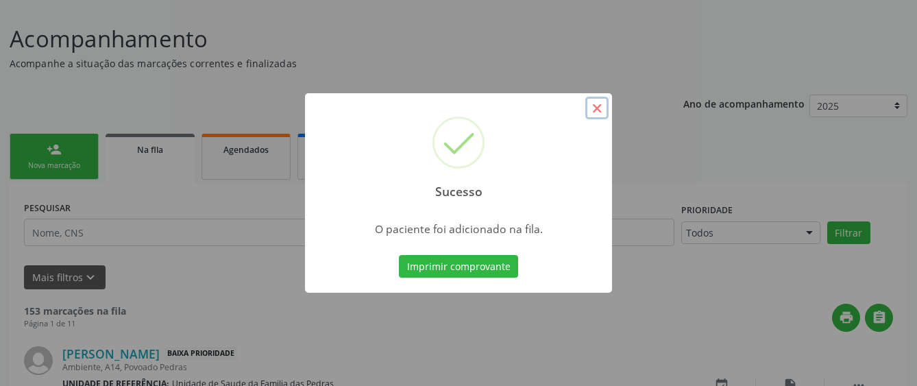
click at [602, 110] on button "×" at bounding box center [596, 108] width 23 height 23
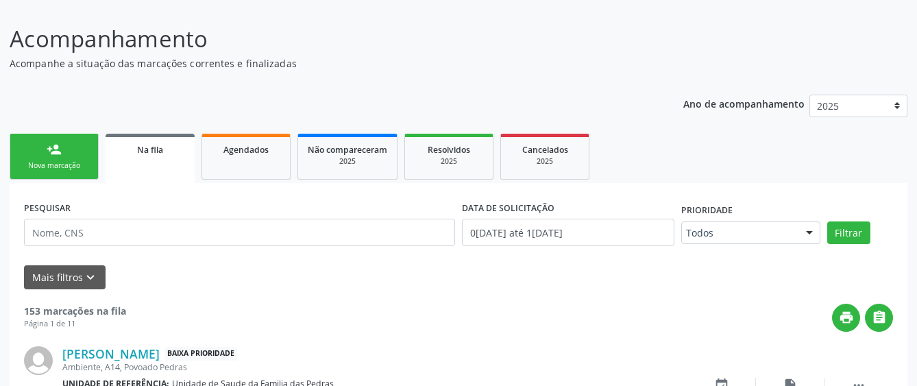
click at [44, 149] on link "person_add Nova marcação" at bounding box center [54, 157] width 89 height 46
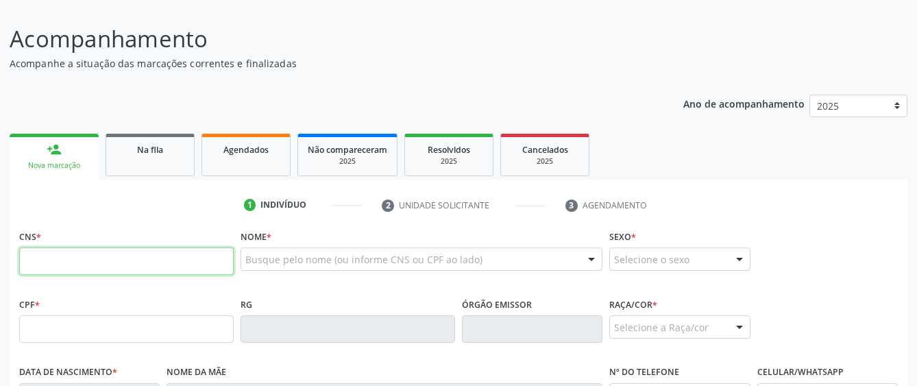
click at [70, 260] on input "text" at bounding box center [126, 260] width 214 height 27
type input "704 2032 5458 3286"
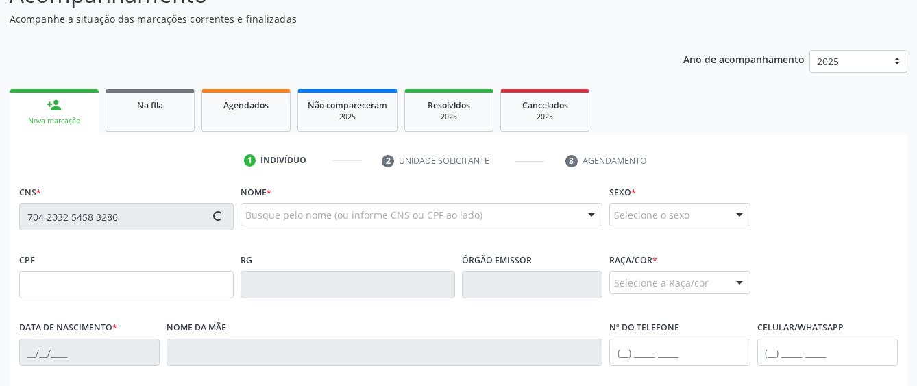
scroll to position [159, 0]
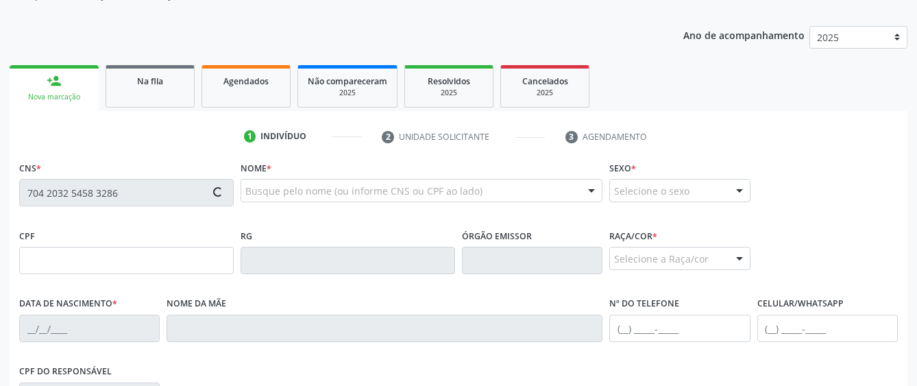
type input "143.128.944-26"
type input "[DATE]"
type input "[PERSON_NAME]"
type input "[PHONE_NUMBER]"
type input "S/N"
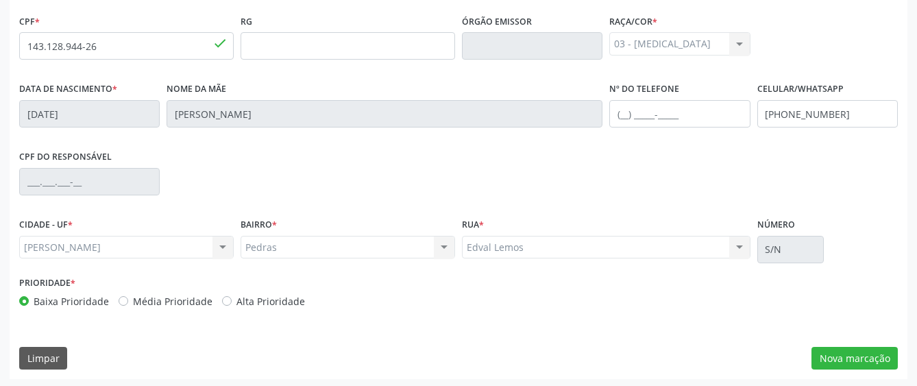
scroll to position [376, 0]
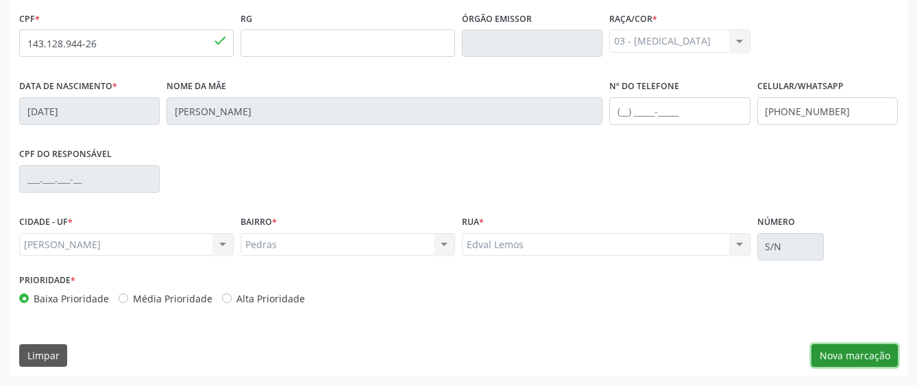
click at [881, 352] on button "Nova marcação" at bounding box center [854, 355] width 86 height 23
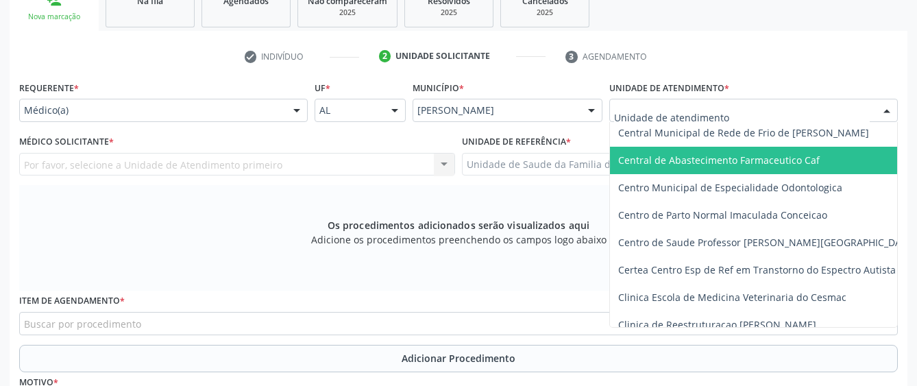
scroll to position [137, 0]
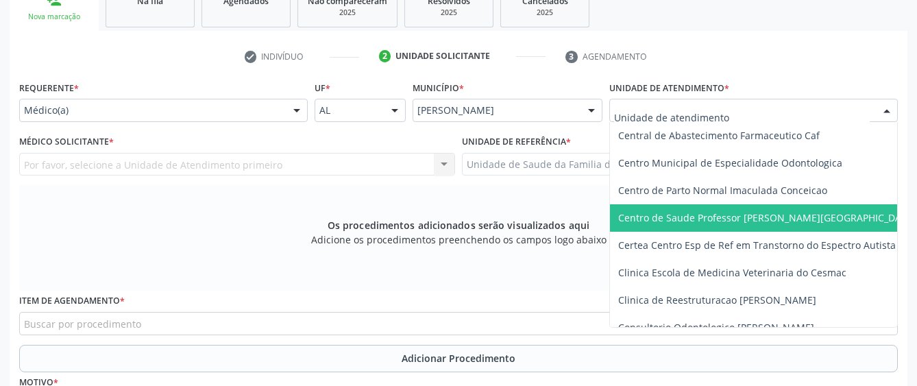
click at [702, 218] on span "Centro de Saude Professor [PERSON_NAME][GEOGRAPHIC_DATA]" at bounding box center [767, 217] width 298 height 13
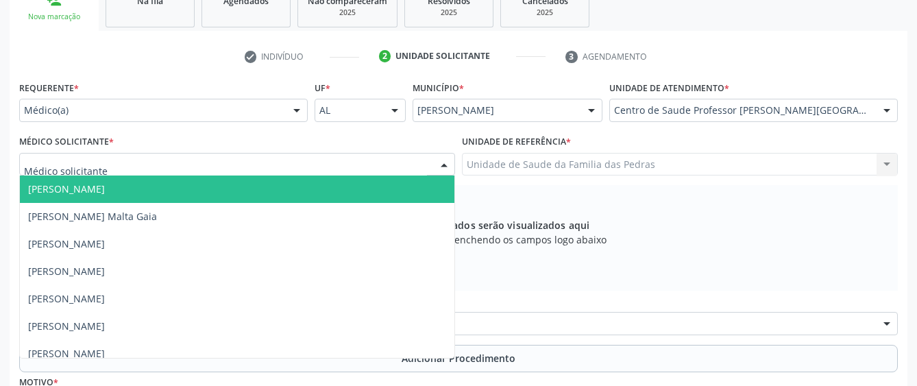
click at [424, 161] on div at bounding box center [237, 164] width 436 height 23
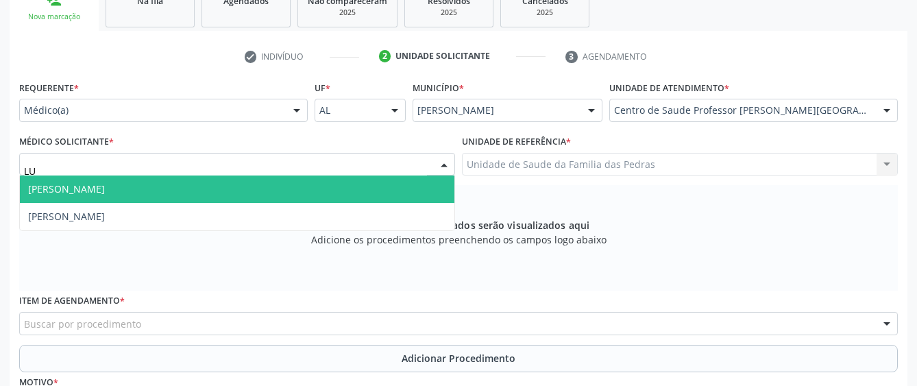
type input "LUA"
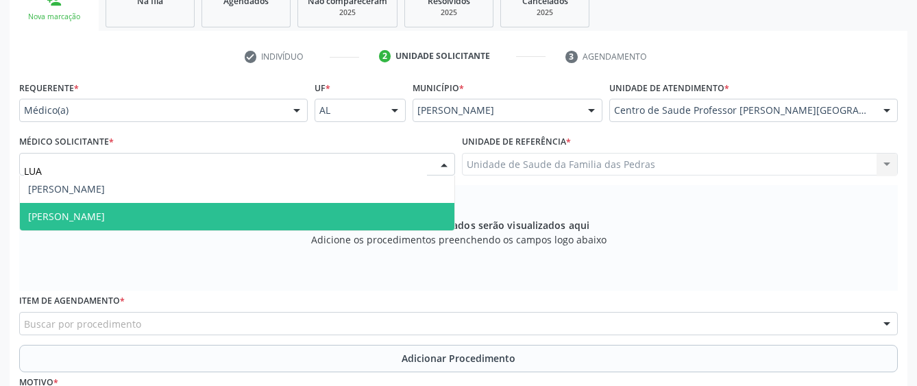
click at [299, 213] on span "[PERSON_NAME]" at bounding box center [237, 216] width 434 height 27
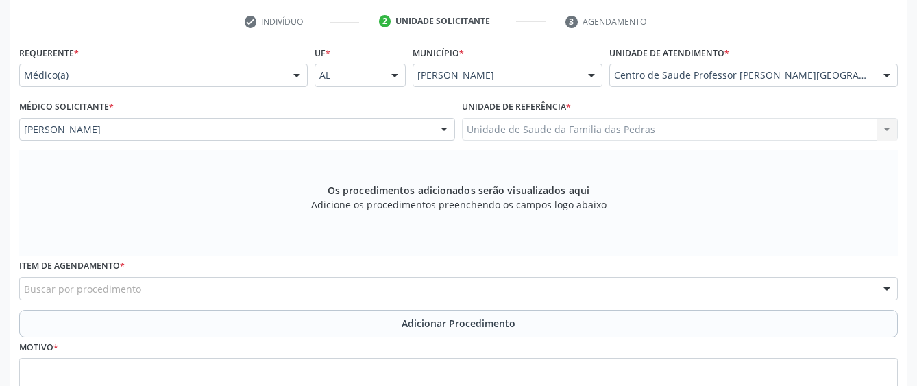
scroll to position [308, 0]
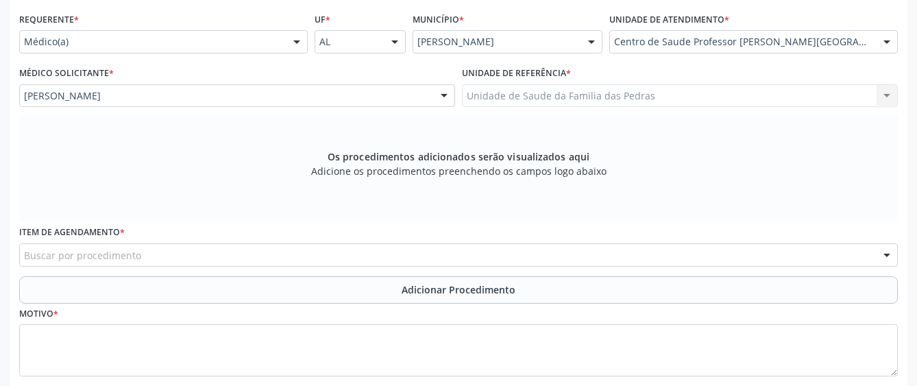
click at [403, 256] on div "Buscar por procedimento" at bounding box center [458, 254] width 879 height 23
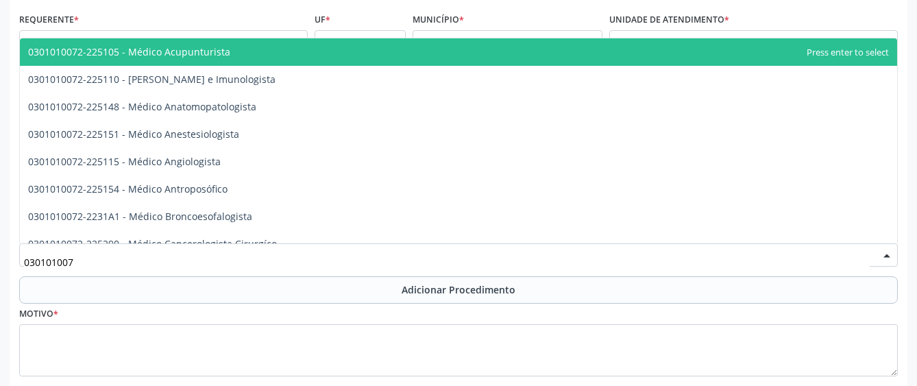
type input "0301010072"
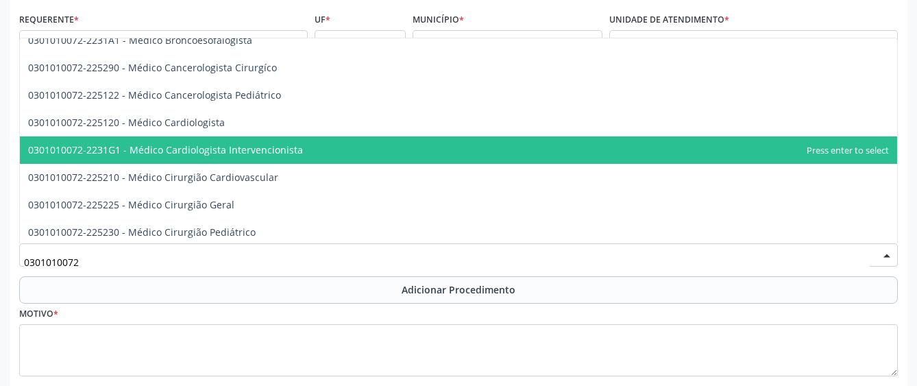
scroll to position [206, 0]
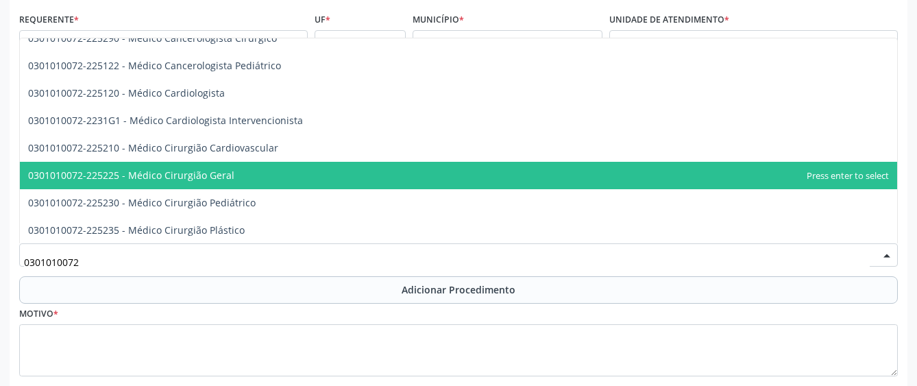
click at [365, 169] on span "0301010072-225225 - Médico Cirurgião Geral" at bounding box center [458, 175] width 877 height 27
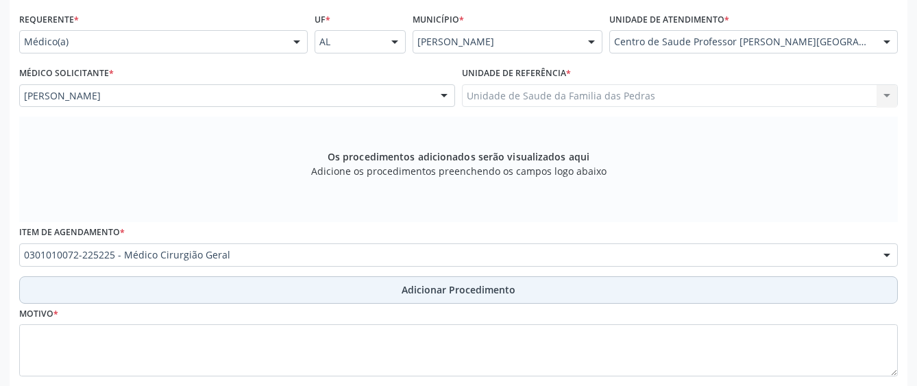
click at [339, 282] on button "Adicionar Procedimento" at bounding box center [458, 289] width 879 height 27
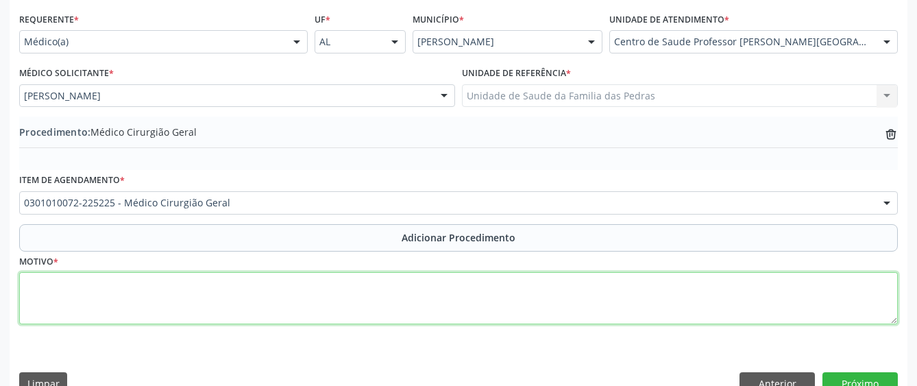
click at [332, 285] on textarea at bounding box center [458, 298] width 879 height 52
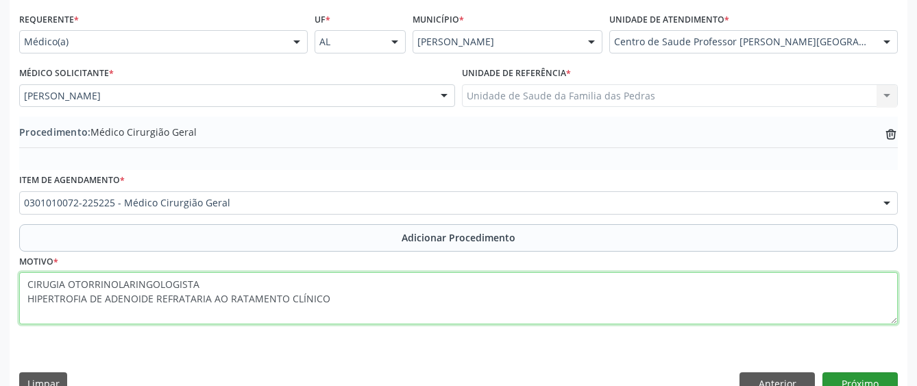
type textarea "CIRUGIA OTORRINOLARINGOLOGISTA HIPERTROFIA DE ADENOIDE REFRATARIA AO RATAMENTO …"
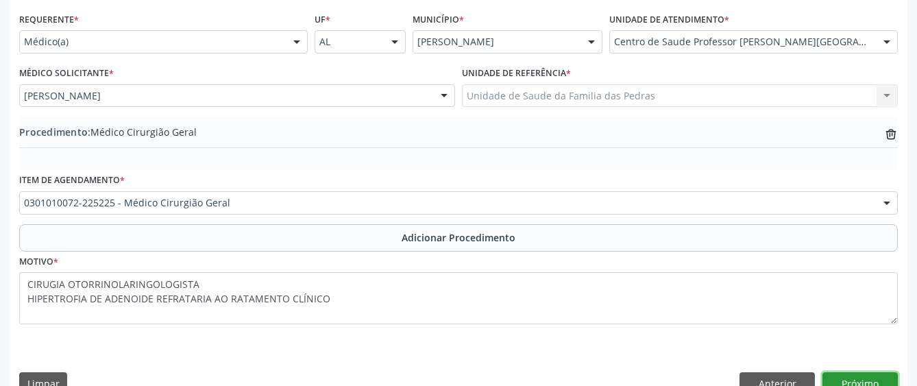
click at [833, 379] on button "Próximo" at bounding box center [859, 383] width 75 height 23
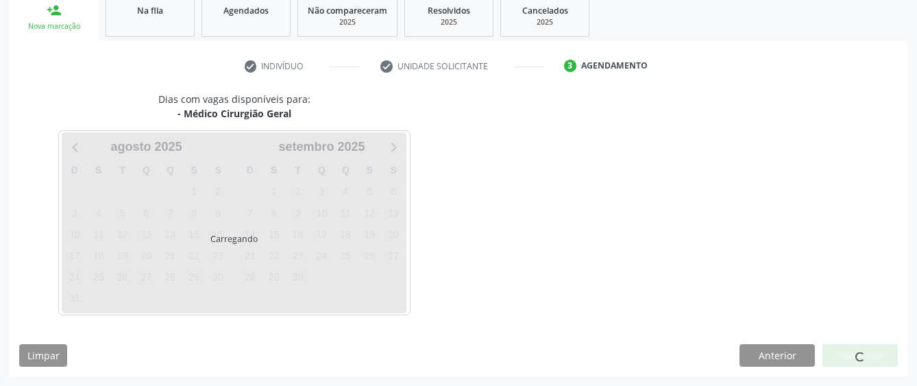
scroll to position [270, 0]
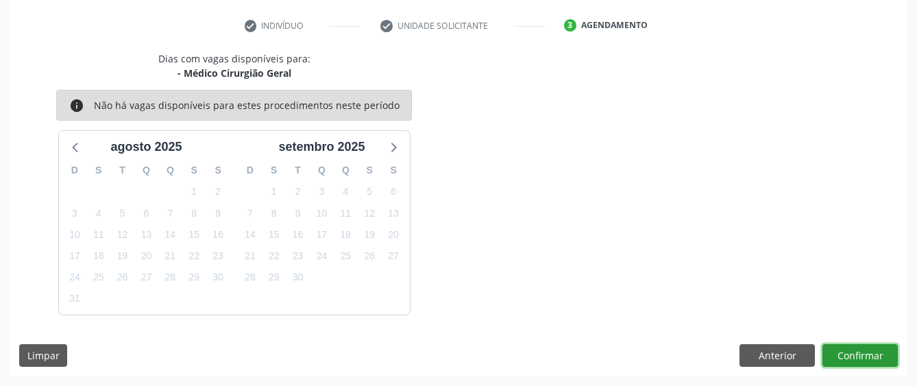
click at [859, 354] on button "Confirmar" at bounding box center [859, 355] width 75 height 23
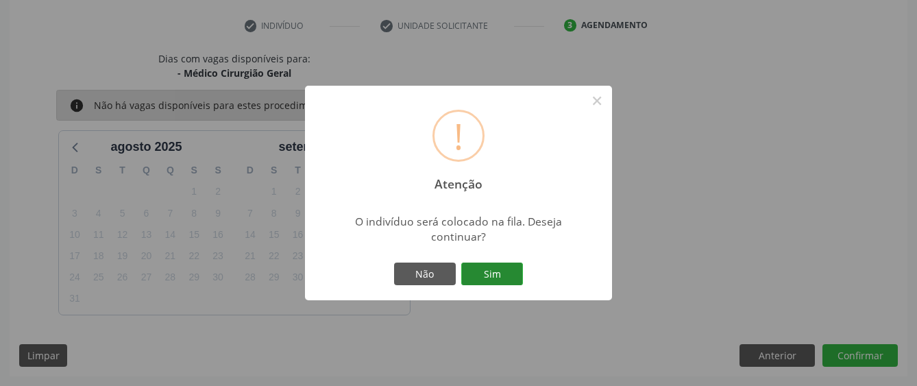
click at [515, 272] on button "Sim" at bounding box center [492, 273] width 62 height 23
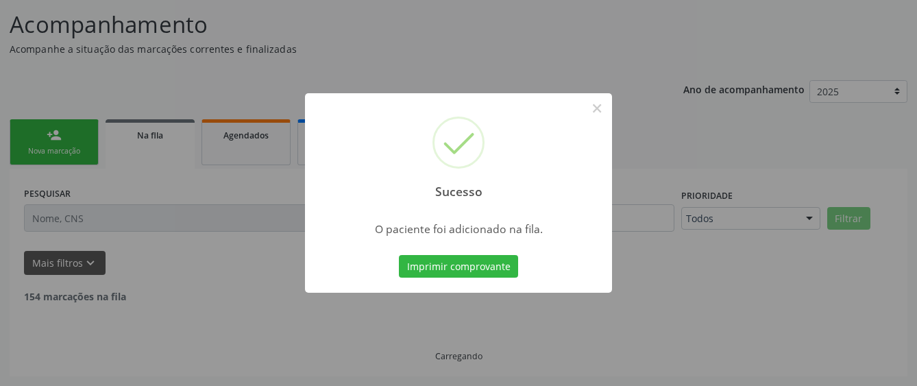
scroll to position [90, 0]
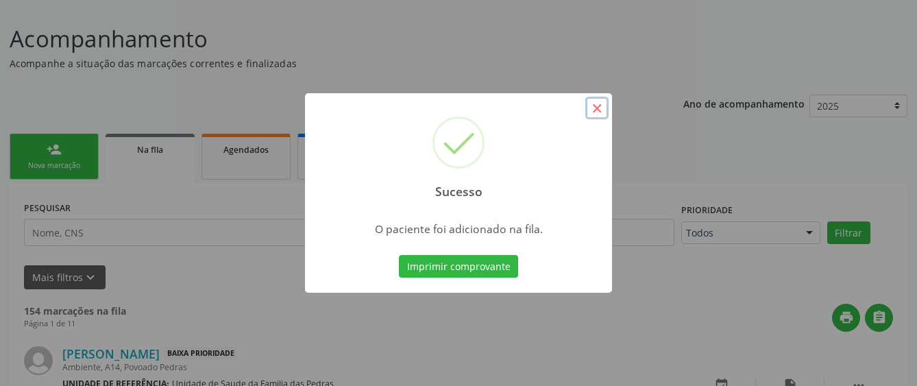
click at [593, 110] on button "×" at bounding box center [596, 108] width 23 height 23
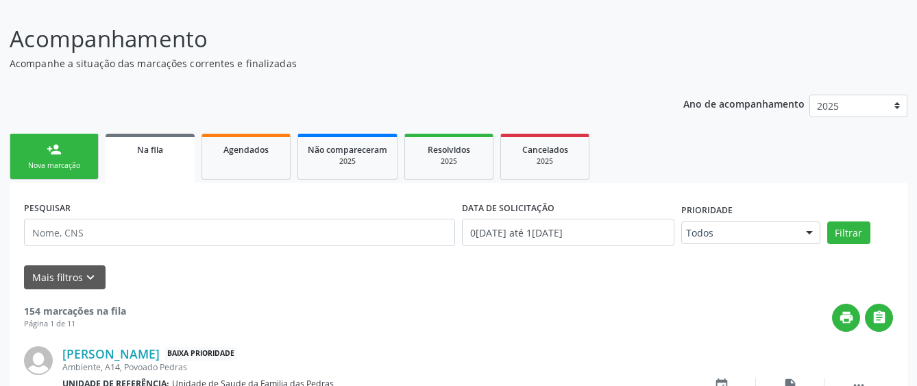
click at [71, 162] on div "Nova marcação" at bounding box center [54, 165] width 69 height 10
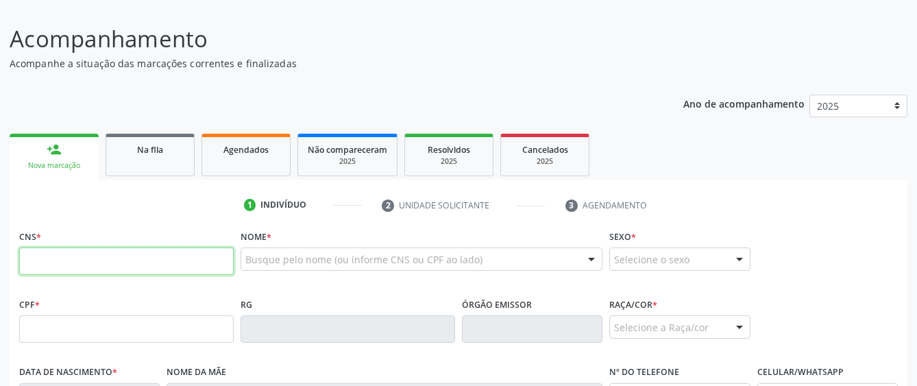
click at [130, 265] on input "text" at bounding box center [126, 260] width 214 height 27
click at [138, 266] on input "text" at bounding box center [126, 260] width 214 height 27
drag, startPoint x: 138, startPoint y: 254, endPoint x: 127, endPoint y: 267, distance: 17.1
paste input "704 5063 4010 7810"
type input "704 5063 4010 7810"
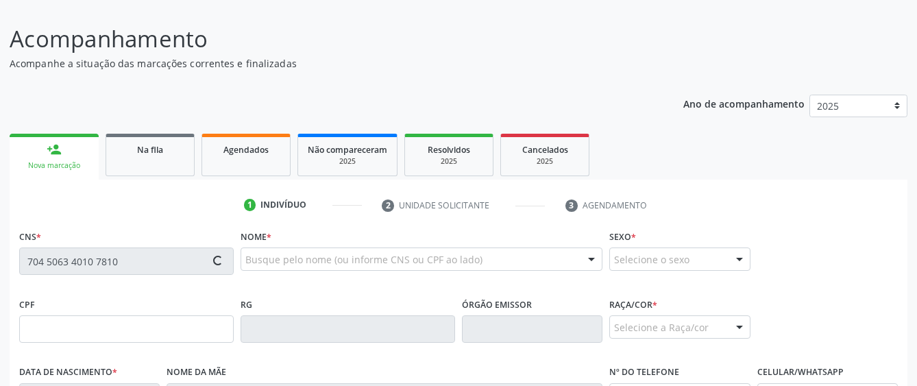
type input "049.815.574-93"
type input "[DATE]"
type input "[PERSON_NAME]"
type input "[PHONE_NUMBER]"
type input "44"
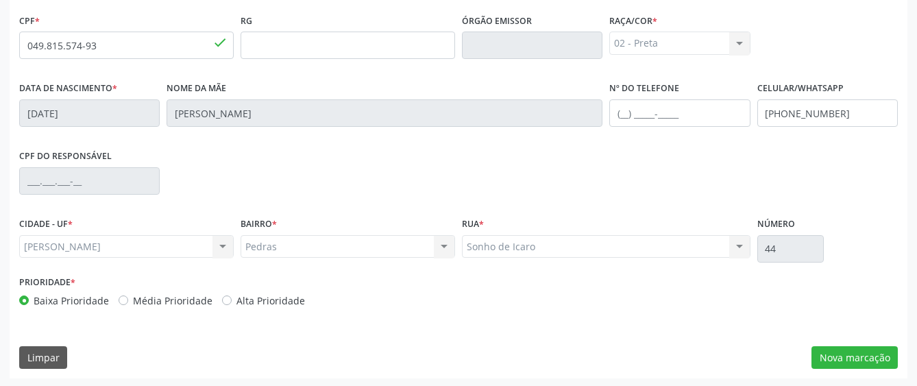
scroll to position [376, 0]
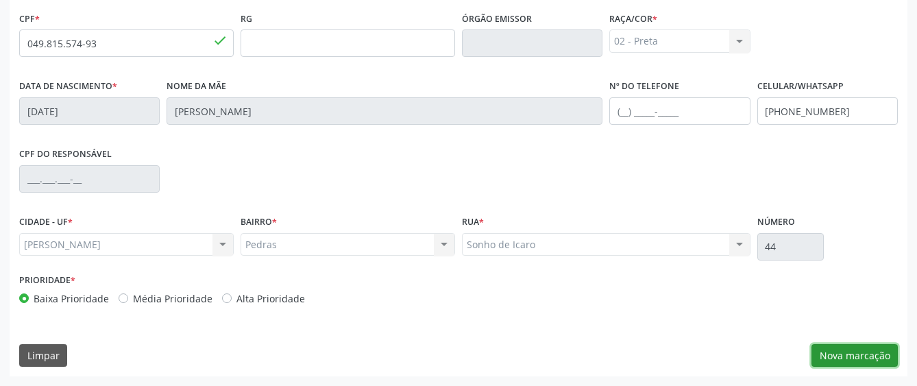
click at [848, 354] on button "Nova marcação" at bounding box center [854, 355] width 86 height 23
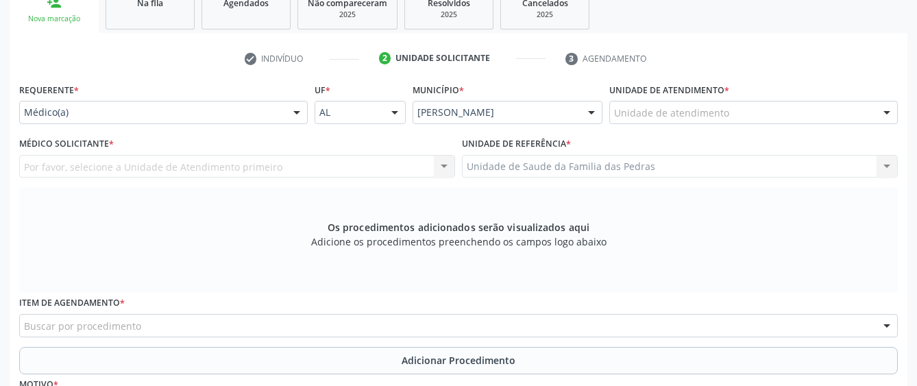
scroll to position [102, 0]
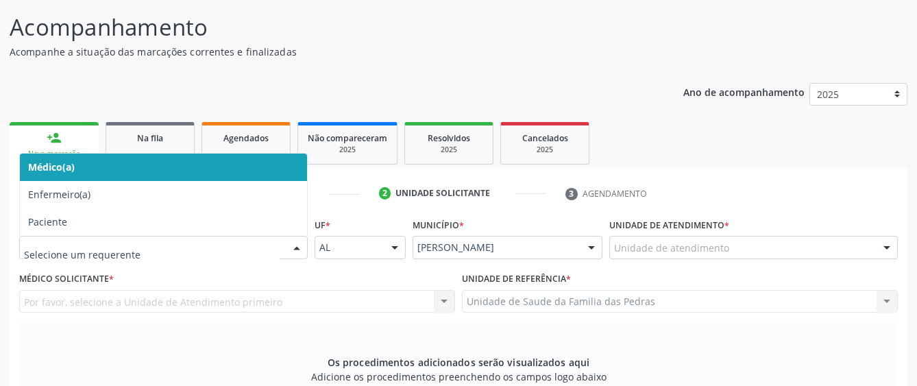
click at [297, 243] on div at bounding box center [296, 247] width 21 height 23
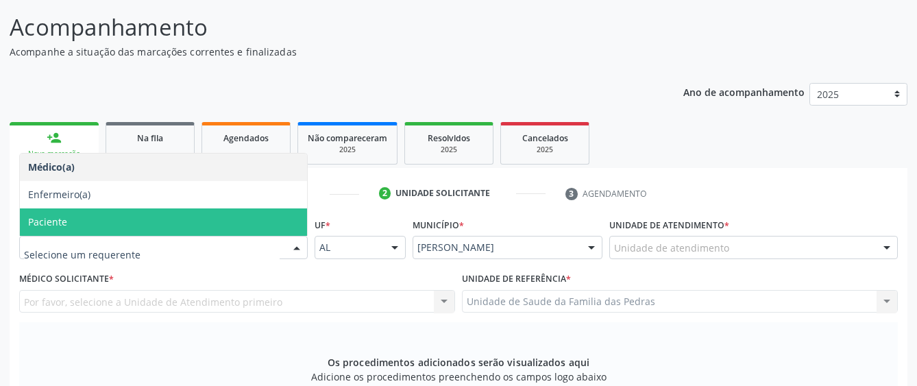
click at [213, 222] on span "Paciente" at bounding box center [163, 221] width 287 height 27
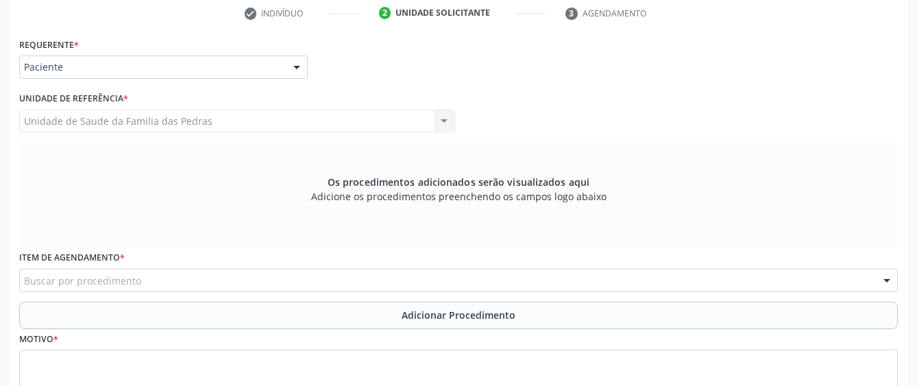
scroll to position [308, 0]
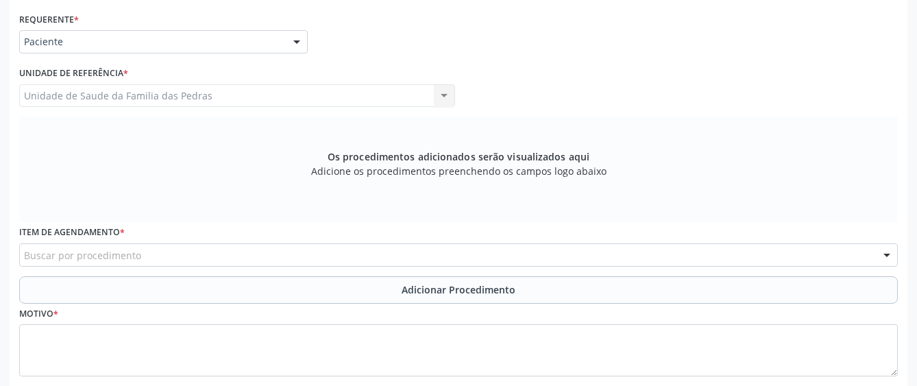
click at [198, 248] on div "Buscar por procedimento" at bounding box center [458, 254] width 879 height 23
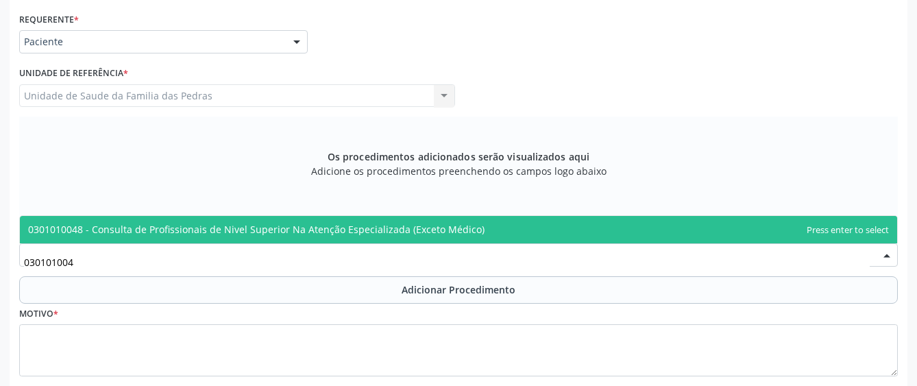
type input "0301010048"
click at [236, 232] on span "0301010048 - Consulta de Profissionais de Nivel Superior Na Atenção Especializa…" at bounding box center [256, 229] width 456 height 13
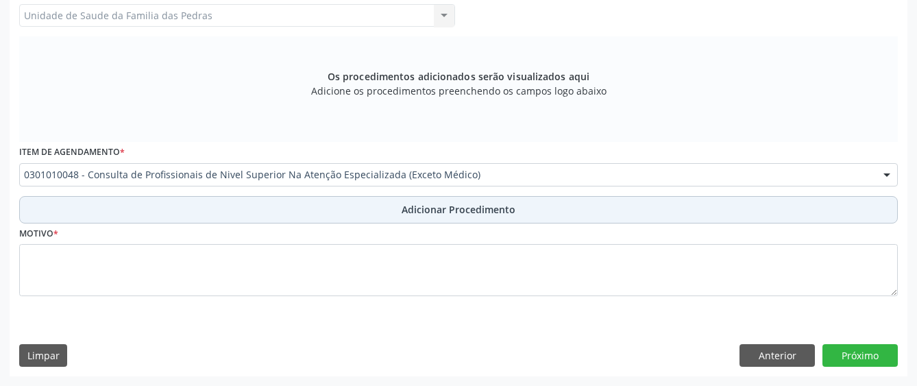
click at [198, 206] on button "Adicionar Procedimento" at bounding box center [458, 209] width 879 height 27
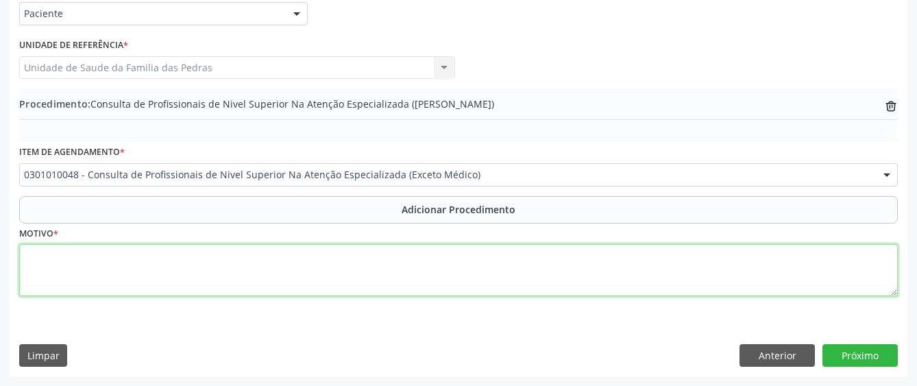
click at [176, 249] on textarea at bounding box center [458, 270] width 879 height 52
click at [213, 245] on textarea "C" at bounding box center [458, 270] width 879 height 52
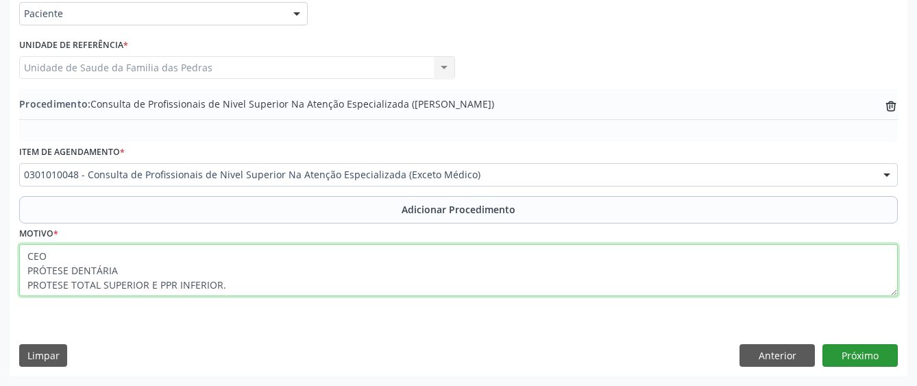
type textarea "CEO PRÓTESE DENTÁRIA PROTESE TOTAL SUPERIOR E PPR INFERIOR."
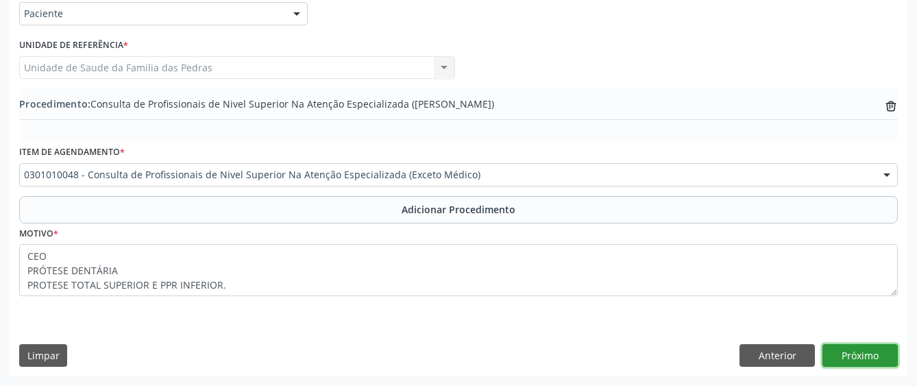
click at [850, 358] on button "Próximo" at bounding box center [859, 355] width 75 height 23
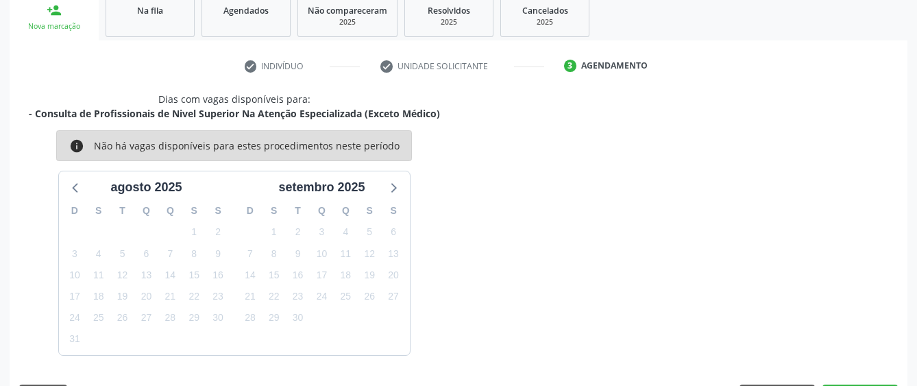
scroll to position [270, 0]
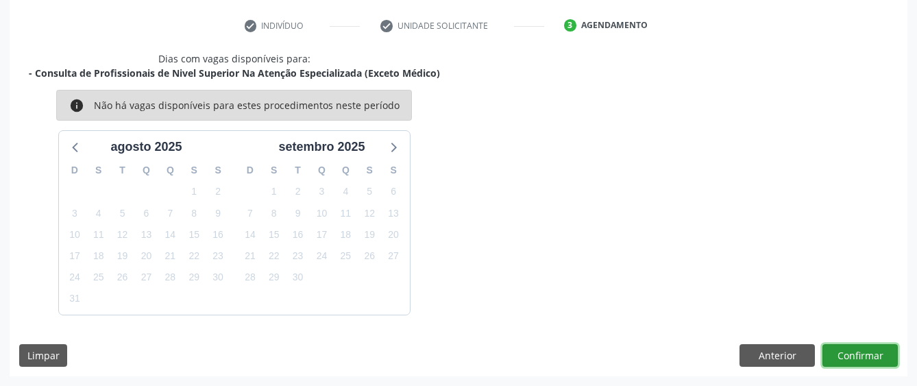
click at [853, 349] on button "Confirmar" at bounding box center [859, 355] width 75 height 23
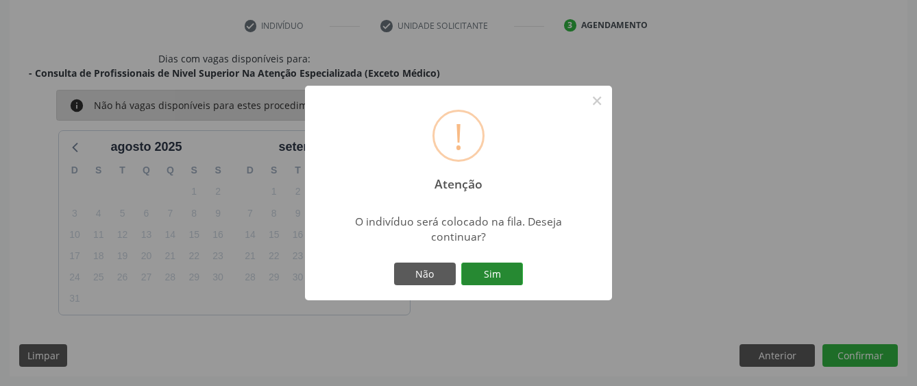
click at [475, 272] on button "Sim" at bounding box center [492, 273] width 62 height 23
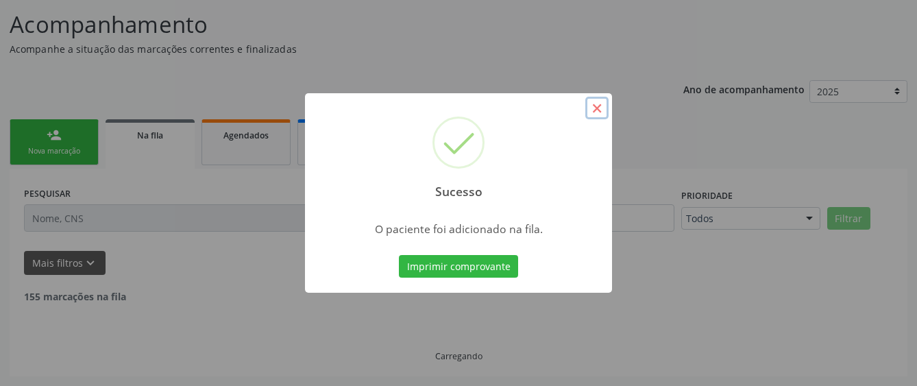
click at [596, 116] on button "×" at bounding box center [596, 108] width 23 height 23
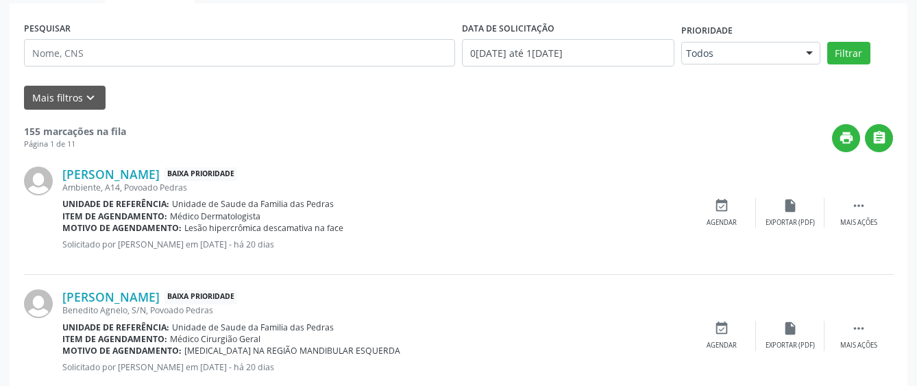
scroll to position [90, 0]
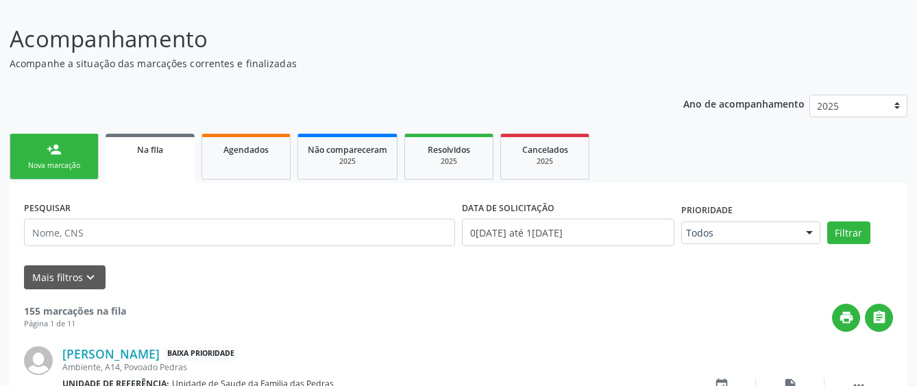
click at [62, 159] on link "person_add Nova marcação" at bounding box center [54, 157] width 89 height 46
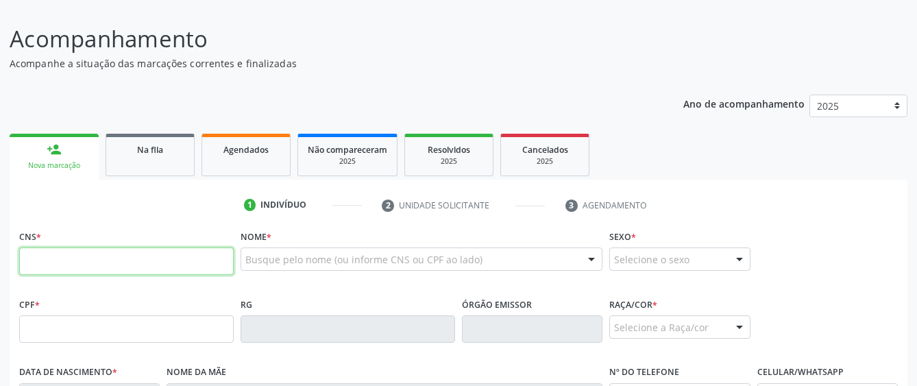
paste input "700 3049 1672 0433"
type input "700 3049 1672 0433"
type input "395.522.458-93"
type input "2[DATE]"
type input "[PERSON_NAME]"
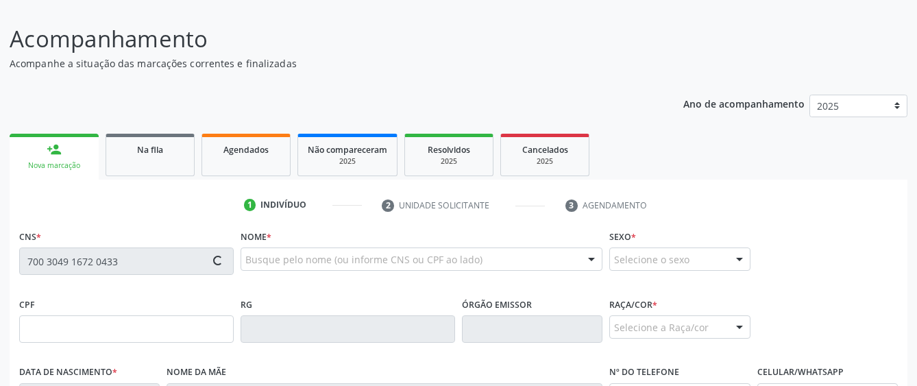
type input "[PHONE_NUMBER]"
type input "42"
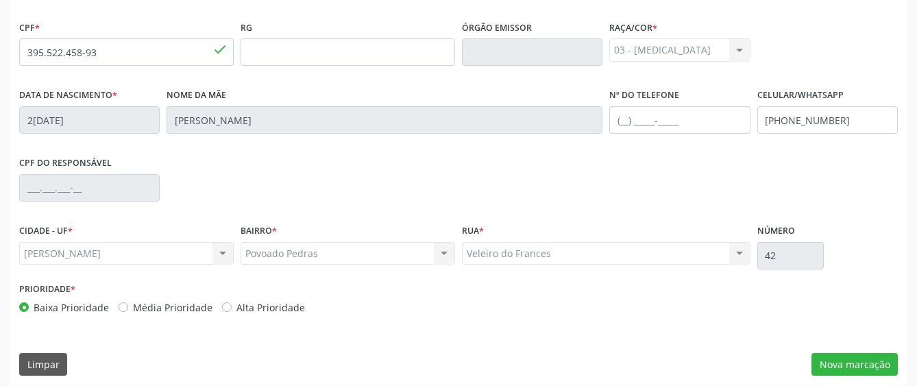
scroll to position [376, 0]
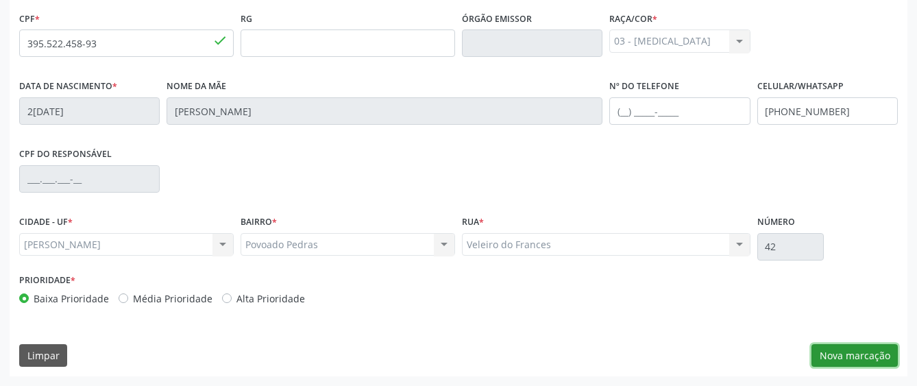
click at [821, 363] on button "Nova marcação" at bounding box center [854, 355] width 86 height 23
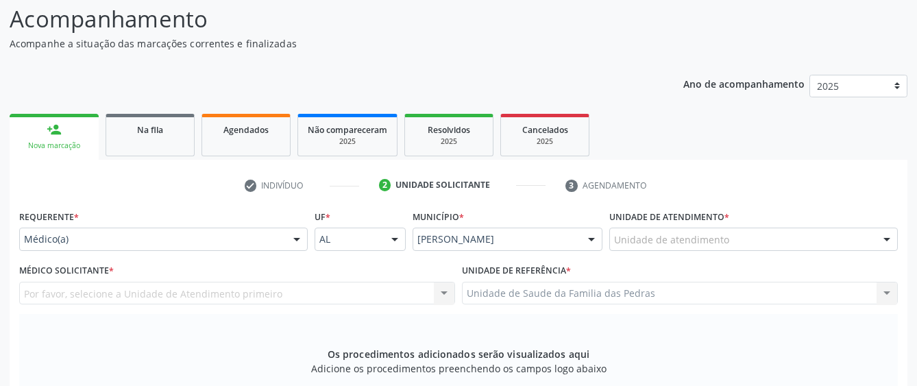
scroll to position [102, 0]
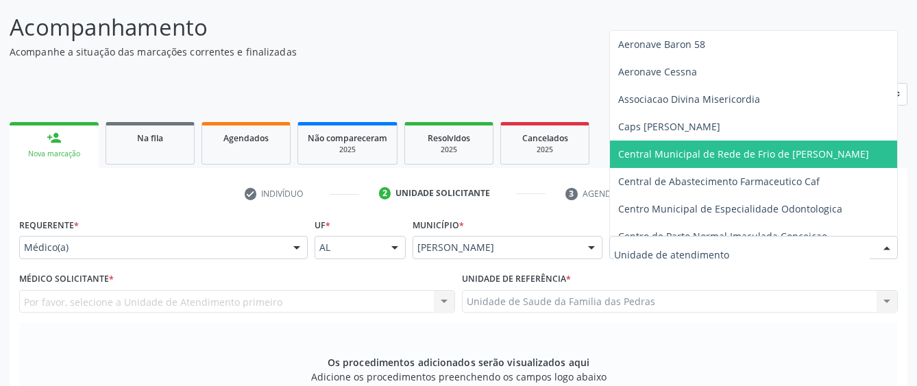
click at [298, 251] on div at bounding box center [296, 247] width 21 height 23
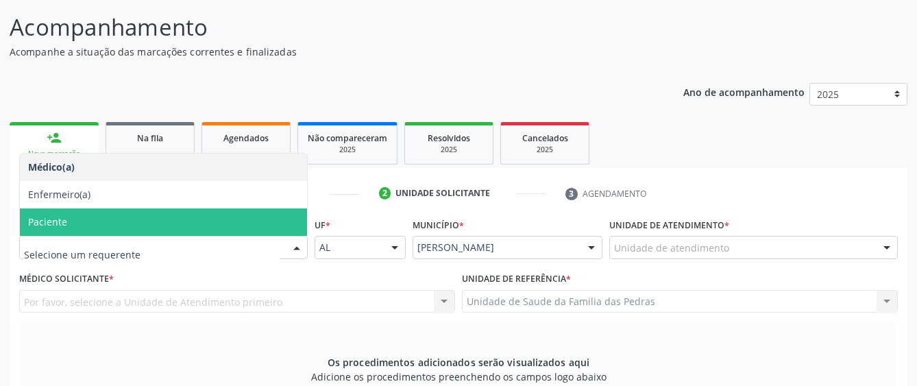
click at [177, 228] on span "Paciente" at bounding box center [163, 221] width 287 height 27
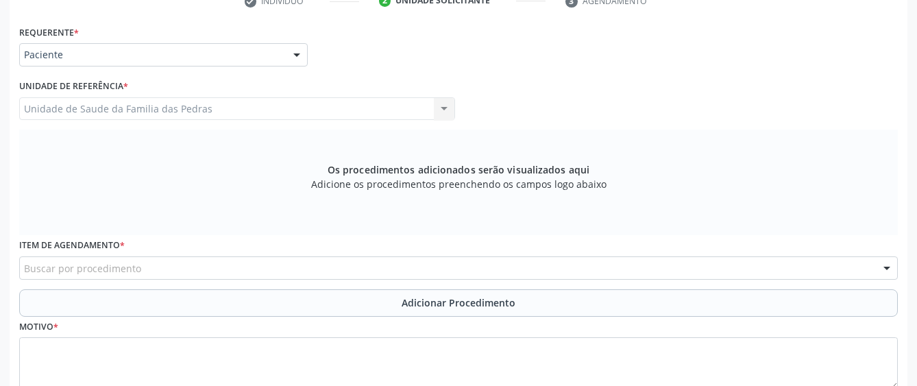
scroll to position [308, 0]
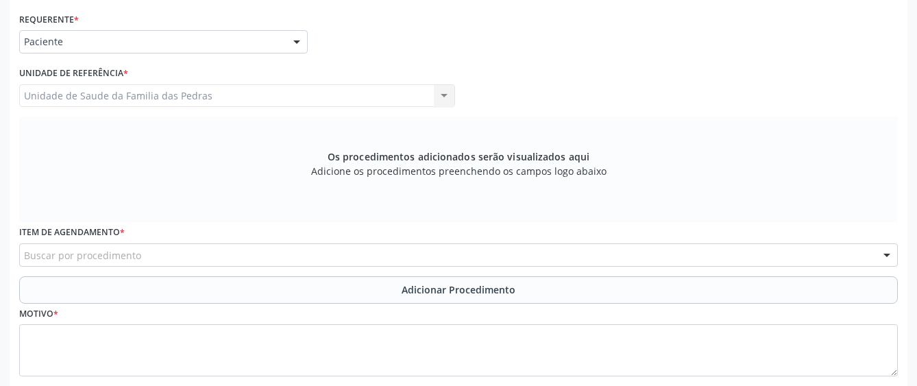
click at [151, 255] on div "Buscar por procedimento" at bounding box center [458, 254] width 879 height 23
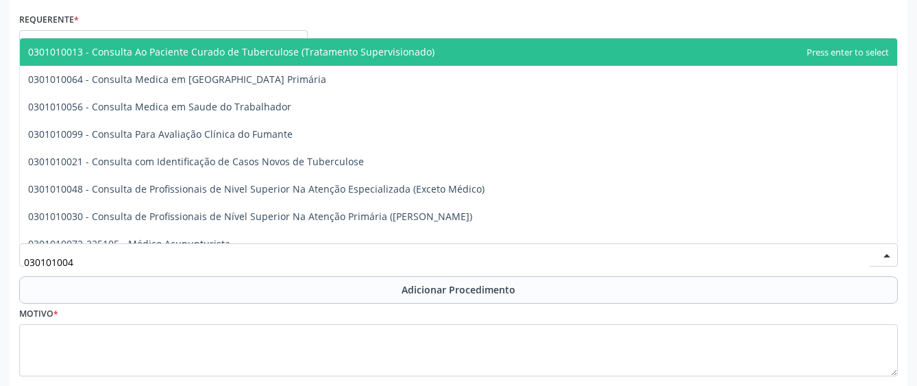
type input "0301010048"
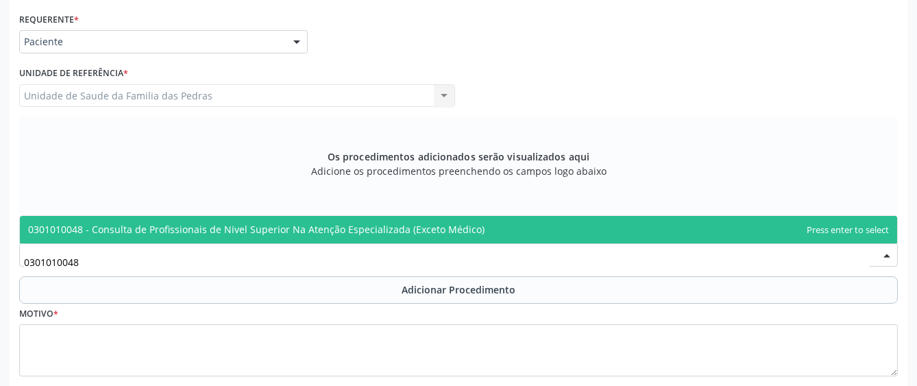
click at [78, 234] on span "0301010048 - Consulta de Profissionais de Nivel Superior Na Atenção Especializa…" at bounding box center [256, 229] width 456 height 13
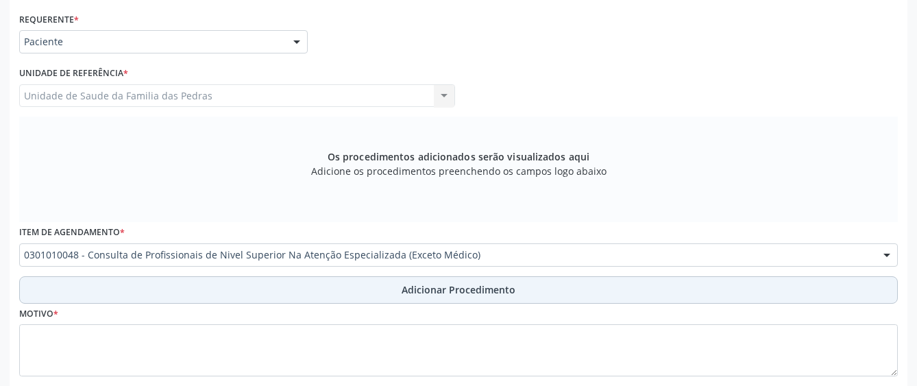
click at [56, 293] on button "Adicionar Procedimento" at bounding box center [458, 289] width 879 height 27
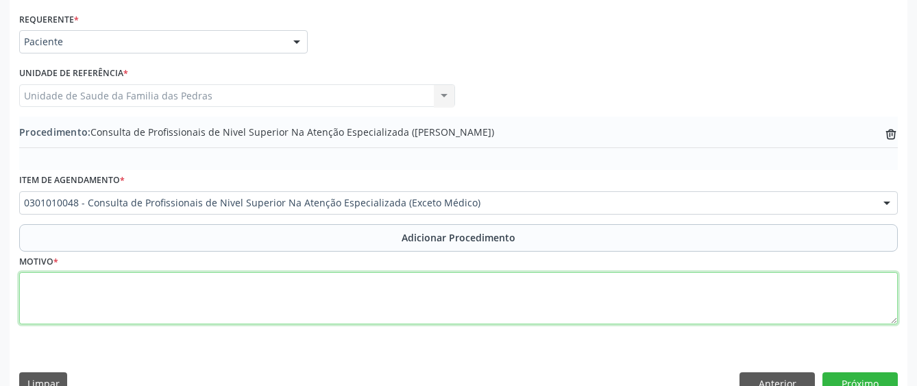
click at [54, 290] on textarea at bounding box center [458, 298] width 879 height 52
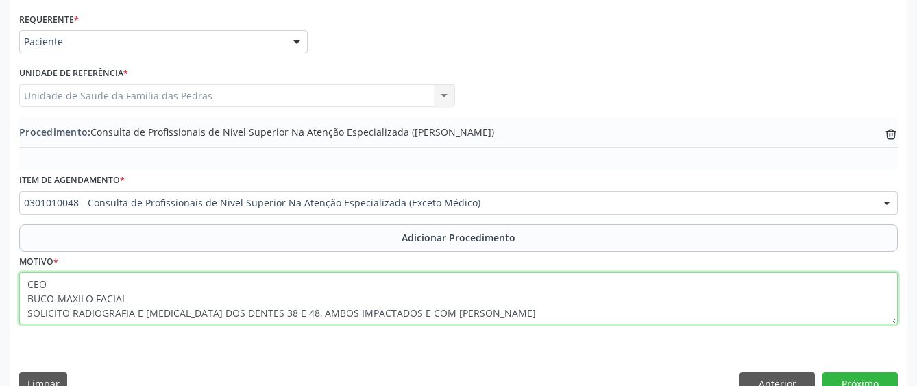
scroll to position [336, 0]
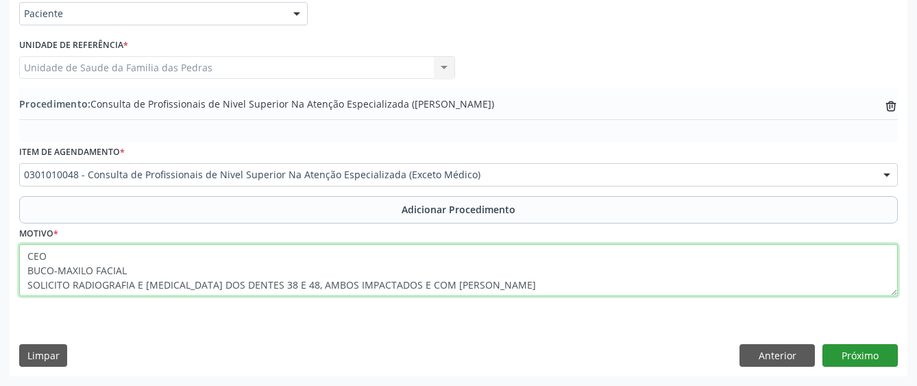
type textarea "CEO BUCO-MAXILO FACIAL SOLICITO RADIOGRAFIA E [MEDICAL_DATA] DOS DENTES 38 E 48…"
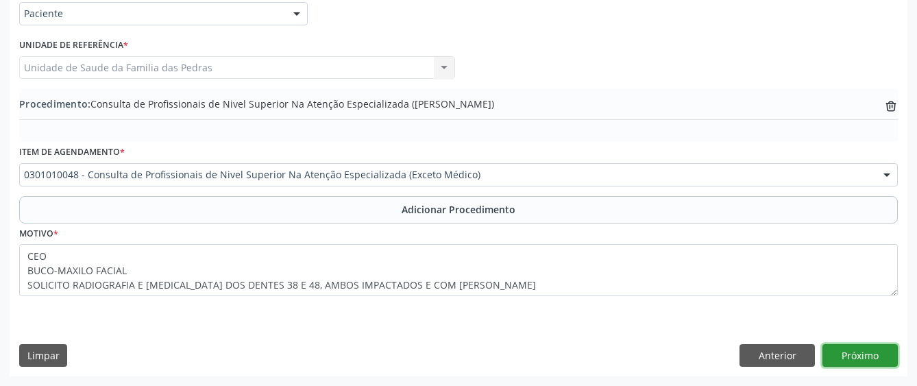
click at [876, 356] on button "Próximo" at bounding box center [859, 355] width 75 height 23
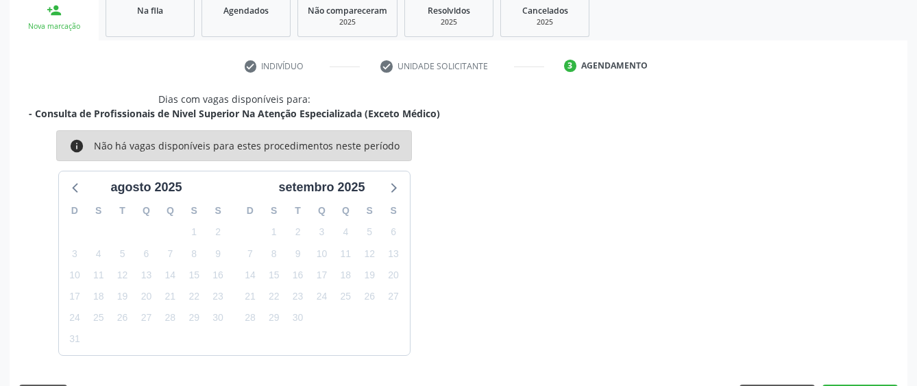
scroll to position [270, 0]
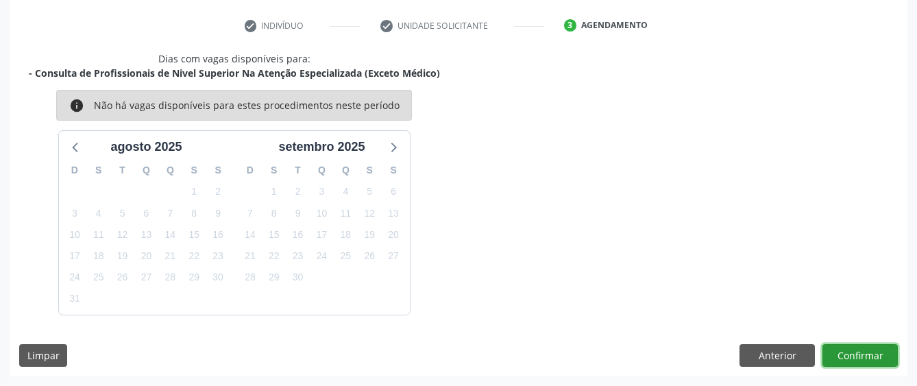
click at [835, 356] on button "Confirmar" at bounding box center [859, 355] width 75 height 23
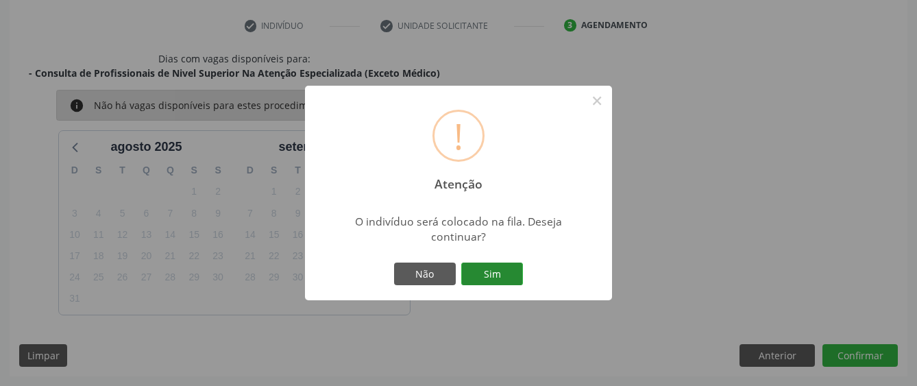
click at [492, 280] on button "Sim" at bounding box center [492, 273] width 62 height 23
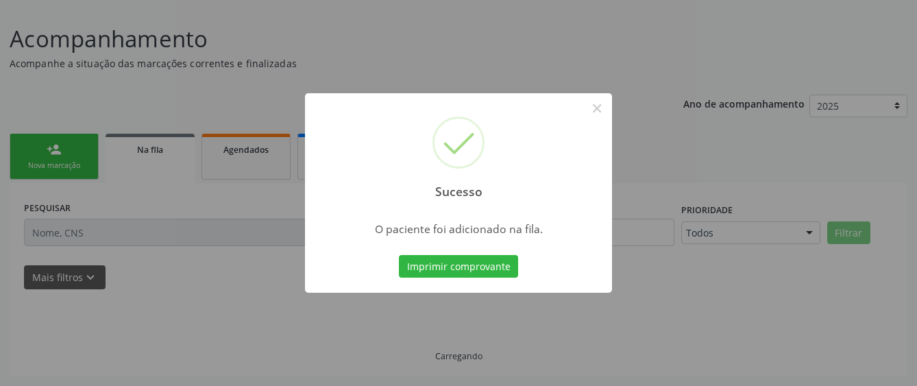
scroll to position [90, 0]
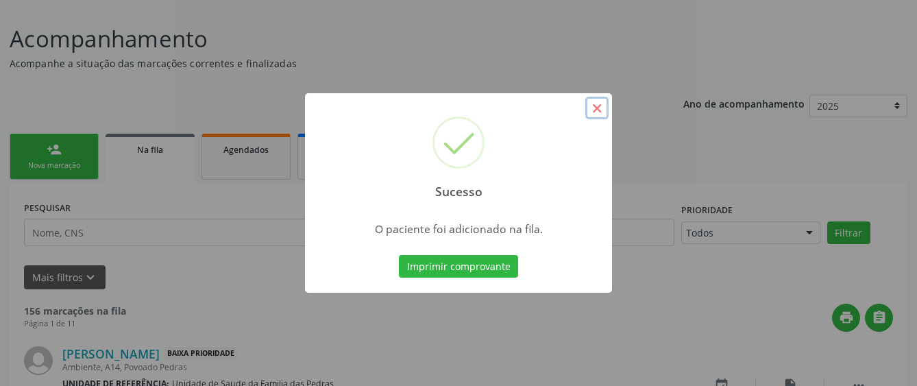
click at [600, 113] on button "×" at bounding box center [596, 108] width 23 height 23
